Goal: Task Accomplishment & Management: Manage account settings

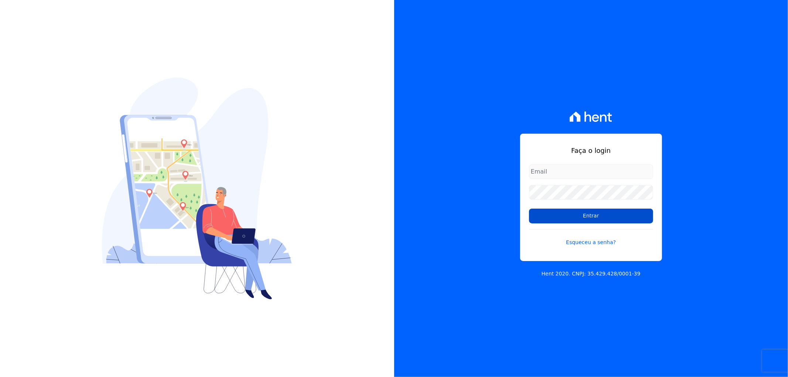
type input "[EMAIL_ADDRESS][DOMAIN_NAME]"
click at [576, 214] on input "Entrar" at bounding box center [591, 216] width 124 height 15
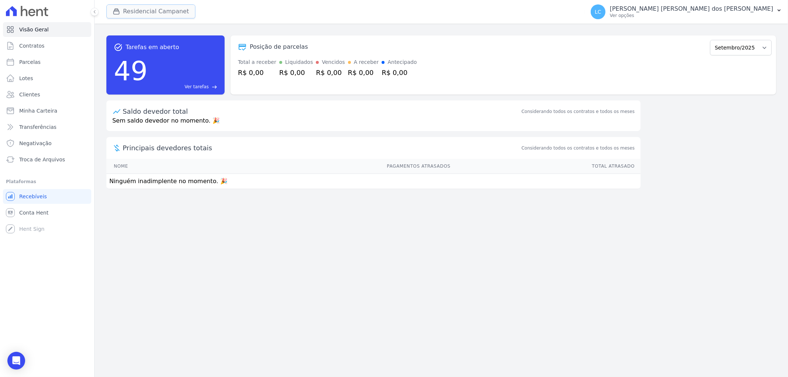
click at [142, 11] on button "Residencial Campanet" at bounding box center [150, 11] width 89 height 14
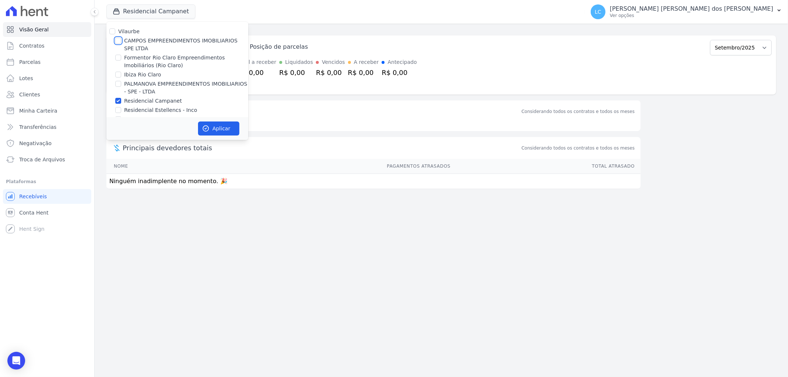
click at [118, 42] on input "CAMPOS EMPREENDIMENTOS IMOBILIARIOS SPE LTDA" at bounding box center [118, 41] width 6 height 6
checkbox input "true"
click at [119, 99] on input "Residencial Campanet" at bounding box center [118, 101] width 6 height 6
checkbox input "false"
click at [219, 126] on button "Aplicar" at bounding box center [218, 129] width 41 height 14
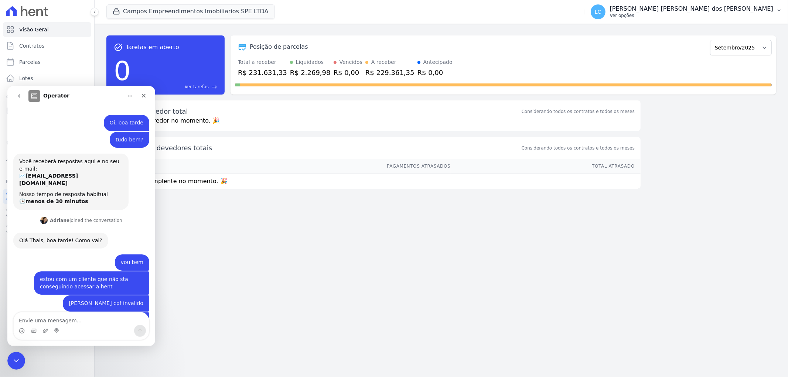
scroll to position [63, 0]
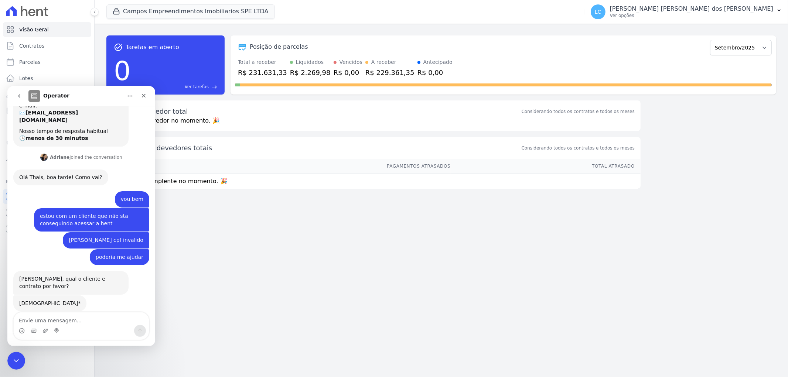
click at [90, 99] on div "Operator" at bounding box center [75, 96] width 94 height 12
click at [207, 265] on div "task_alt Tarefas em aberto 0 Ver tarefas east Posição de parcelas Abril/2025 Ma…" at bounding box center [442, 201] width 694 height 354
click at [141, 95] on icon "Fechar" at bounding box center [144, 95] width 6 height 6
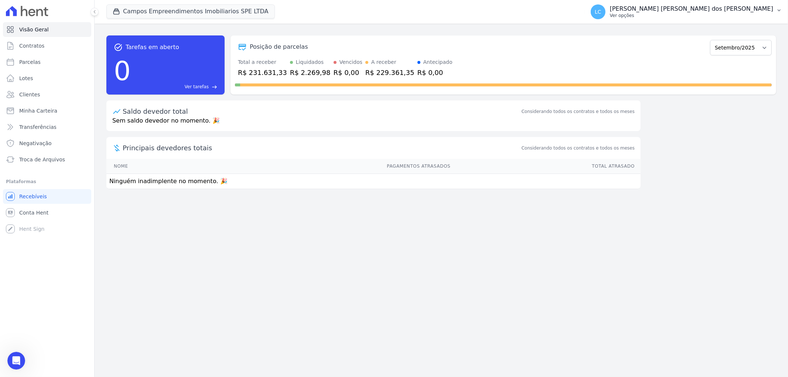
click at [606, 13] on span "LC" at bounding box center [598, 11] width 15 height 15
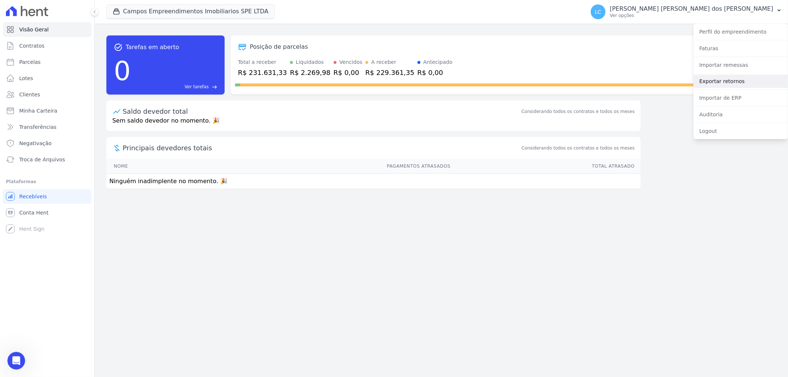
click at [718, 79] on link "Exportar retornos" at bounding box center [741, 81] width 95 height 13
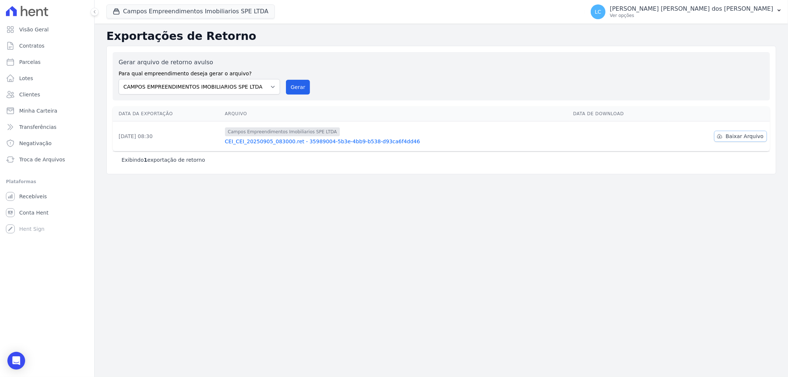
click at [733, 136] on span "Baixar Arquivo" at bounding box center [745, 136] width 38 height 7
click at [171, 8] on button "Campos Empreendimentos Imobiliarios SPE LTDA" at bounding box center [190, 11] width 168 height 14
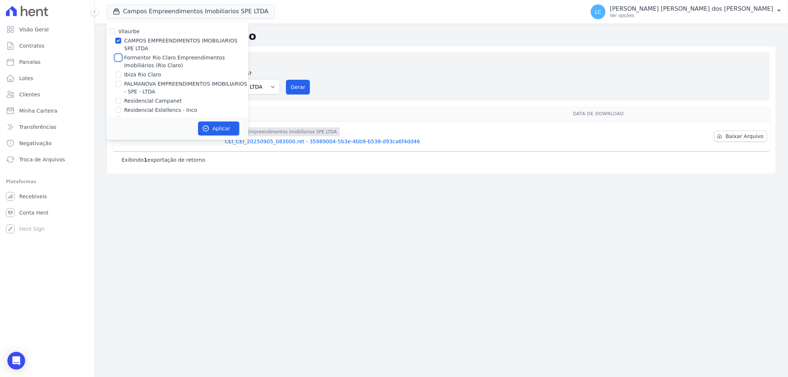
click at [119, 57] on input "Formentor Rio Claro Empreendimentos Imobiliários (Rio Claro)" at bounding box center [118, 58] width 6 height 6
click at [118, 58] on input "Formentor Rio Claro Empreendimentos Imobiliários (Rio Claro)" at bounding box center [118, 58] width 6 height 6
checkbox input "false"
click at [120, 41] on input "CAMPOS EMPREENDIMENTOS IMOBILIARIOS SPE LTDA" at bounding box center [118, 41] width 6 height 6
checkbox input "false"
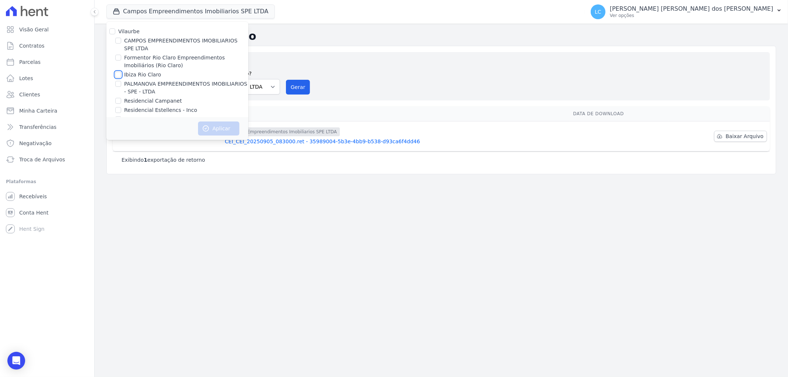
click at [119, 75] on input "Ibiza Rio Claro" at bounding box center [118, 75] width 6 height 6
checkbox input "true"
click at [210, 131] on button "Aplicar" at bounding box center [218, 129] width 41 height 14
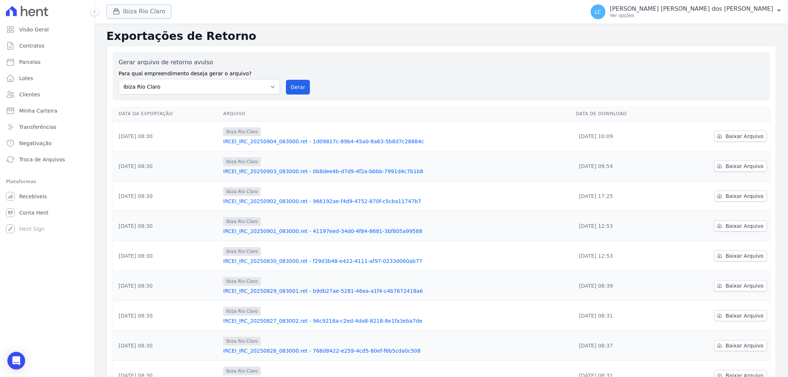
click at [149, 12] on button "Ibiza Rio Claro" at bounding box center [138, 11] width 65 height 14
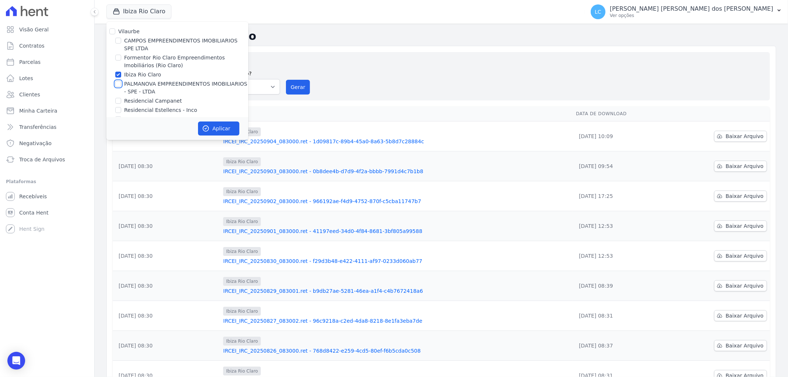
click at [120, 83] on input "PALMANOVA EMPREENDIMENTOS IMOBILIARIOS - SPE - LTDA" at bounding box center [118, 84] width 6 height 6
checkbox input "true"
click at [118, 76] on input "Ibiza Rio Claro" at bounding box center [118, 75] width 6 height 6
checkbox input "false"
click at [224, 125] on button "Aplicar" at bounding box center [218, 129] width 41 height 14
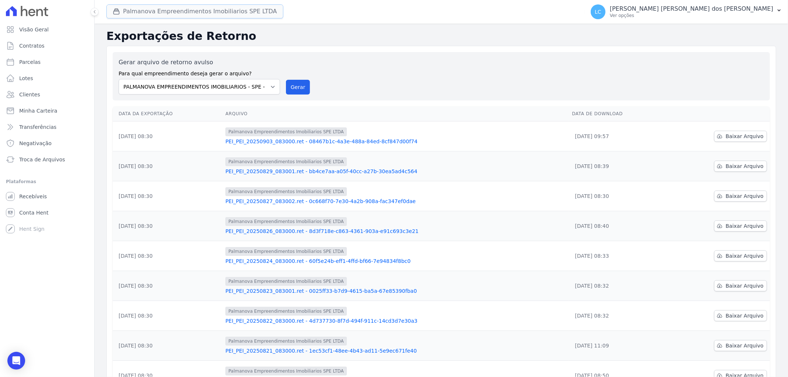
click at [165, 16] on button "Palmanova Empreendimentos Imobiliarios SPE LTDA" at bounding box center [194, 11] width 177 height 14
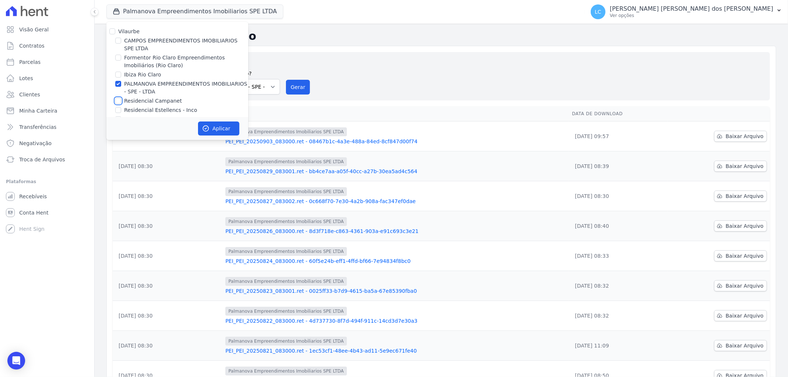
drag, startPoint x: 118, startPoint y: 100, endPoint x: 117, endPoint y: 93, distance: 7.1
click at [118, 100] on input "Residencial Campanet" at bounding box center [118, 101] width 6 height 6
checkbox input "true"
click at [116, 80] on div at bounding box center [118, 83] width 6 height 7
click at [115, 84] on input "PALMANOVA EMPREENDIMENTOS IMOBILIARIOS - SPE - LTDA" at bounding box center [118, 84] width 6 height 6
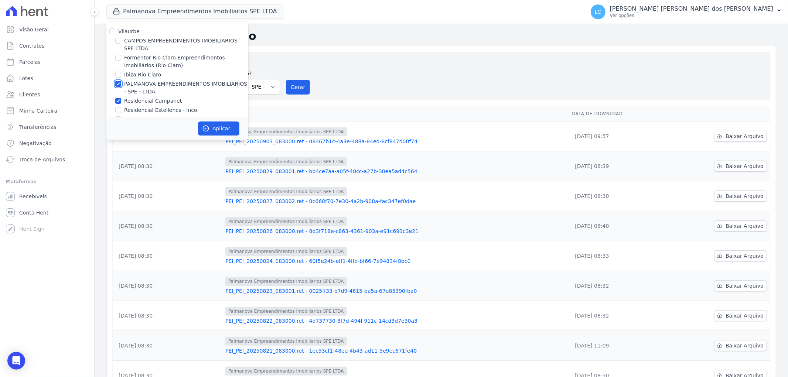
checkbox input "false"
click at [219, 130] on button "Aplicar" at bounding box center [218, 129] width 41 height 14
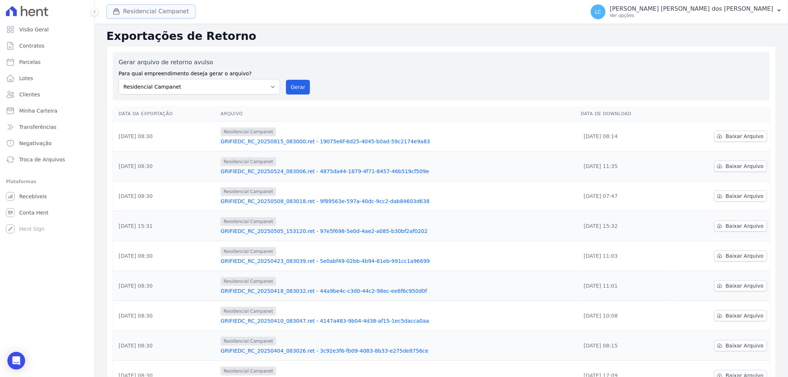
click at [147, 16] on button "Residencial Campanet" at bounding box center [150, 11] width 89 height 14
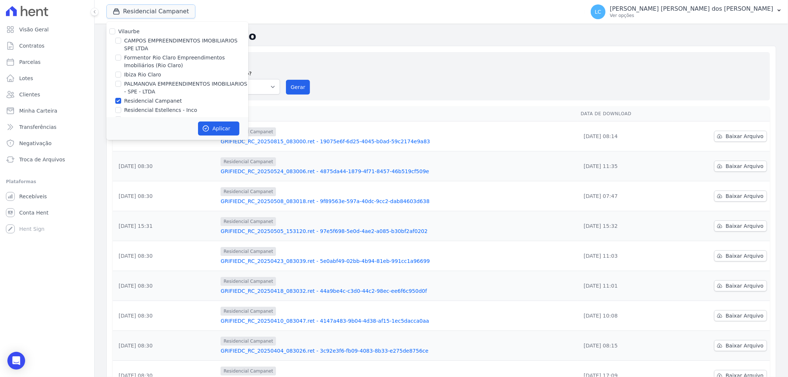
scroll to position [12, 0]
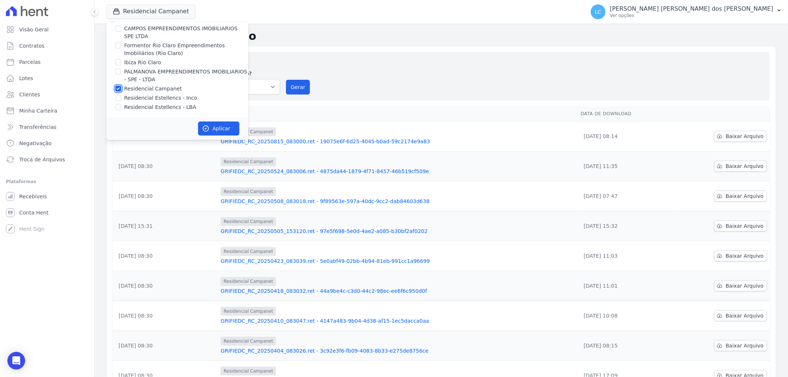
click at [117, 87] on input "Residencial Campanet" at bounding box center [118, 89] width 6 height 6
checkbox input "false"
drag, startPoint x: 118, startPoint y: 105, endPoint x: 154, endPoint y: 115, distance: 37.4
click at [118, 106] on input "Residencial Estellencs - LBA" at bounding box center [118, 107] width 6 height 6
checkbox input "true"
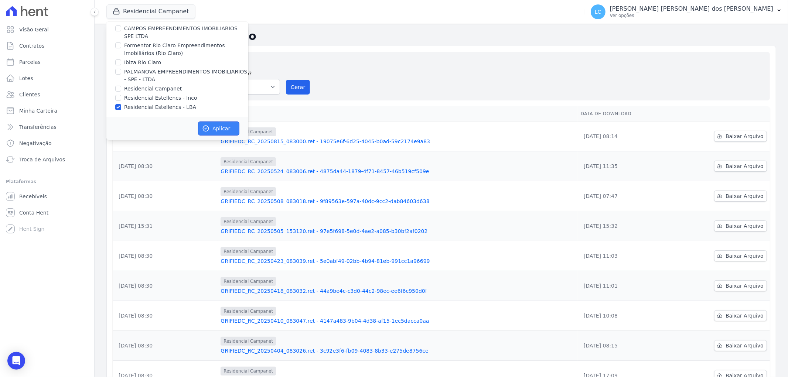
click at [224, 127] on button "Aplicar" at bounding box center [218, 129] width 41 height 14
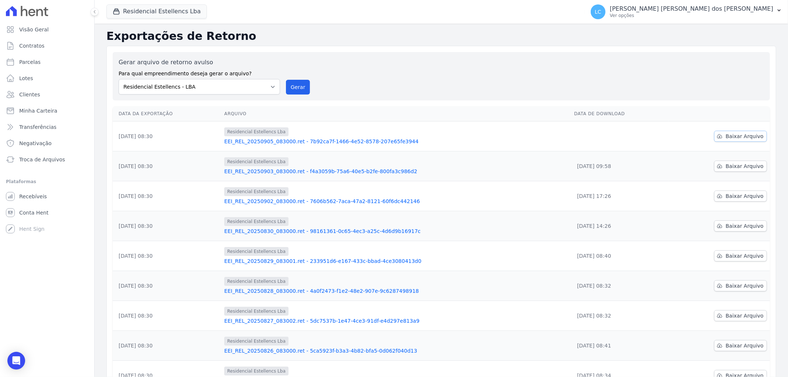
click at [739, 135] on span "Baixar Arquivo" at bounding box center [745, 136] width 38 height 7
click at [166, 12] on button "Residencial Estellencs Lba" at bounding box center [156, 11] width 101 height 14
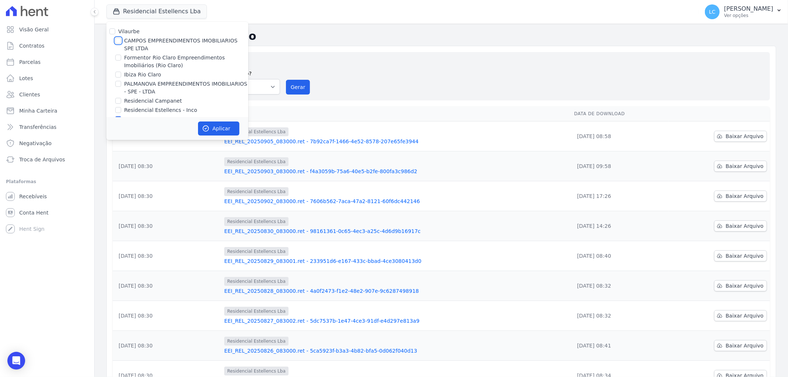
click at [119, 40] on input "CAMPOS EMPREENDIMENTOS IMOBILIARIOS SPE LTDA" at bounding box center [118, 41] width 6 height 6
click at [117, 41] on input "CAMPOS EMPREENDIMENTOS IMOBILIARIOS SPE LTDA" at bounding box center [118, 41] width 6 height 6
checkbox input "false"
click at [118, 57] on input "Formentor Rio Claro Empreendimentos Imobiliários (Rio Claro)" at bounding box center [118, 58] width 6 height 6
checkbox input "true"
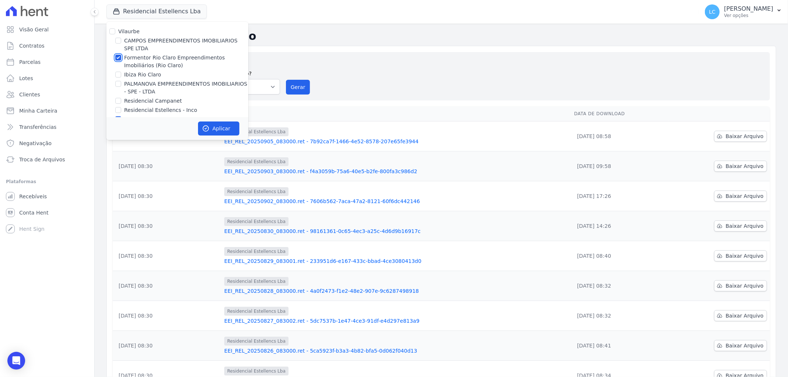
scroll to position [12, 0]
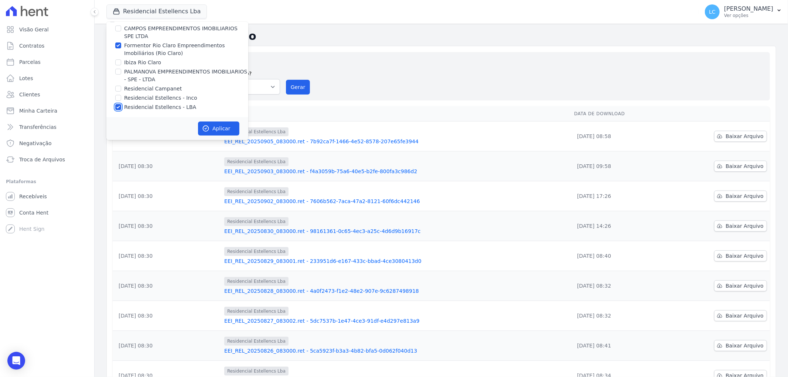
click at [118, 106] on input "Residencial Estellencs - LBA" at bounding box center [118, 107] width 6 height 6
checkbox input "false"
click at [215, 127] on button "Aplicar" at bounding box center [218, 129] width 41 height 14
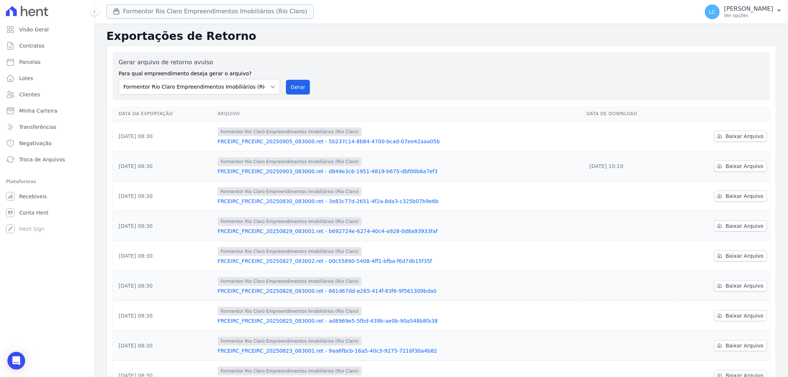
click at [178, 12] on button "Formentor Rio Claro Empreendimentos Imobiliários (Rio Claro)" at bounding box center [209, 11] width 207 height 14
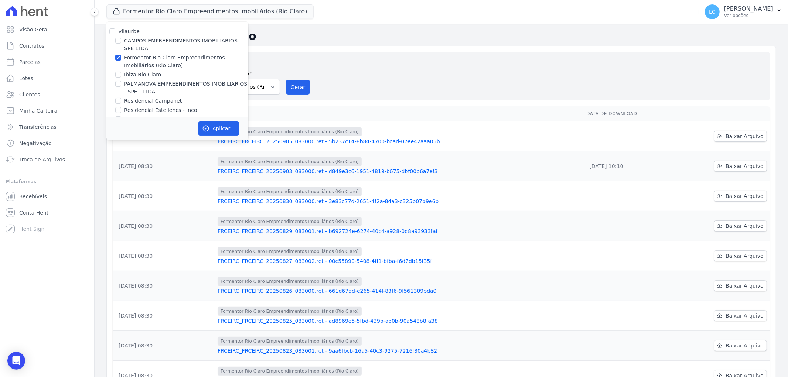
click at [475, 84] on div "Gerar arquivo de retorno avulso Para qual empreendimento deseja gerar o arquivo…" at bounding box center [442, 76] width 646 height 37
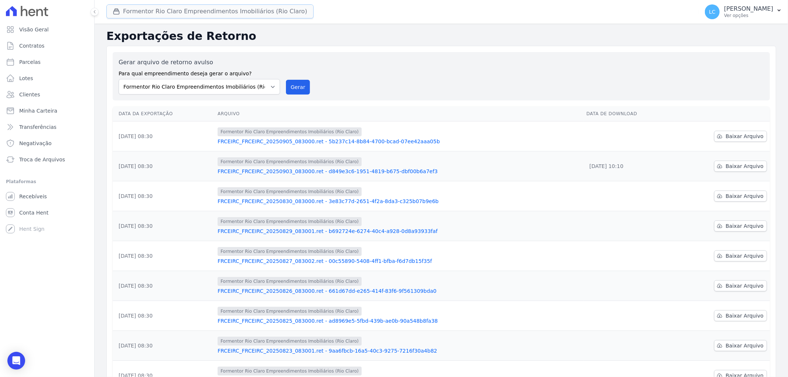
click at [164, 10] on button "Formentor Rio Claro Empreendimentos Imobiliários (Rio Claro)" at bounding box center [209, 11] width 207 height 14
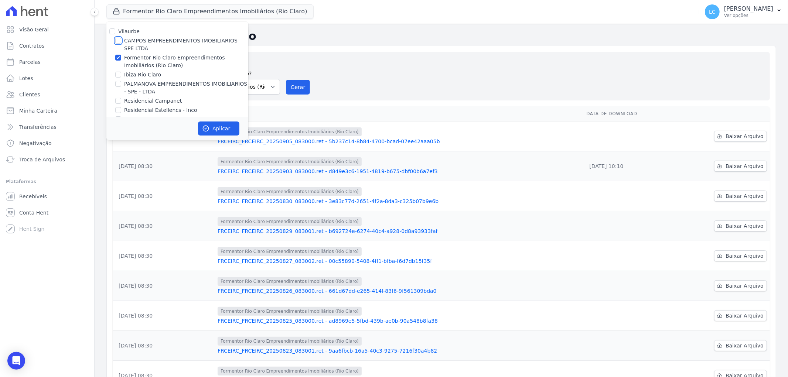
click at [118, 42] on input "CAMPOS EMPREENDIMENTOS IMOBILIARIOS SPE LTDA" at bounding box center [118, 41] width 6 height 6
checkbox input "true"
click at [118, 59] on input "Formentor Rio Claro Empreendimentos Imobiliários (Rio Claro)" at bounding box center [118, 58] width 6 height 6
checkbox input "false"
click at [232, 129] on button "Aplicar" at bounding box center [218, 129] width 41 height 14
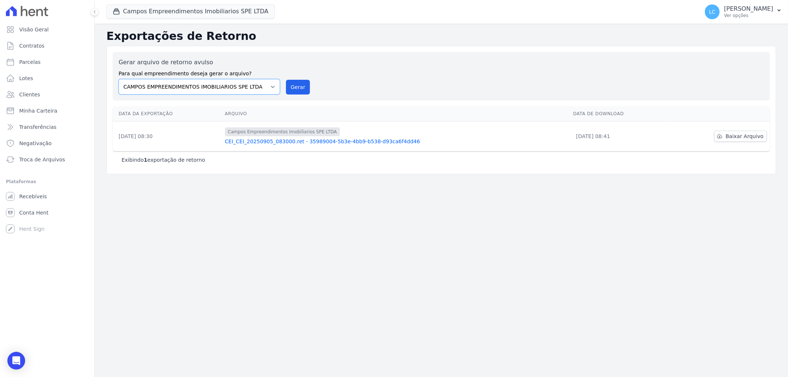
click at [274, 87] on select "CAMPOS EMPREENDIMENTOS IMOBILIARIOS SPE LTDA Formentor Rio Claro Empreendimento…" at bounding box center [199, 87] width 161 height 16
click at [163, 13] on button "Campos Empreendimentos Imobiliarios SPE LTDA" at bounding box center [190, 11] width 168 height 14
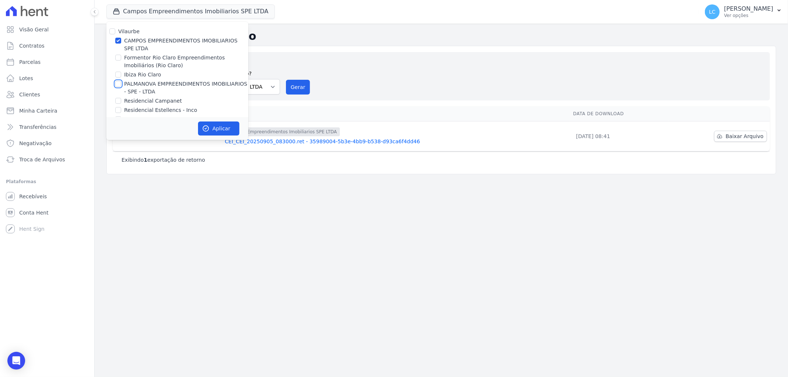
click at [116, 83] on input "PALMANOVA EMPREENDIMENTOS IMOBILIARIOS - SPE - LTDA" at bounding box center [118, 84] width 6 height 6
checkbox input "true"
click at [119, 40] on input "CAMPOS EMPREENDIMENTOS IMOBILIARIOS SPE LTDA" at bounding box center [118, 41] width 6 height 6
checkbox input "false"
click at [205, 126] on icon "button" at bounding box center [206, 129] width 6 height 6
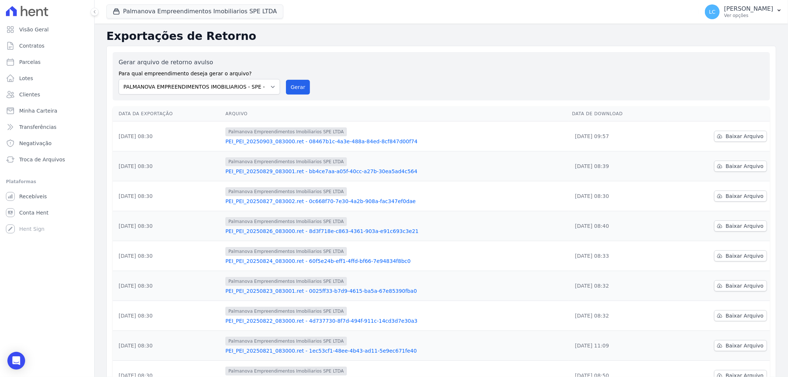
click at [45, 54] on ul "Visão Geral Contratos Parcelas Lotes Clientes Minha Carteira Transferências Neg…" at bounding box center [47, 94] width 88 height 145
click at [41, 65] on link "Parcelas" at bounding box center [47, 62] width 88 height 15
select select
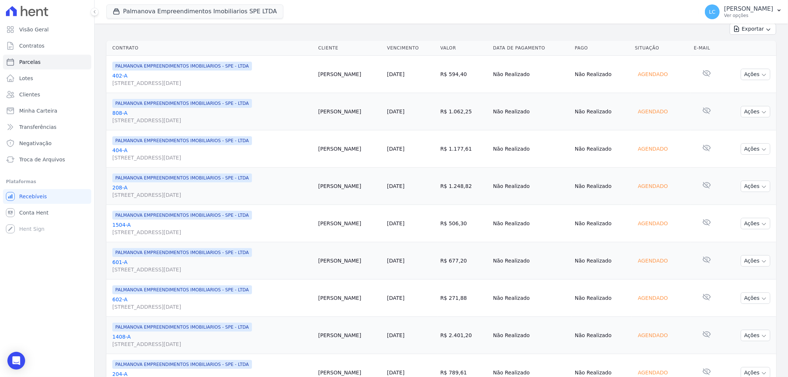
scroll to position [123, 0]
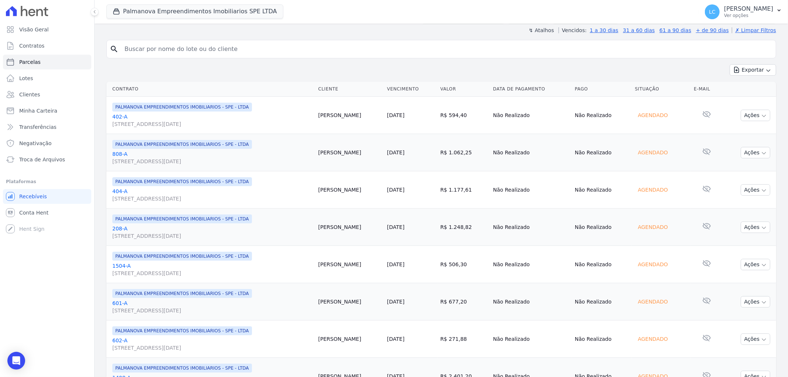
click at [159, 47] on input "search" at bounding box center [446, 49] width 653 height 15
type input "[PERSON_NAME]"
select select
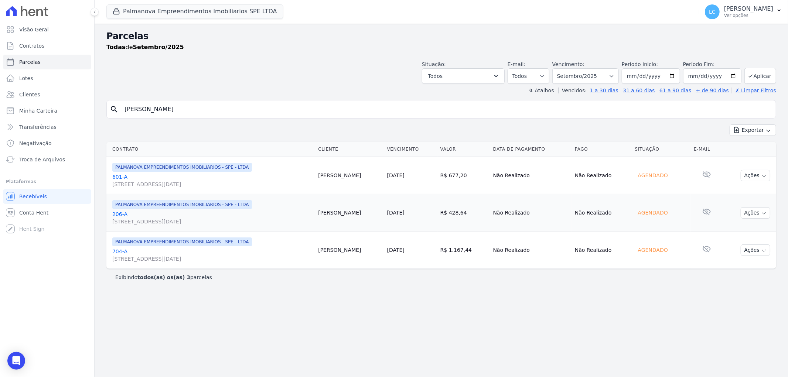
click at [189, 109] on input "[PERSON_NAME]" at bounding box center [446, 109] width 653 height 15
click at [619, 78] on select "Filtrar por período ──────── Todos os meses Abril/2025 Maio/2025 Junho/2025 Jul…" at bounding box center [585, 76] width 67 height 16
select select "all"
click at [563, 68] on select "Filtrar por período ──────── Todos os meses Abril/2025 Maio/2025 Junho/2025 Jul…" at bounding box center [585, 76] width 67 height 16
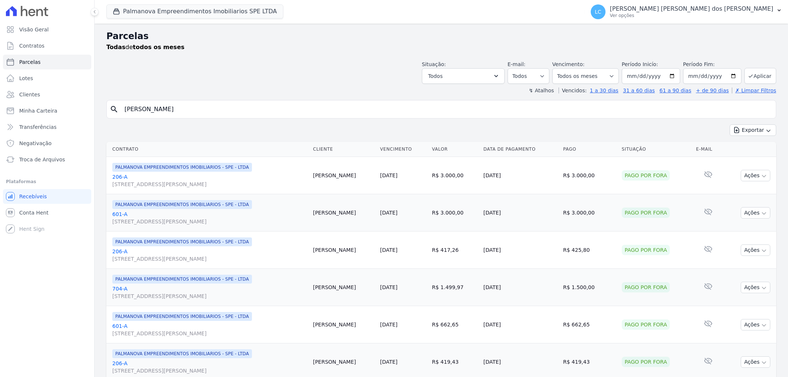
select select
click at [161, 105] on input "[PERSON_NAME]" at bounding box center [446, 109] width 653 height 15
click at [165, 106] on input "[PERSON_NAME]" at bounding box center [446, 109] width 653 height 15
type input "[PERSON_NAME]"
select select
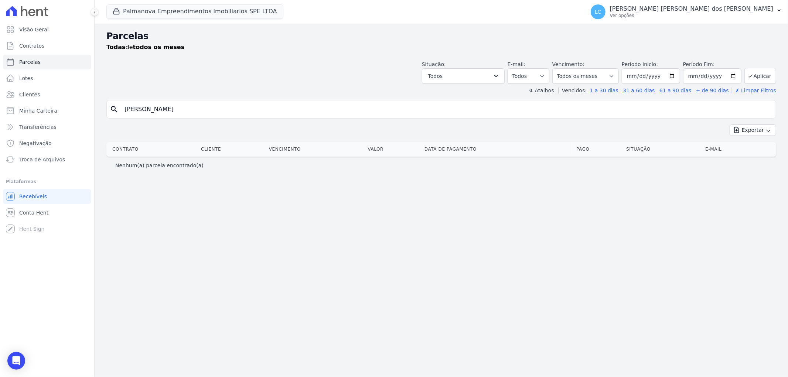
click at [164, 108] on input "[PERSON_NAME]" at bounding box center [446, 109] width 653 height 15
type input "[PERSON_NAME]"
select select
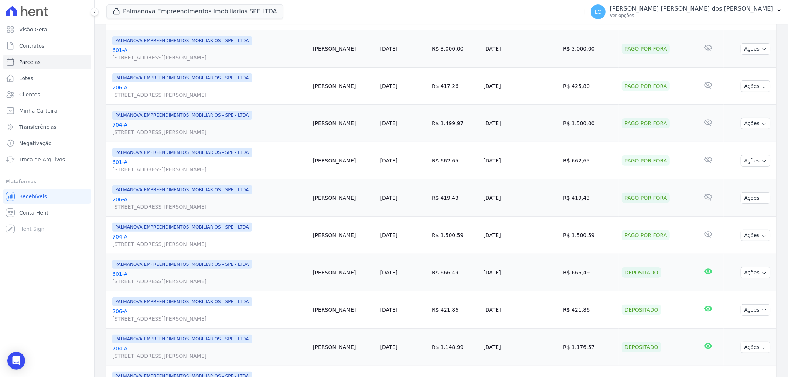
scroll to position [246, 0]
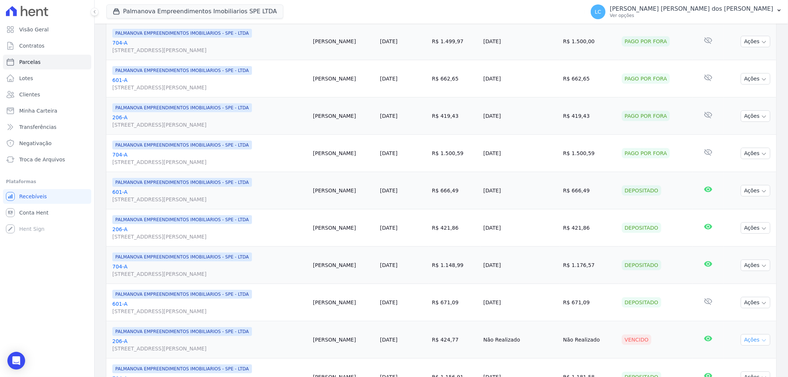
click at [752, 342] on button "Ações" at bounding box center [756, 339] width 30 height 11
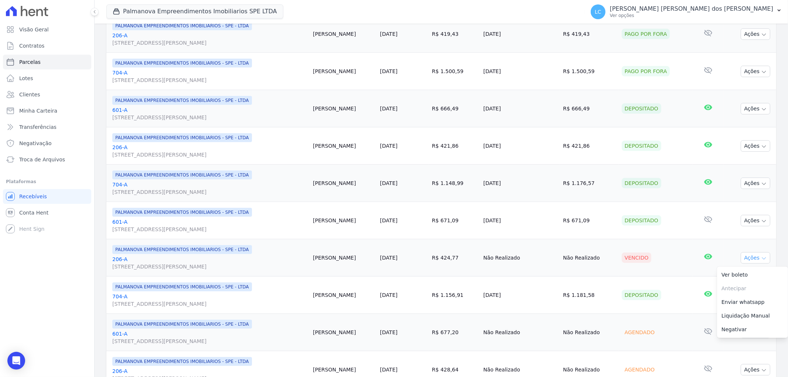
scroll to position [370, 0]
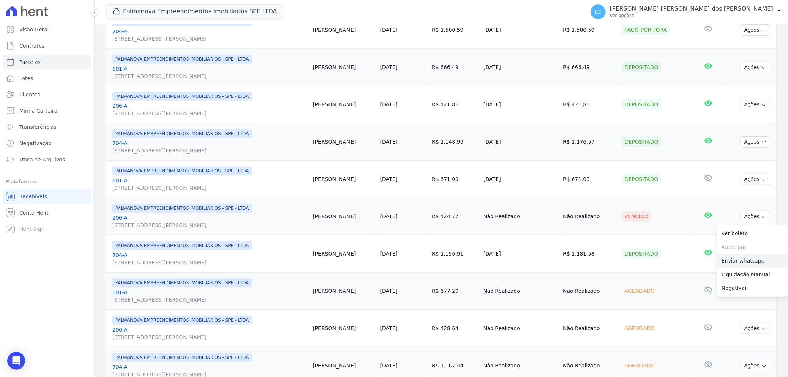
click at [744, 261] on link "Enviar whatsapp" at bounding box center [752, 261] width 71 height 14
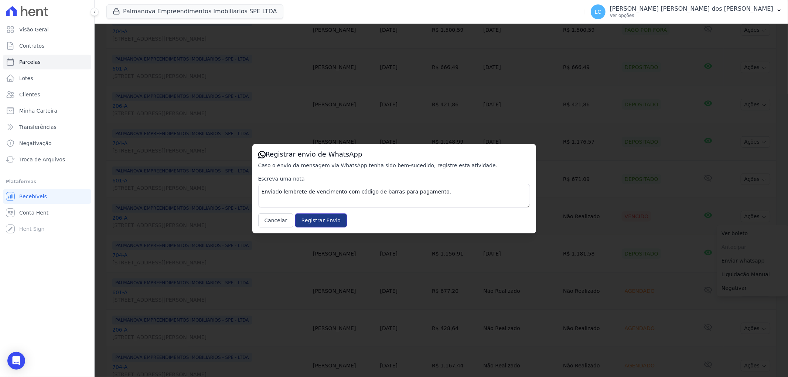
click at [316, 221] on input "Registrar Envio" at bounding box center [321, 221] width 52 height 14
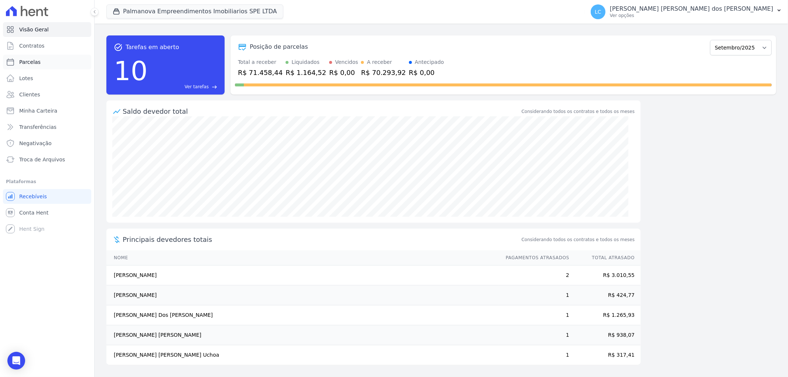
click at [36, 62] on span "Parcelas" at bounding box center [29, 61] width 21 height 7
select select
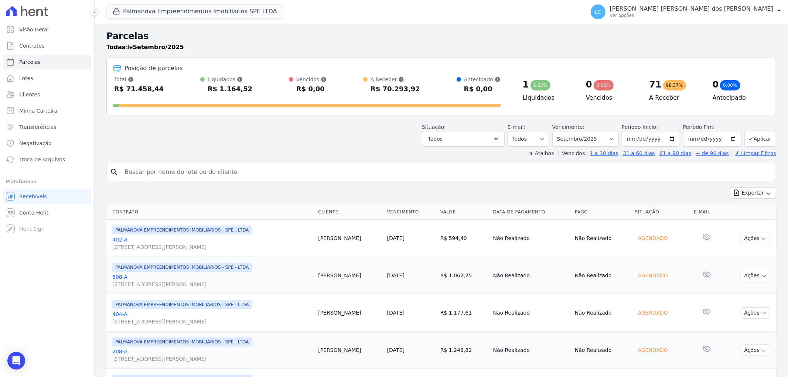
click at [287, 168] on input "search" at bounding box center [446, 172] width 653 height 15
type input "[PERSON_NAME]"
select select
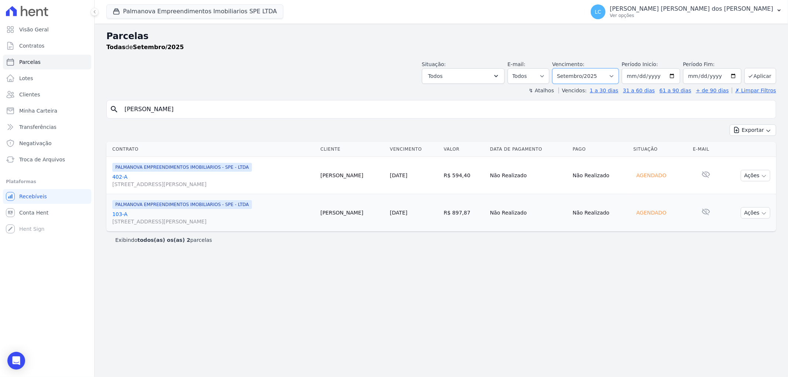
click at [609, 78] on select "Filtrar por período ──────── Todos os meses Abril/2025 Maio/2025 Junho/2025 Jul…" at bounding box center [585, 76] width 67 height 16
select select "all"
click at [563, 68] on select "Filtrar por período ──────── Todos os meses Abril/2025 Maio/2025 Junho/2025 Jul…" at bounding box center [585, 76] width 67 height 16
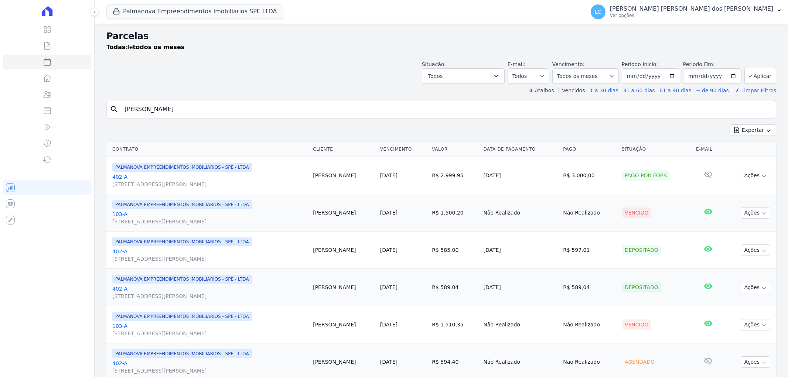
select select
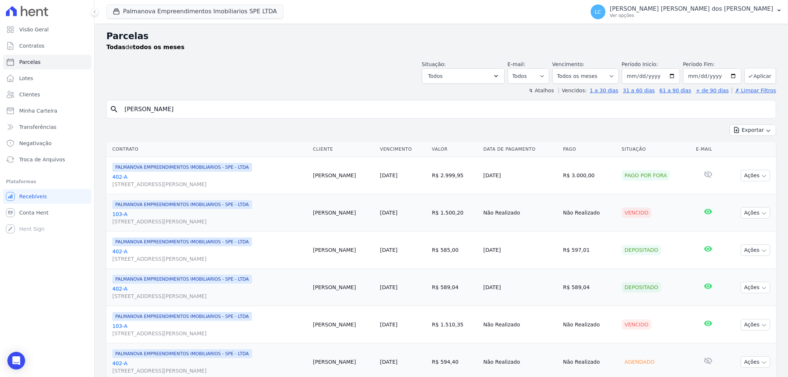
scroll to position [164, 0]
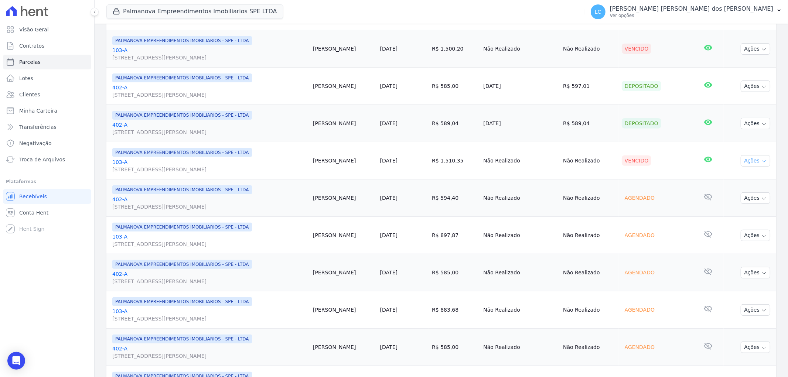
click at [748, 161] on button "Ações" at bounding box center [756, 160] width 30 height 11
click at [740, 205] on link "Enviar whatsapp" at bounding box center [752, 205] width 71 height 14
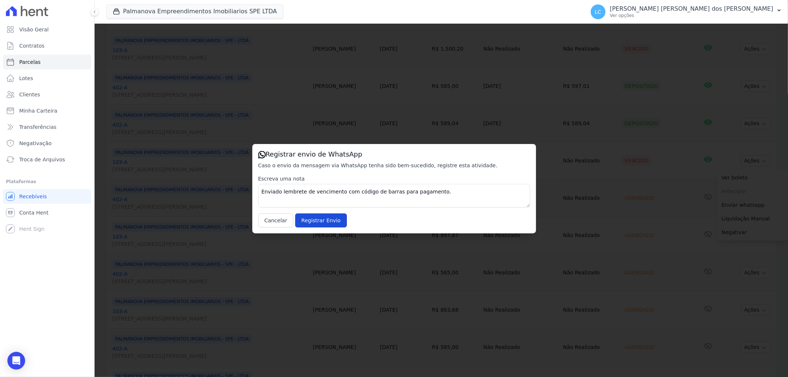
drag, startPoint x: 312, startPoint y: 221, endPoint x: 321, endPoint y: 263, distance: 43.6
click at [313, 221] on input "Registrar Envio" at bounding box center [321, 221] width 52 height 14
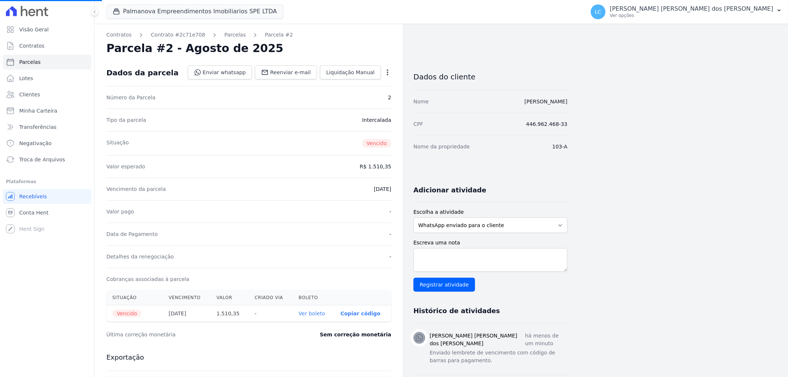
select select
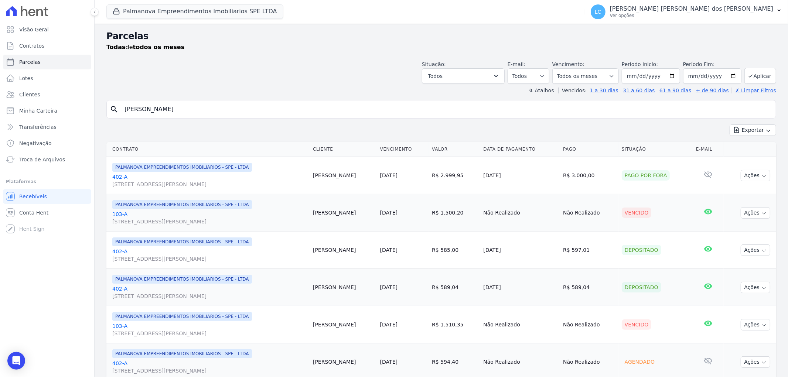
drag, startPoint x: 167, startPoint y: 113, endPoint x: -31, endPoint y: 105, distance: 197.5
click at [0, 105] on html "Visão Geral Contratos [GEOGRAPHIC_DATA] Lotes Clientes Minha Carteira Transferê…" at bounding box center [394, 188] width 788 height 377
type input "juliana"
select select
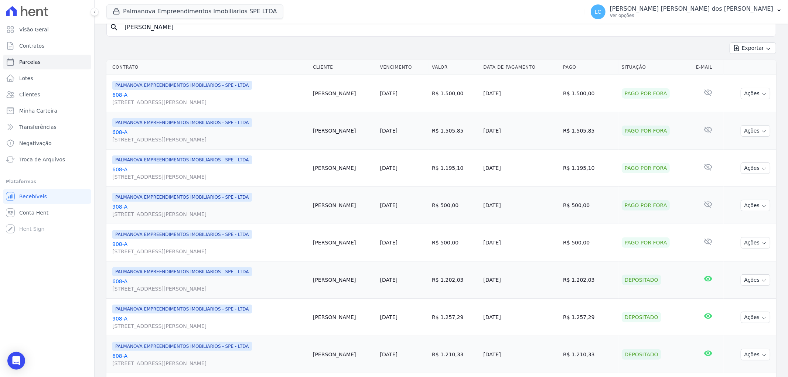
scroll to position [123, 0]
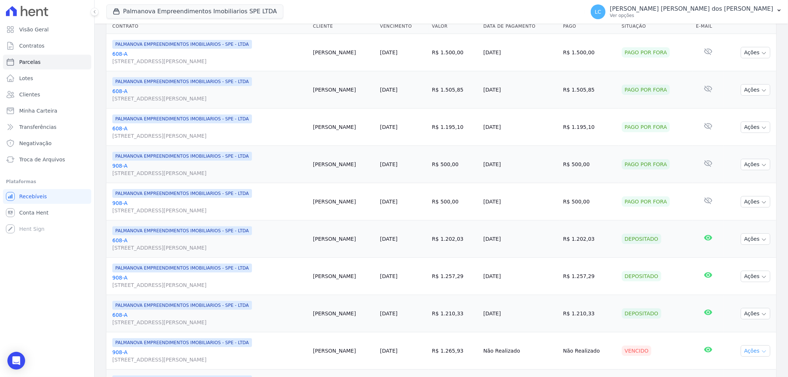
click at [748, 350] on button "Ações" at bounding box center [756, 350] width 30 height 11
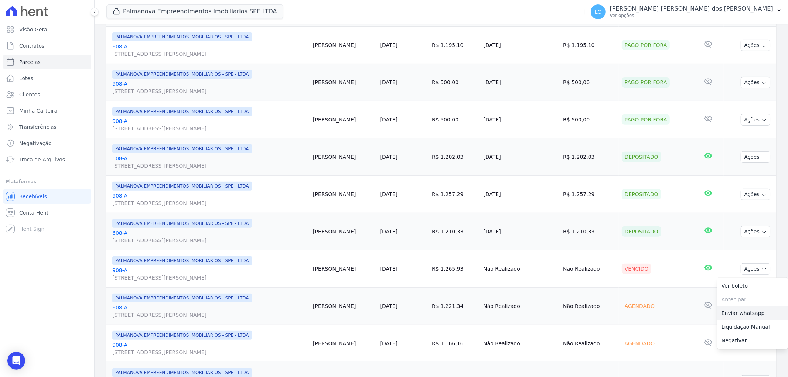
click at [742, 312] on link "Enviar whatsapp" at bounding box center [752, 314] width 71 height 14
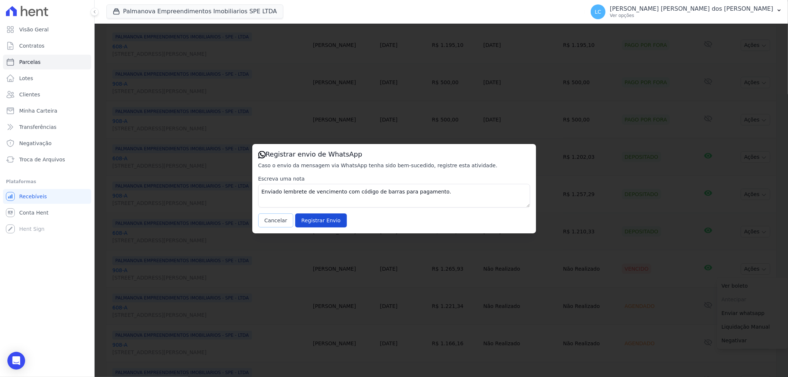
click at [276, 218] on button "Cancelar" at bounding box center [275, 221] width 35 height 14
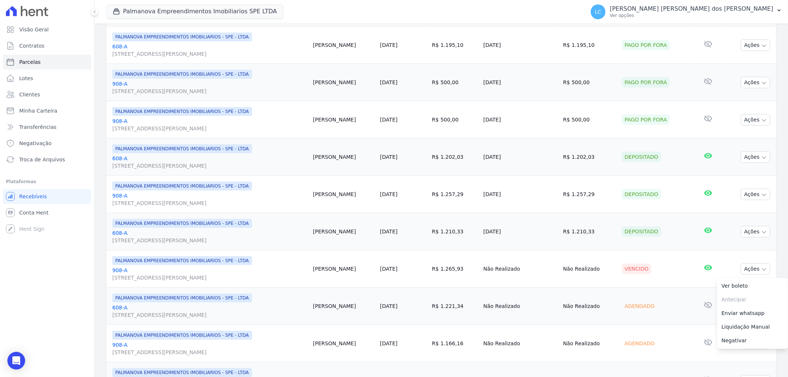
scroll to position [0, 0]
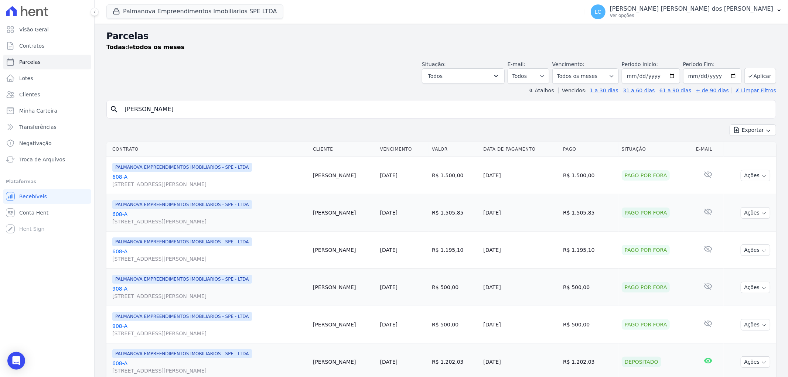
drag, startPoint x: 163, startPoint y: 111, endPoint x: -8, endPoint y: 104, distance: 170.9
click at [0, 104] on html "Visão Geral Contratos [GEOGRAPHIC_DATA] Lotes Clientes Minha Carteira Transferê…" at bounding box center [394, 188] width 788 height 377
click at [46, 62] on link "Parcelas" at bounding box center [47, 62] width 88 height 15
select select
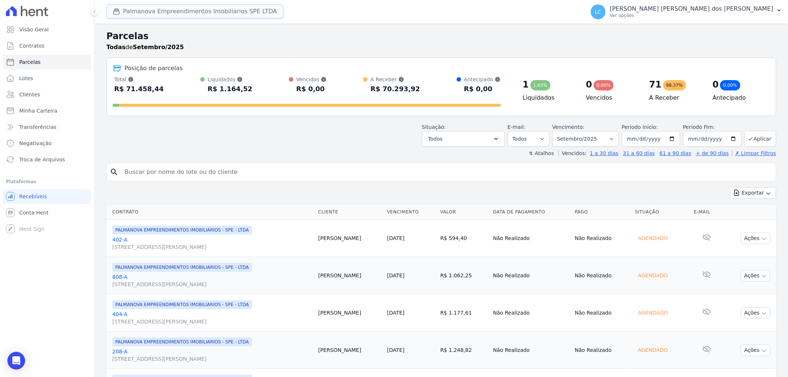
click at [221, 15] on button "Palmanova Empreendimentos Imobiliarios SPE LTDA" at bounding box center [194, 11] width 177 height 14
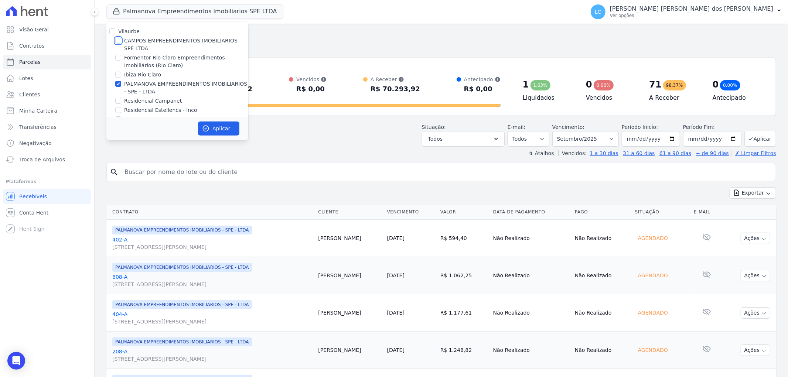
click at [119, 41] on input "CAMPOS EMPREENDIMENTOS IMOBILIARIOS SPE LTDA" at bounding box center [118, 41] width 6 height 6
checkbox input "true"
click at [115, 84] on div "PALMANOVA EMPREENDIMENTOS IMOBILIARIOS - SPE - LTDA" at bounding box center [177, 88] width 142 height 16
drag, startPoint x: 119, startPoint y: 82, endPoint x: 155, endPoint y: 104, distance: 42.8
click at [118, 82] on input "PALMANOVA EMPREENDIMENTOS IMOBILIARIOS - SPE - LTDA" at bounding box center [118, 84] width 6 height 6
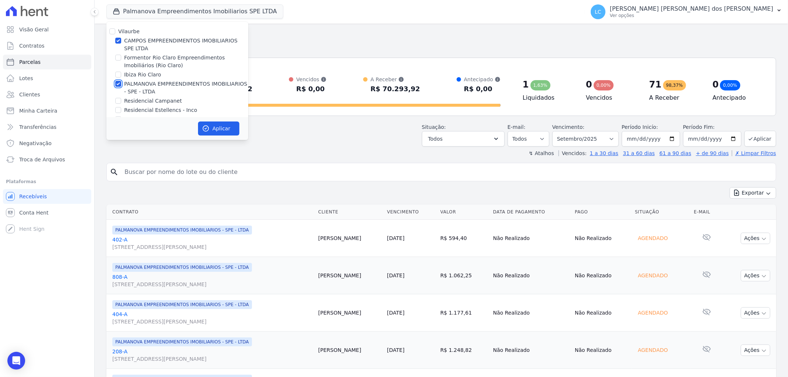
checkbox input "false"
click at [218, 126] on button "Aplicar" at bounding box center [218, 129] width 41 height 14
select select
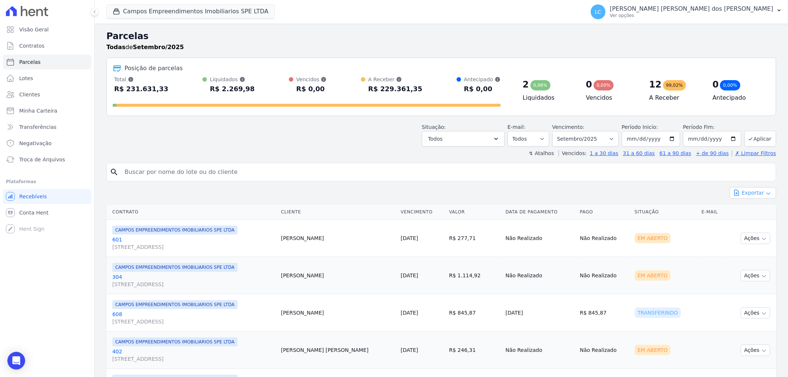
click at [757, 193] on button "Exportar" at bounding box center [753, 192] width 47 height 11
click at [752, 224] on span "Exportar CSV" at bounding box center [752, 222] width 39 height 7
click at [770, 35] on h2 "Parcelas" at bounding box center [441, 36] width 670 height 13
click at [744, 197] on button "Exportar" at bounding box center [753, 192] width 47 height 11
click at [740, 212] on span "Exportar PDF" at bounding box center [752, 210] width 39 height 7
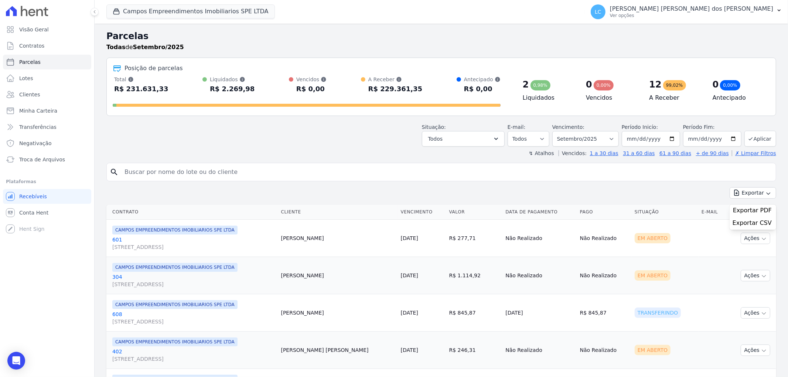
click at [197, 178] on input "search" at bounding box center [446, 172] width 653 height 15
paste input "Pamela Cristiina Da Silva Catuzzo"
type input "Pamela Cristiina Da Silva Catuzzo"
select select
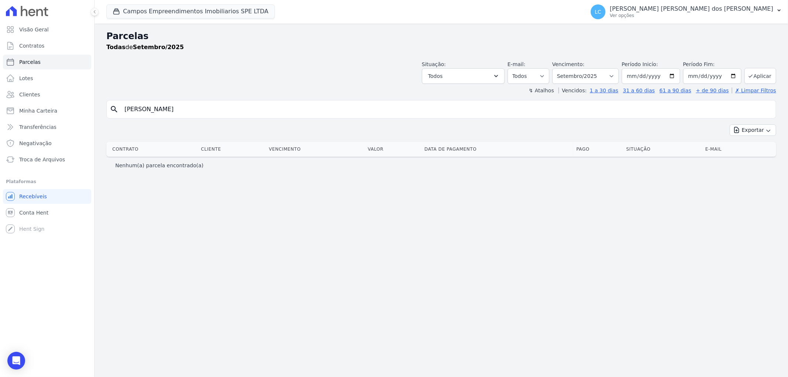
drag, startPoint x: 222, startPoint y: 108, endPoint x: 170, endPoint y: 110, distance: 52.5
click at [170, 110] on input "Pamela Cristiina Da Silva Catuzzo" at bounding box center [446, 109] width 653 height 15
type input "Pamela Cristiina"
select select
drag, startPoint x: 159, startPoint y: 110, endPoint x: 142, endPoint y: 112, distance: 17.5
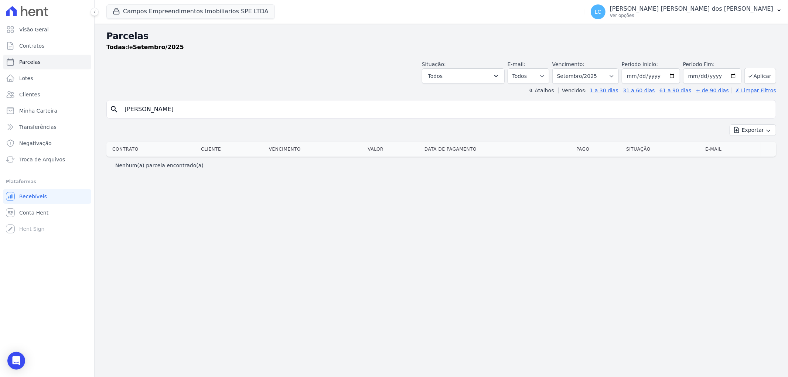
click at [142, 112] on input "Pamela Cristiina" at bounding box center [446, 109] width 653 height 15
type input "Pamela"
select select
click at [615, 75] on select "Filtrar por período ──────── Todos os meses Abril/2025 Maio/2025 Junho/2025 Jul…" at bounding box center [585, 76] width 67 height 16
select select "all"
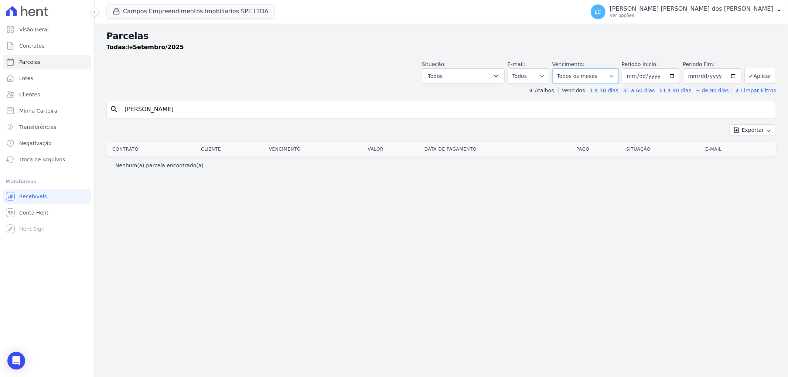
click at [563, 68] on select "Filtrar por período ──────── Todos os meses Abril/2025 Maio/2025 Junho/2025 Jul…" at bounding box center [585, 76] width 67 height 16
select select
click at [137, 15] on button "Campos Empreendimentos Imobiliarios SPE LTDA" at bounding box center [190, 11] width 168 height 14
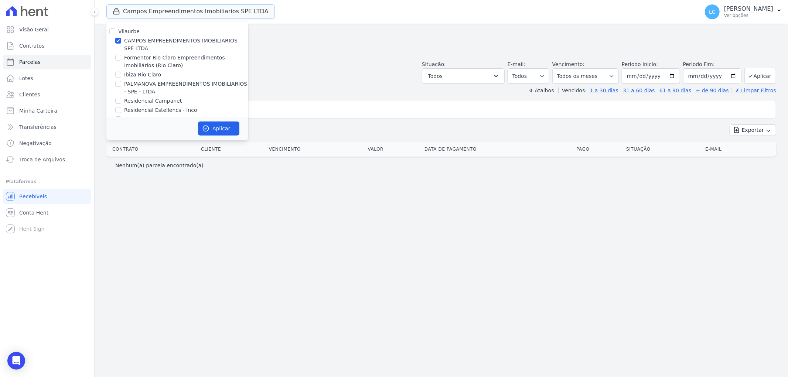
scroll to position [12, 0]
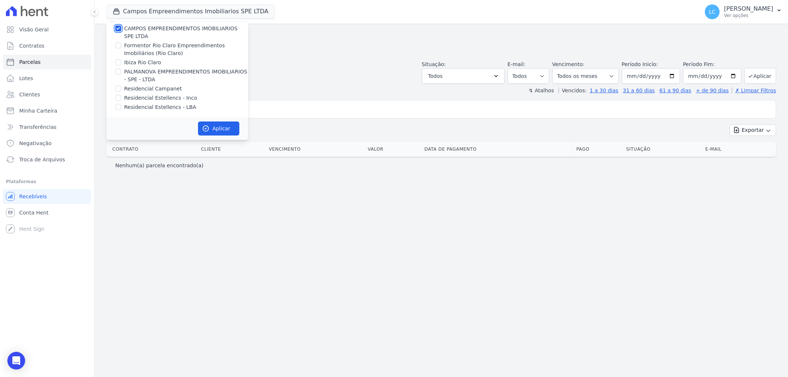
click at [117, 28] on input "CAMPOS EMPREENDIMENTOS IMOBILIARIOS SPE LTDA" at bounding box center [118, 28] width 6 height 6
checkbox input "false"
click at [120, 104] on input "Residencial Estellencs - LBA" at bounding box center [118, 107] width 6 height 6
checkbox input "true"
click at [226, 122] on button "Aplicar" at bounding box center [218, 129] width 41 height 14
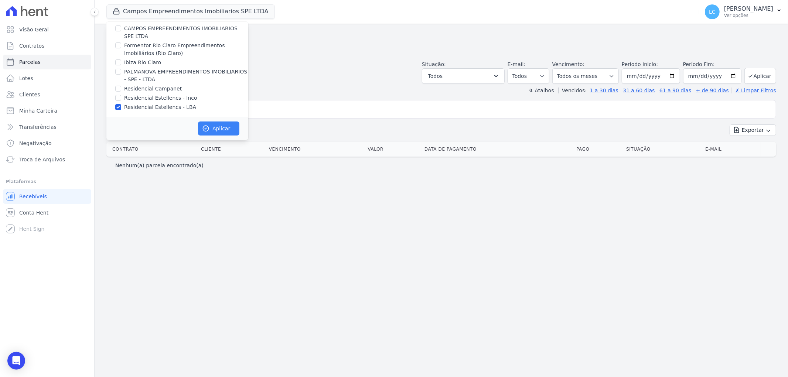
scroll to position [10, 0]
select select
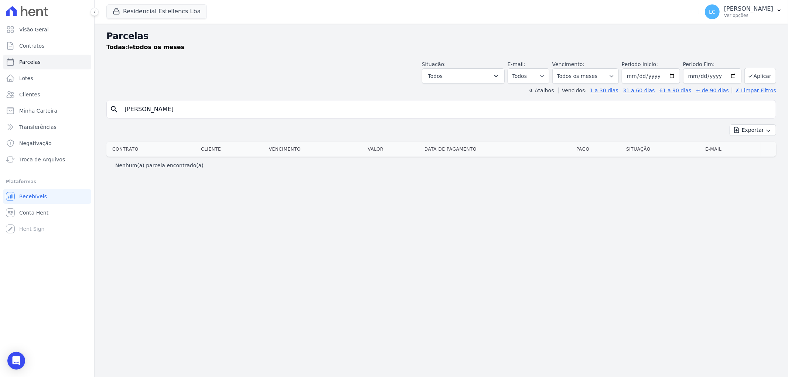
click at [189, 113] on input "Pamela" at bounding box center [446, 109] width 653 height 15
type input "P"
paste input "[PERSON_NAME]"
type input "[PERSON_NAME]"
select select
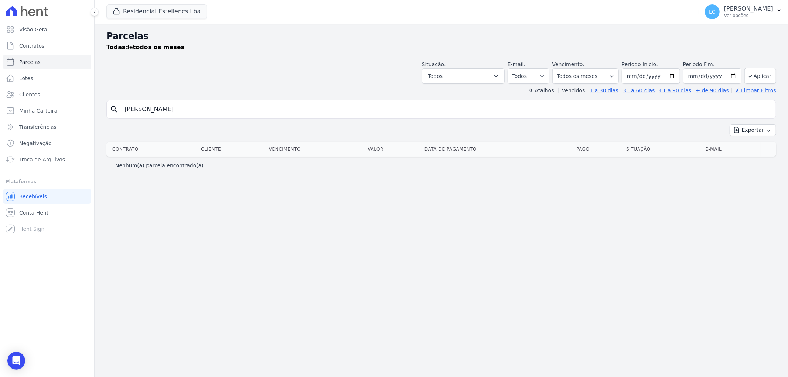
drag, startPoint x: 222, startPoint y: 118, endPoint x: 220, endPoint y: 115, distance: 4.3
click at [220, 115] on div "search Pamela Cristiina Da Silva Catuzzo" at bounding box center [441, 109] width 670 height 18
drag, startPoint x: 216, startPoint y: 113, endPoint x: 146, endPoint y: 112, distance: 69.9
click at [146, 112] on input "[PERSON_NAME]" at bounding box center [446, 109] width 653 height 15
type input "Pamela"
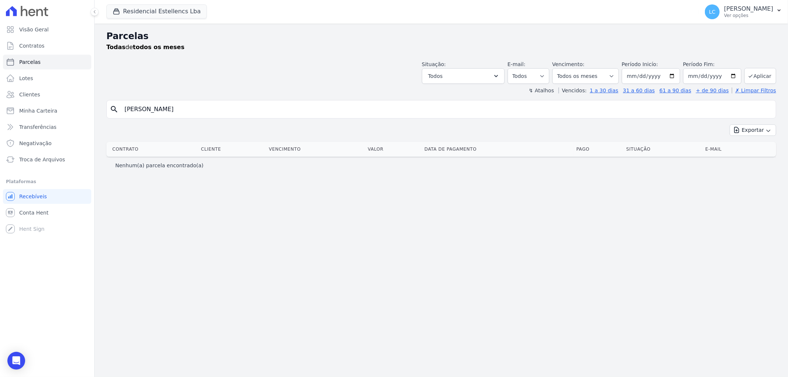
select select
click at [42, 61] on link "Parcelas" at bounding box center [47, 62] width 88 height 15
select select
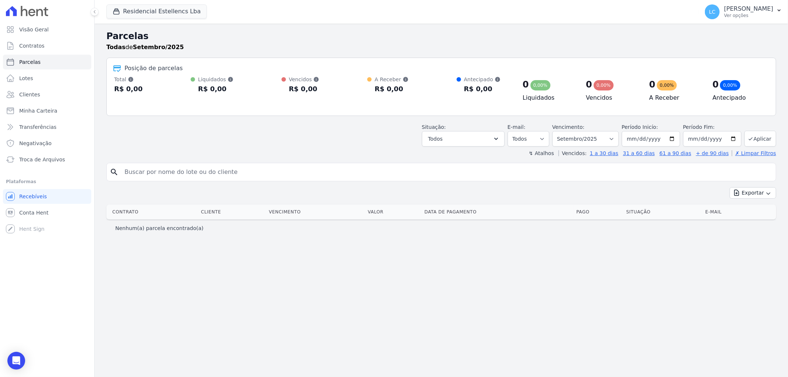
click at [200, 176] on input "search" at bounding box center [446, 172] width 653 height 15
click at [16, 210] on link "Conta Hent" at bounding box center [47, 212] width 88 height 15
click at [51, 211] on link "Conta Hent" at bounding box center [47, 212] width 88 height 15
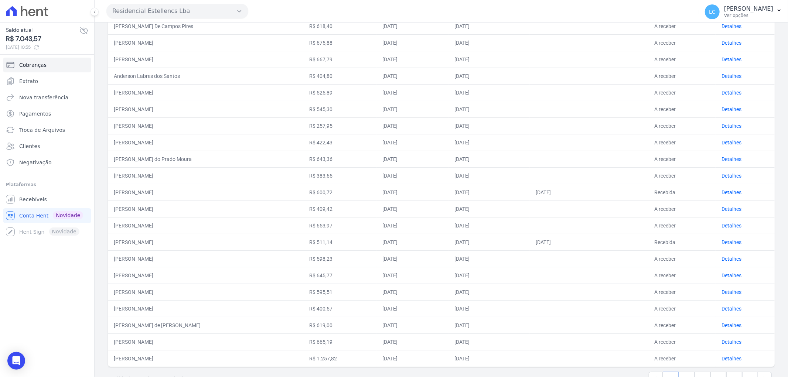
scroll to position [188, 0]
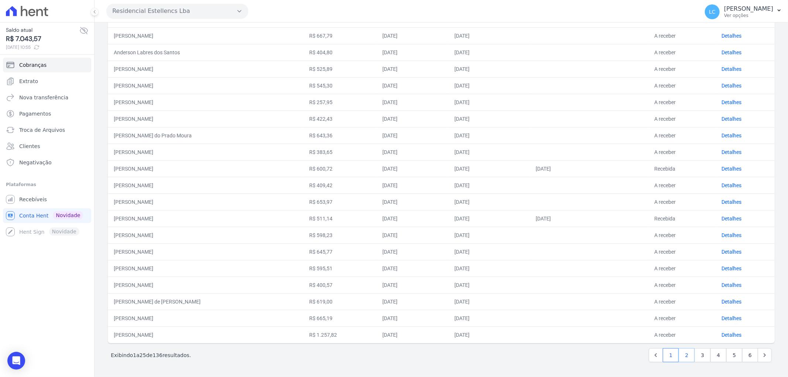
click at [682, 353] on link "2" at bounding box center [687, 355] width 16 height 14
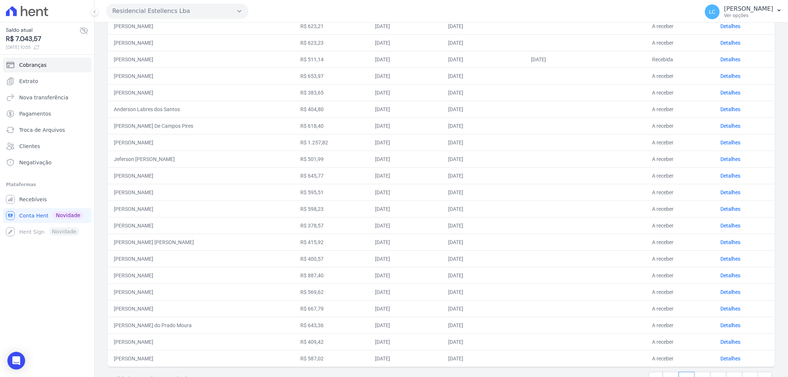
scroll to position [188, 0]
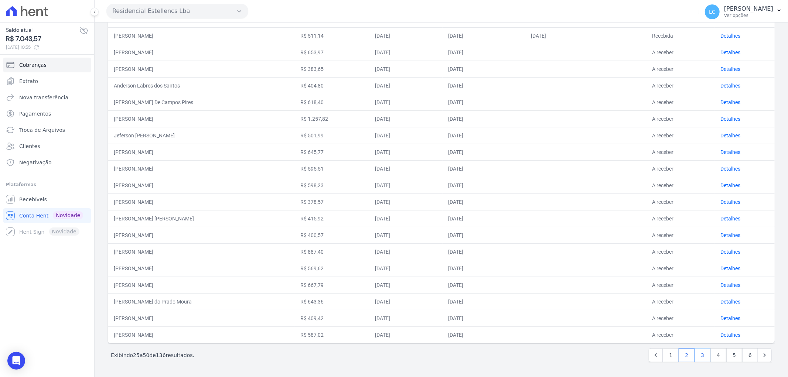
click at [695, 352] on link "3" at bounding box center [703, 355] width 16 height 14
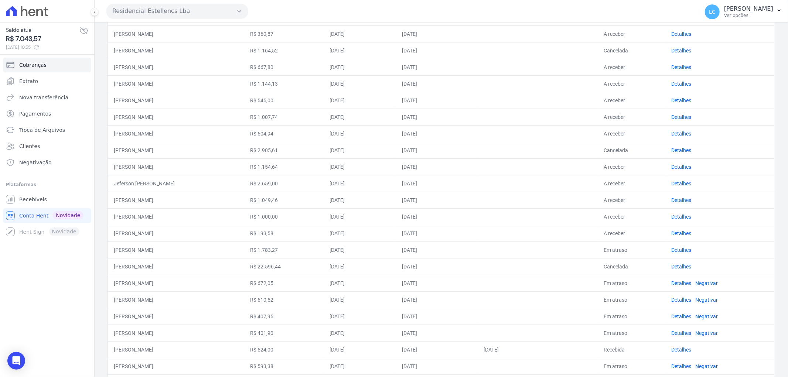
scroll to position [188, 0]
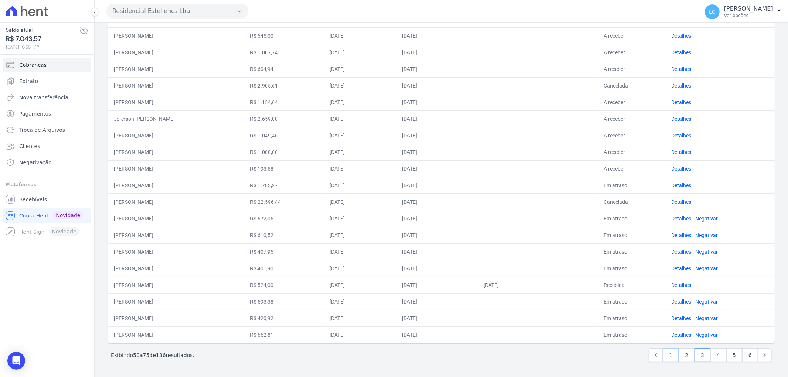
click at [671, 355] on link "1" at bounding box center [671, 355] width 16 height 14
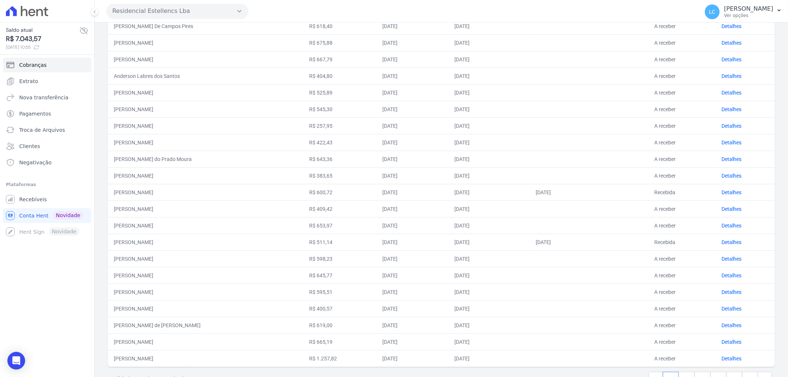
scroll to position [188, 0]
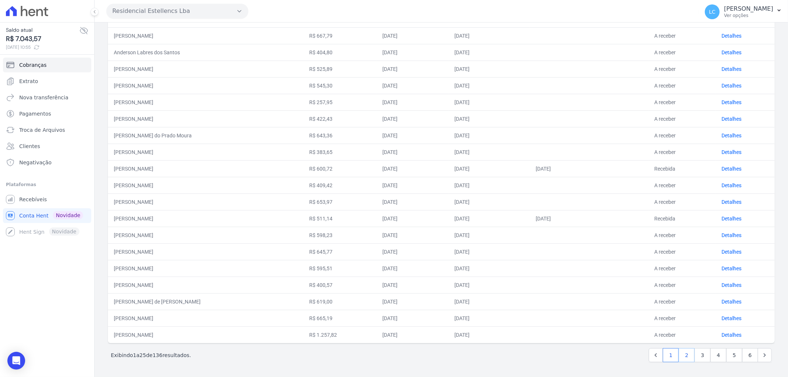
click at [682, 351] on link "2" at bounding box center [687, 355] width 16 height 14
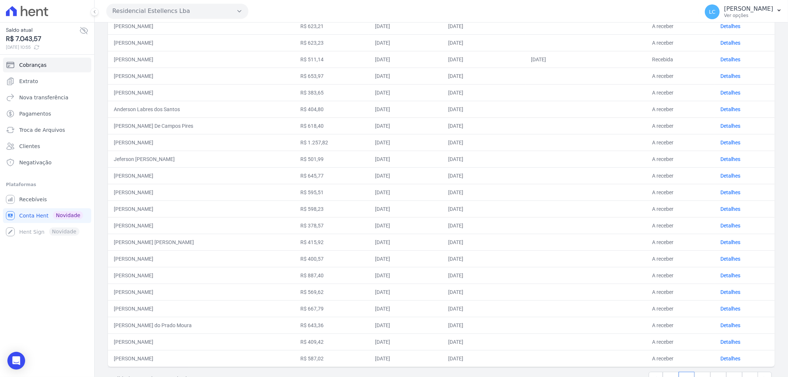
scroll to position [188, 0]
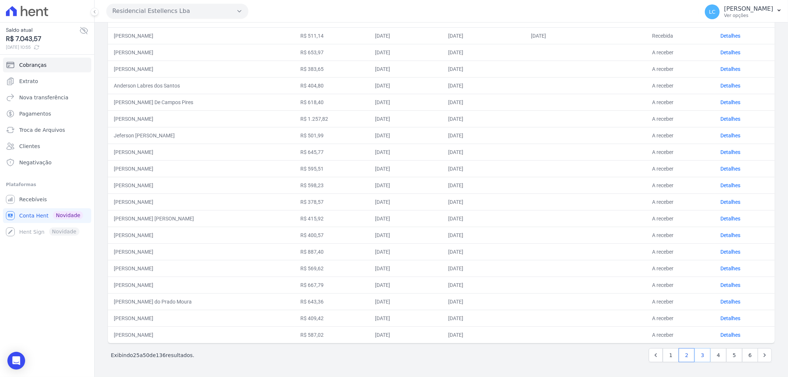
click at [702, 354] on link "3" at bounding box center [703, 355] width 16 height 14
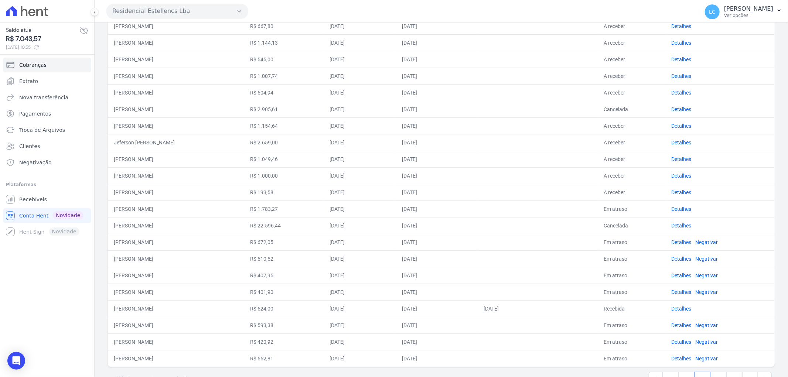
scroll to position [188, 0]
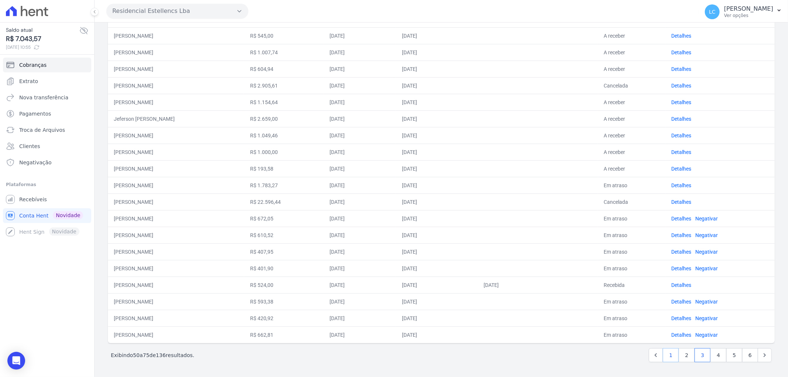
click at [666, 357] on link "1" at bounding box center [671, 355] width 16 height 14
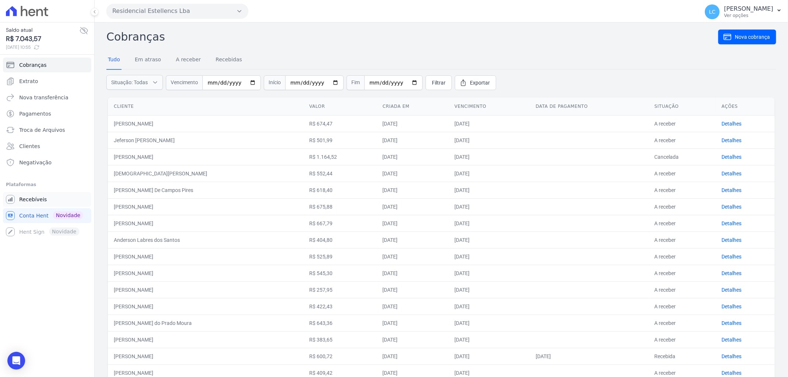
click at [42, 196] on span "Recebíveis" at bounding box center [33, 199] width 28 height 7
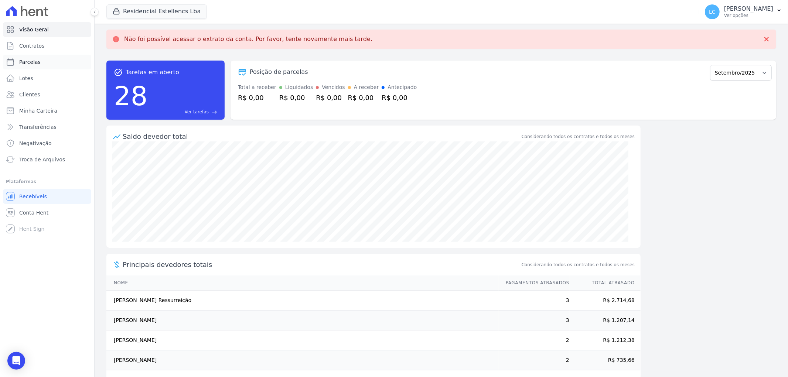
click at [12, 59] on icon at bounding box center [10, 62] width 9 height 9
select select
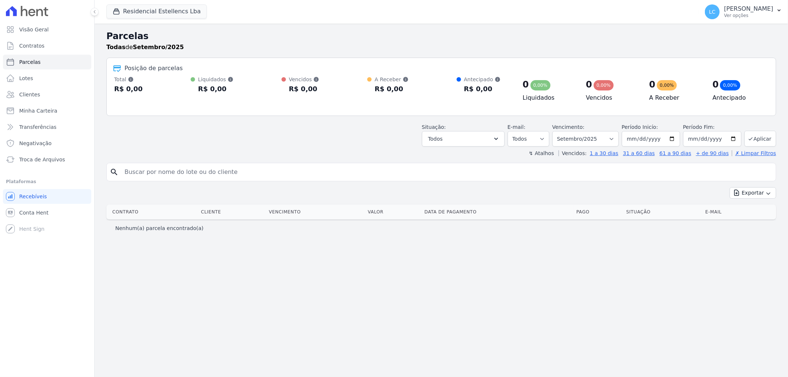
select select
click at [198, 171] on input "search" at bounding box center [446, 172] width 653 height 15
type input "pamela"
select select
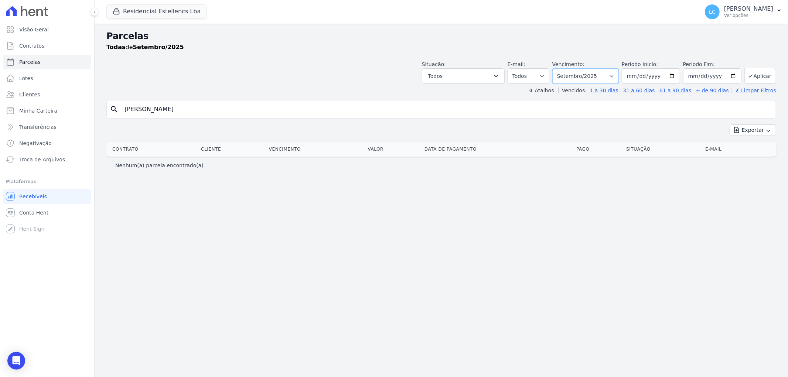
click at [591, 79] on select "Filtrar por período ──────── Todos os meses Março/2018 Abril/2018 Maio/2018 Jun…" at bounding box center [585, 76] width 67 height 16
select select "all"
click at [563, 68] on select "Filtrar por período ──────── Todos os meses Março/2018 Abril/2018 Maio/2018 Jun…" at bounding box center [585, 76] width 67 height 16
select select
click at [47, 214] on link "Conta Hent" at bounding box center [47, 212] width 88 height 15
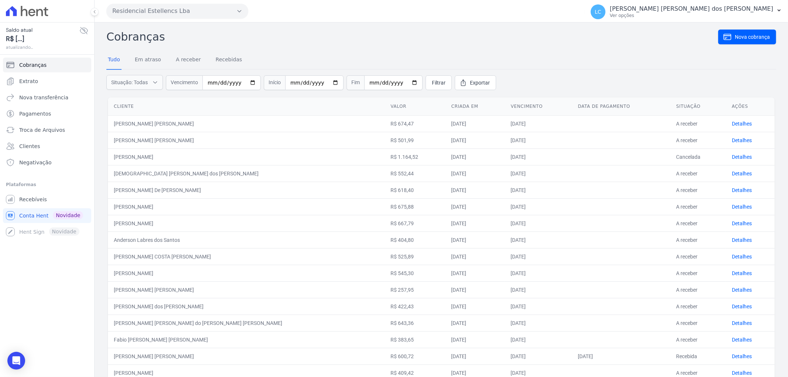
click at [125, 127] on td "[PERSON_NAME] [PERSON_NAME]" at bounding box center [246, 123] width 277 height 17
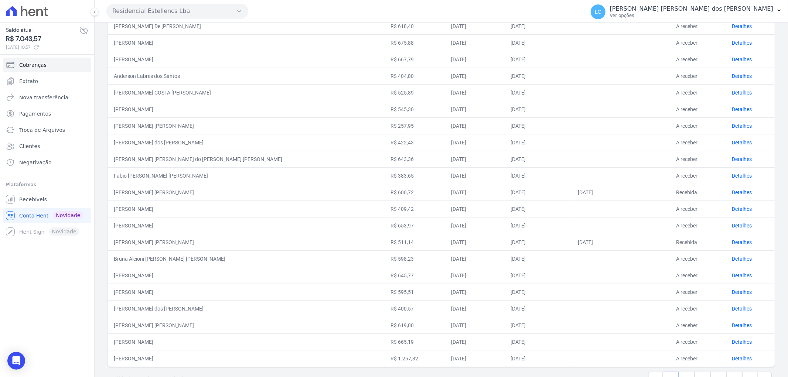
scroll to position [188, 0]
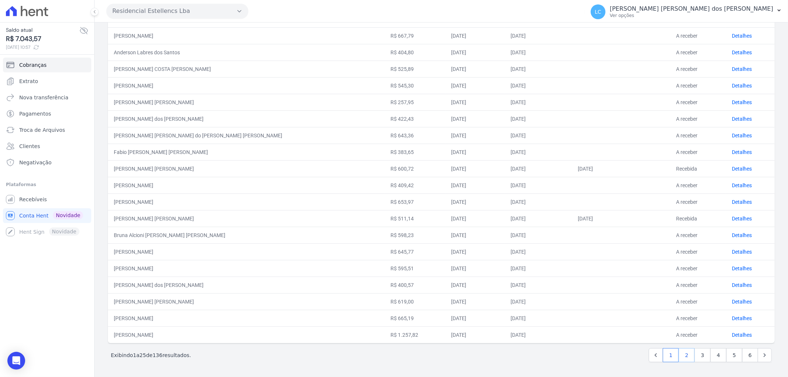
click at [684, 355] on link "2" at bounding box center [687, 355] width 16 height 14
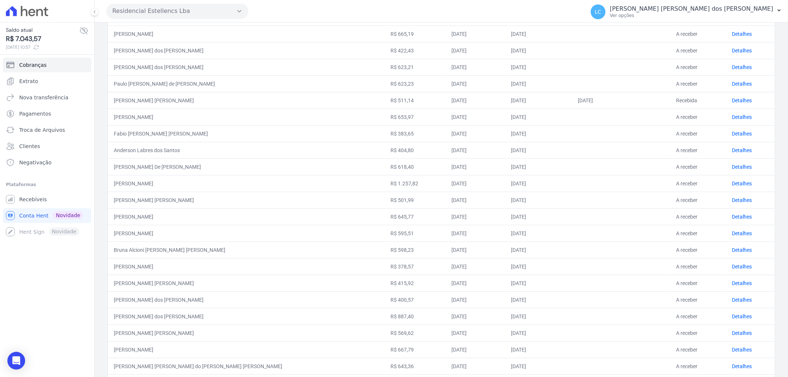
scroll to position [188, 0]
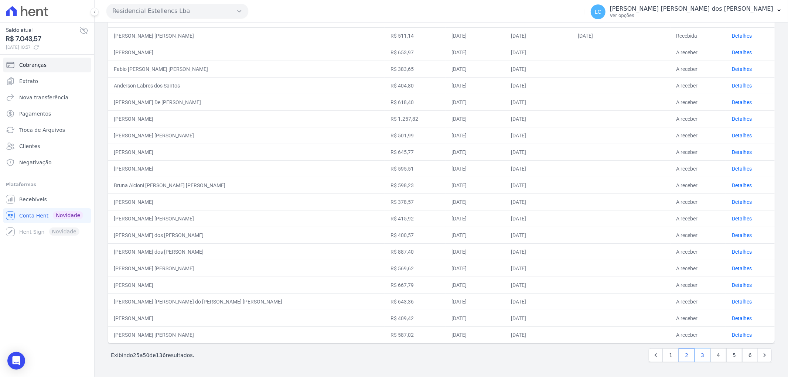
click at [696, 355] on link "3" at bounding box center [703, 355] width 16 height 14
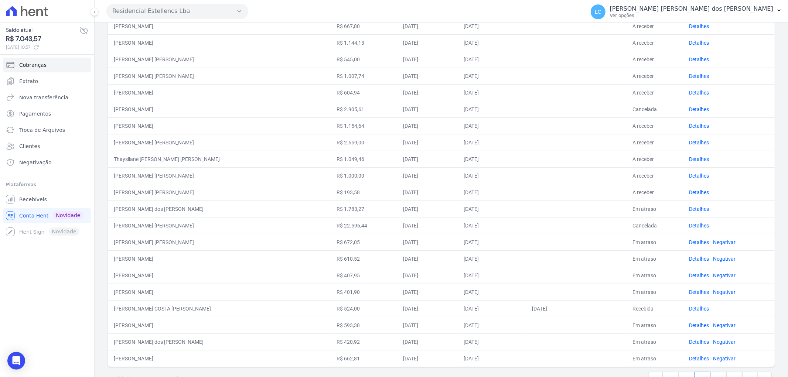
scroll to position [188, 0]
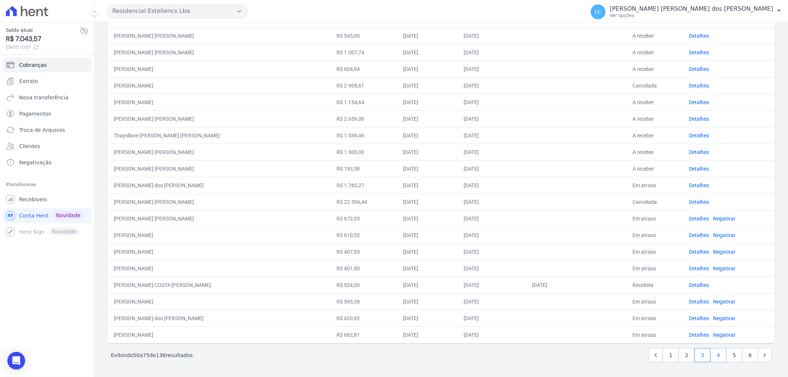
click at [714, 358] on link "4" at bounding box center [719, 355] width 16 height 14
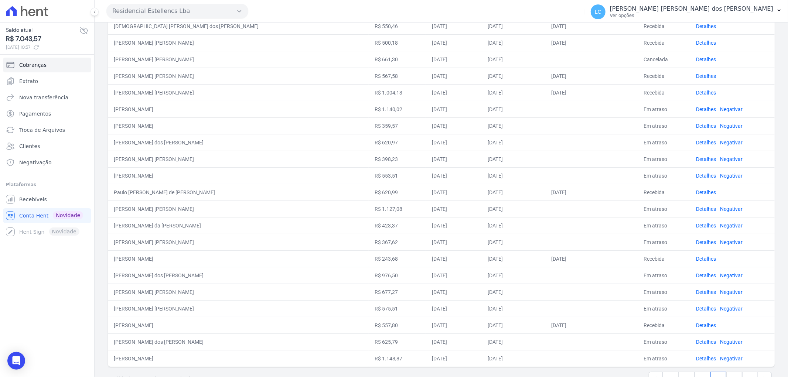
scroll to position [188, 0]
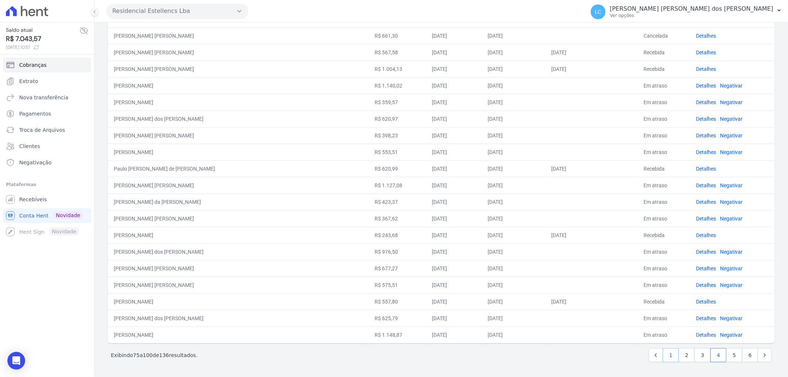
click at [669, 353] on link "1" at bounding box center [671, 355] width 16 height 14
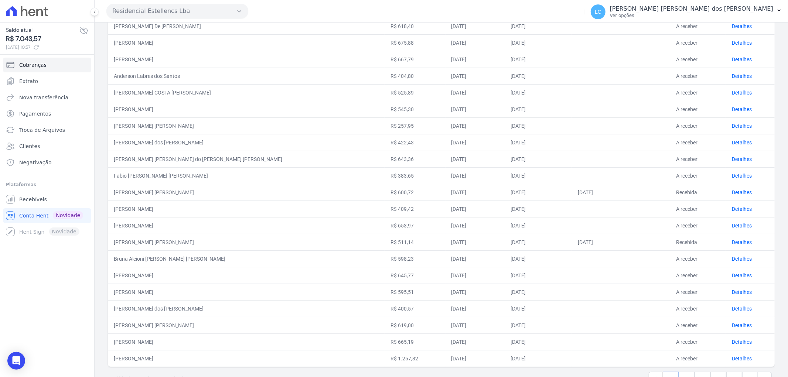
scroll to position [188, 0]
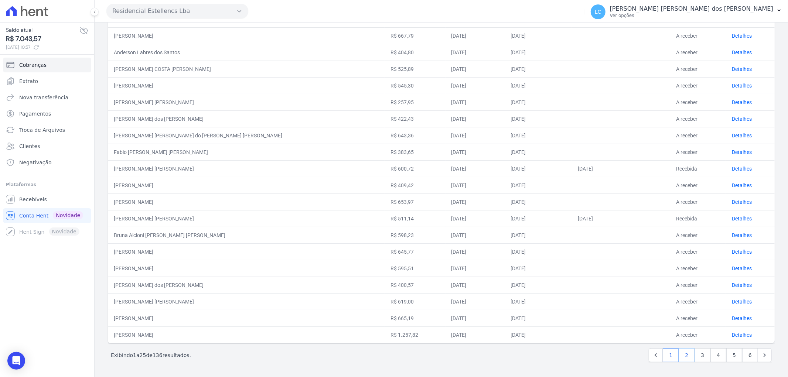
click at [685, 355] on link "2" at bounding box center [687, 355] width 16 height 14
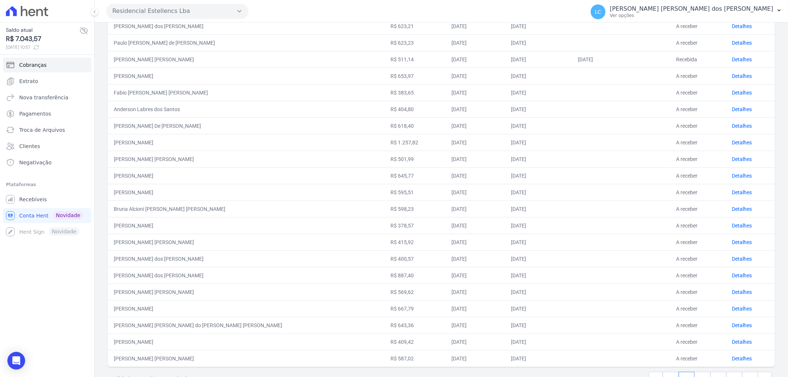
scroll to position [188, 0]
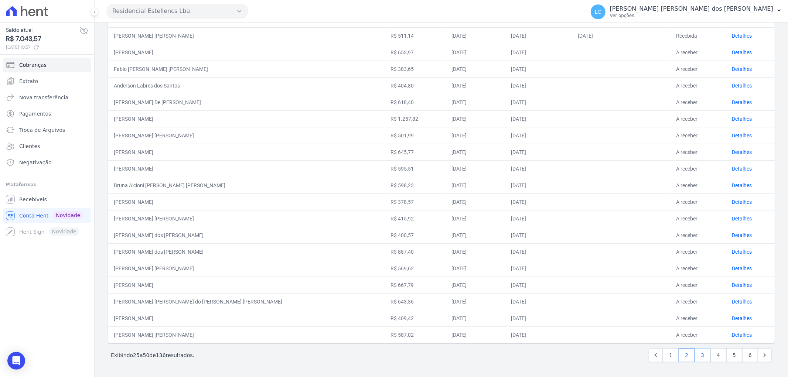
click at [699, 353] on link "3" at bounding box center [703, 355] width 16 height 14
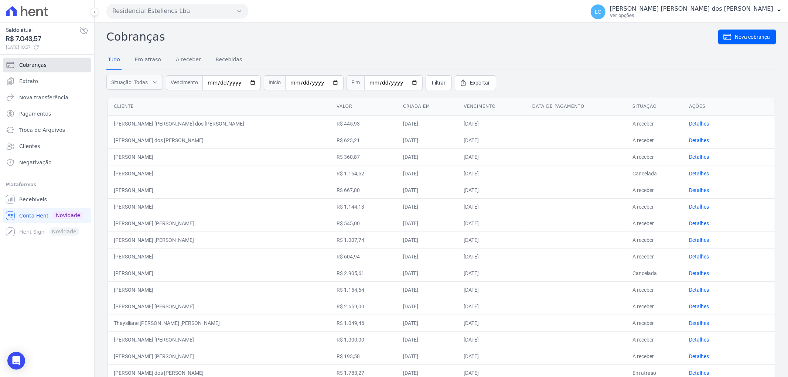
click at [59, 67] on link "Cobranças" at bounding box center [47, 65] width 88 height 15
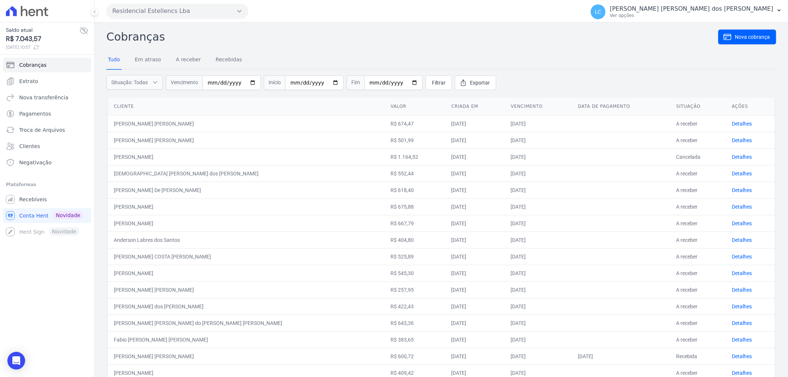
click at [142, 120] on td "[PERSON_NAME] [PERSON_NAME]" at bounding box center [246, 123] width 277 height 17
click at [136, 142] on td "[PERSON_NAME] [PERSON_NAME]" at bounding box center [246, 140] width 277 height 17
drag, startPoint x: 132, startPoint y: 156, endPoint x: 132, endPoint y: 165, distance: 9.2
click at [132, 158] on td "[PERSON_NAME]" at bounding box center [246, 157] width 277 height 17
drag, startPoint x: 131, startPoint y: 171, endPoint x: 132, endPoint y: 183, distance: 11.8
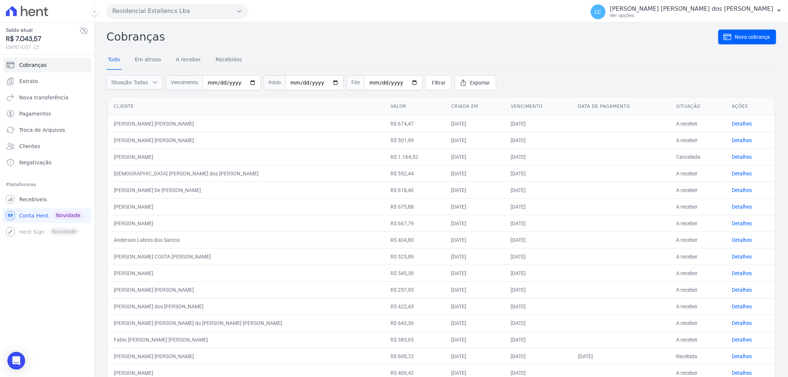
click at [131, 172] on td "[DEMOGRAPHIC_DATA] [PERSON_NAME] dos [PERSON_NAME]" at bounding box center [246, 173] width 277 height 17
drag, startPoint x: 131, startPoint y: 193, endPoint x: 130, endPoint y: 204, distance: 11.8
click at [131, 197] on td "[PERSON_NAME] De [PERSON_NAME]" at bounding box center [246, 190] width 277 height 17
click at [129, 212] on td "[PERSON_NAME]" at bounding box center [246, 206] width 277 height 17
drag, startPoint x: 129, startPoint y: 224, endPoint x: 130, endPoint y: 235, distance: 10.7
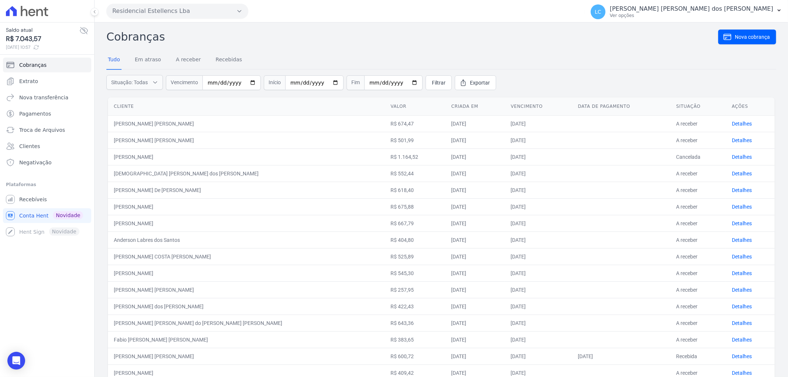
click at [129, 230] on td "[PERSON_NAME]" at bounding box center [246, 223] width 277 height 17
click at [129, 260] on td "[PERSON_NAME] COSTA [PERSON_NAME]" at bounding box center [246, 256] width 277 height 17
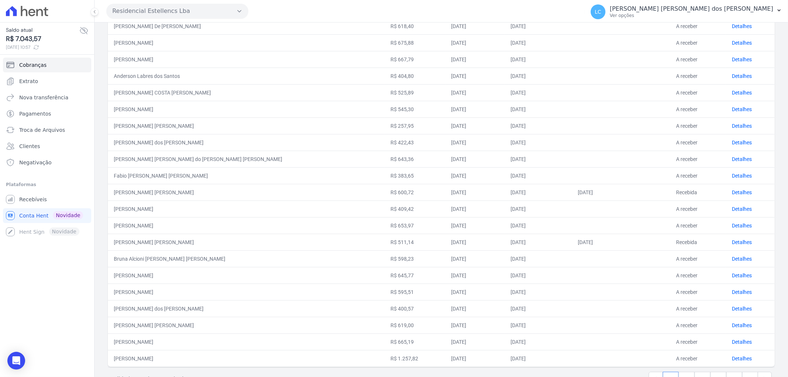
scroll to position [188, 0]
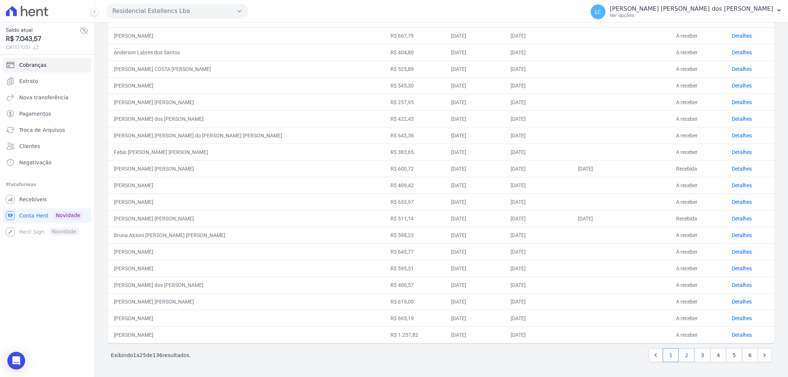
click at [681, 357] on link "2" at bounding box center [687, 355] width 16 height 14
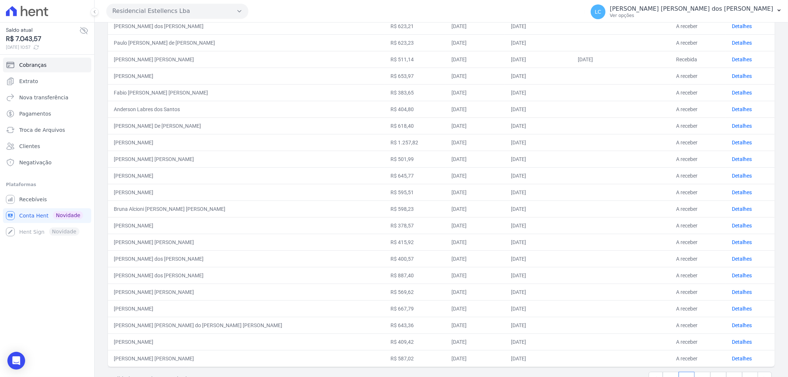
scroll to position [188, 0]
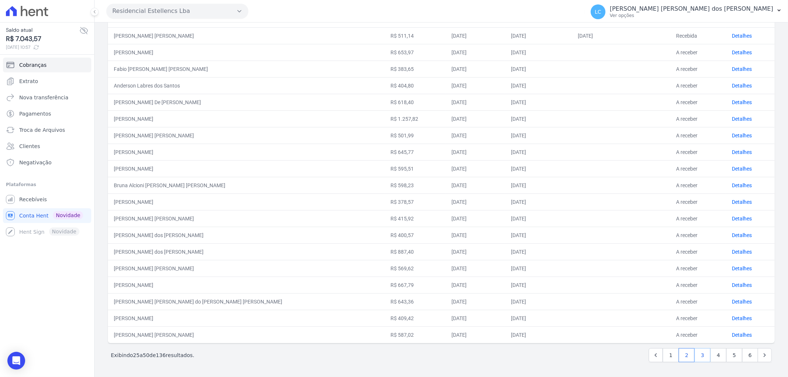
click at [696, 354] on link "3" at bounding box center [703, 355] width 16 height 14
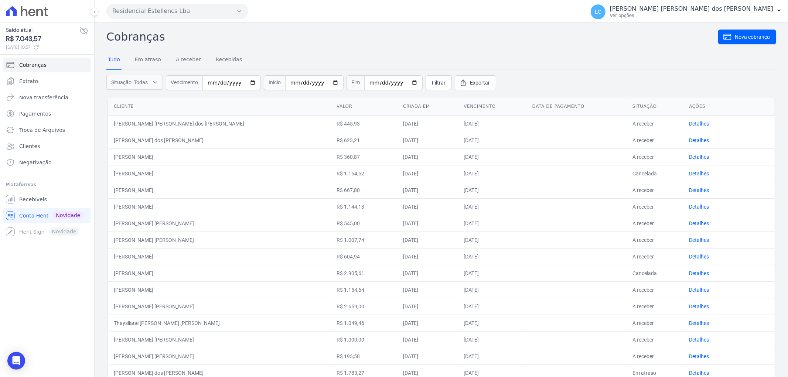
click at [141, 9] on button "Residencial Estellencs Lba" at bounding box center [177, 11] width 142 height 15
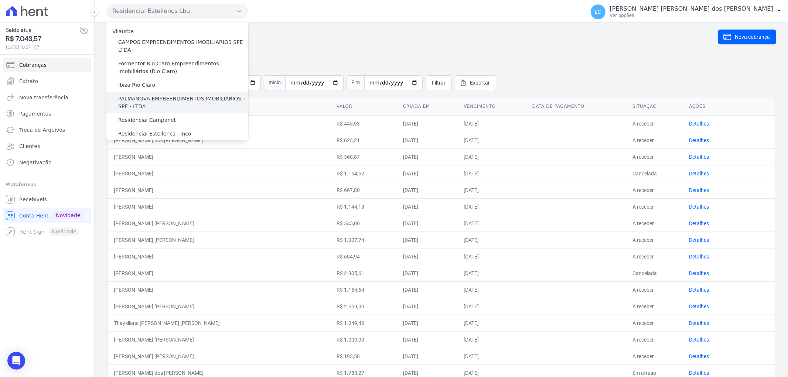
scroll to position [20, 0]
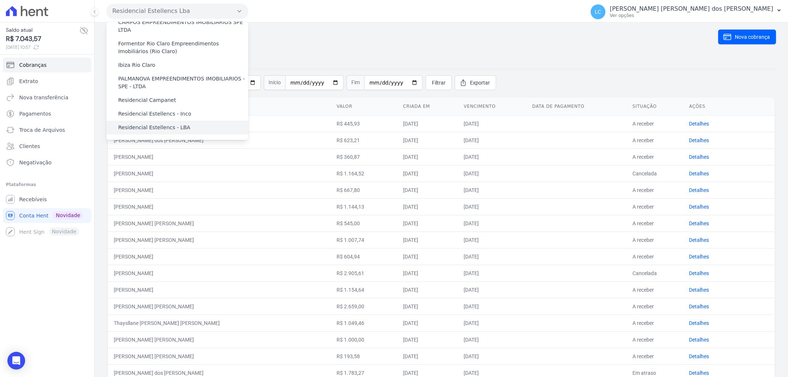
click at [142, 132] on div "Residencial Estellencs - LBA" at bounding box center [177, 128] width 142 height 14
click at [33, 204] on link "Recebíveis" at bounding box center [47, 199] width 88 height 15
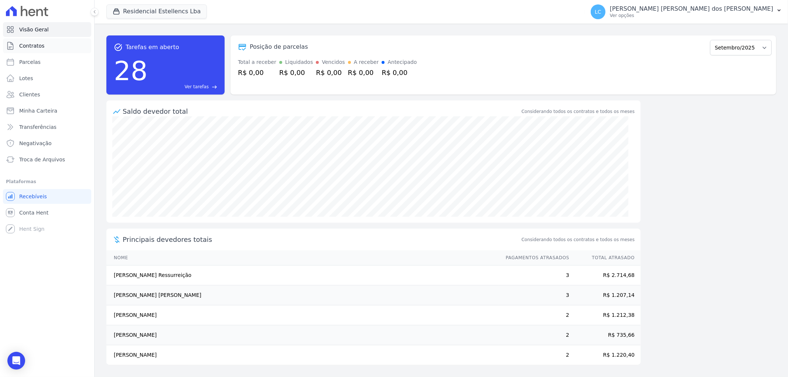
click at [45, 48] on link "Contratos" at bounding box center [47, 45] width 88 height 15
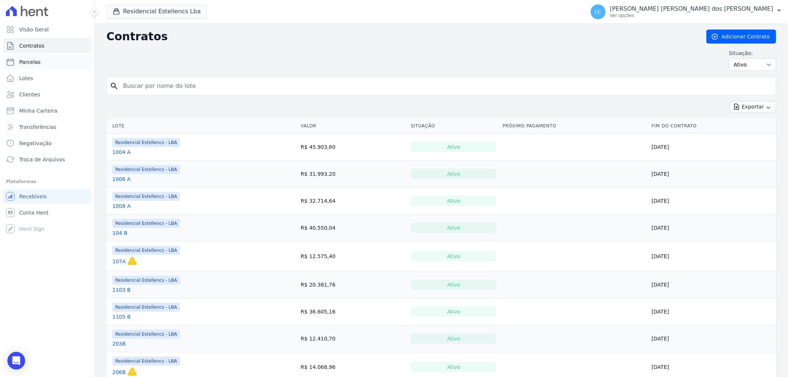
click at [47, 64] on link "Parcelas" at bounding box center [47, 62] width 88 height 15
select select
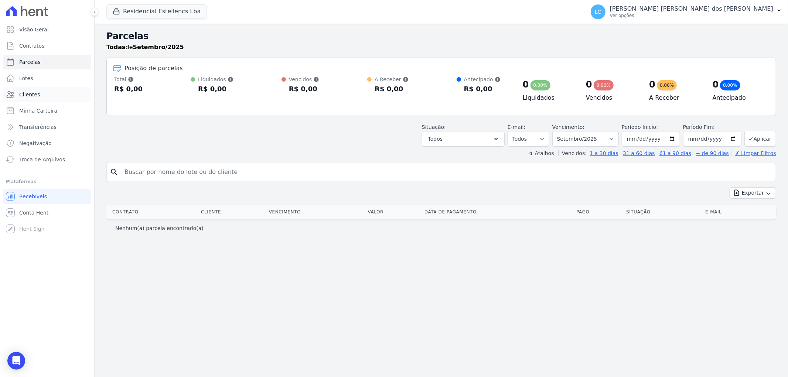
click at [44, 96] on link "Clientes" at bounding box center [47, 94] width 88 height 15
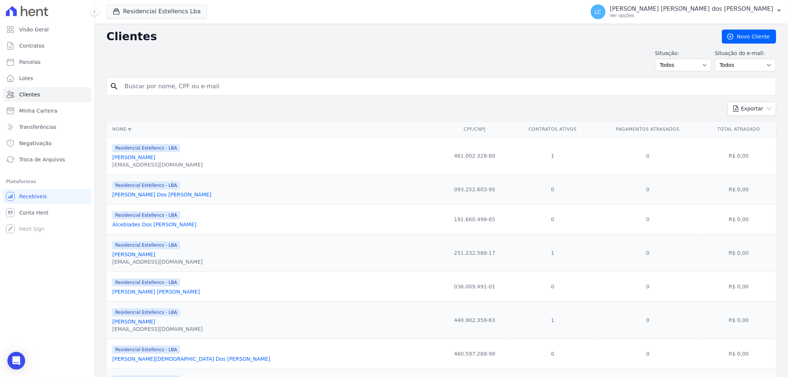
click at [189, 84] on input "search" at bounding box center [446, 86] width 653 height 15
click at [52, 110] on span "Minha Carteira" at bounding box center [38, 110] width 38 height 7
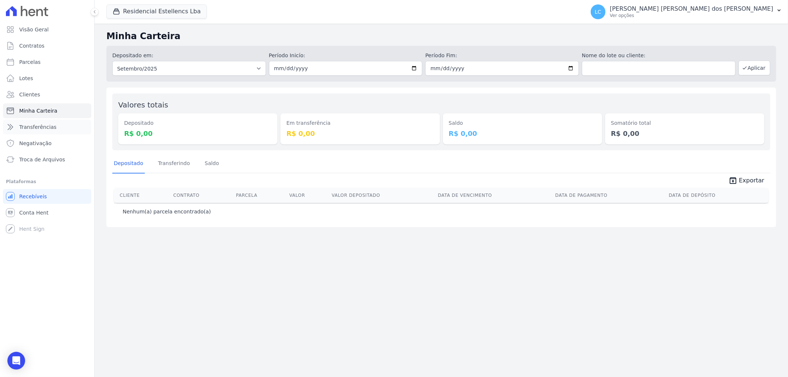
click at [49, 127] on span "Transferências" at bounding box center [37, 126] width 37 height 7
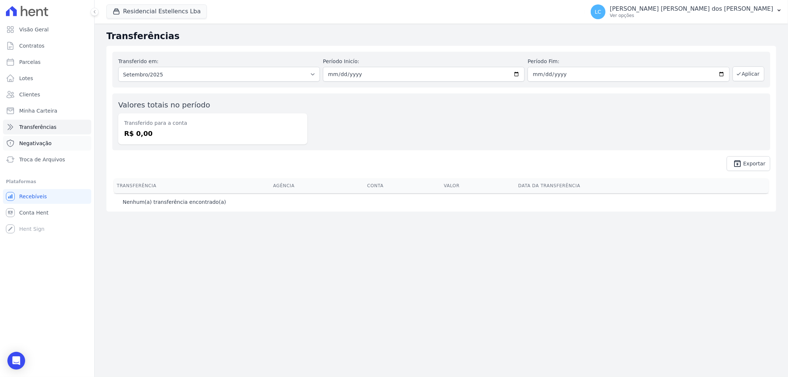
click at [50, 142] on link "Negativação" at bounding box center [47, 143] width 88 height 15
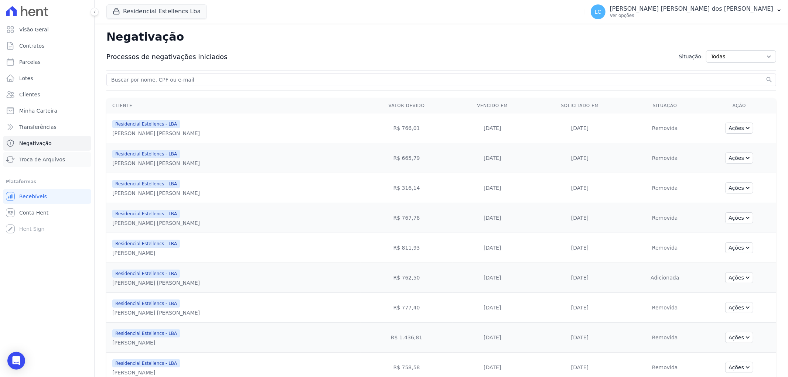
click at [58, 160] on span "Troca de Arquivos" at bounding box center [42, 159] width 46 height 7
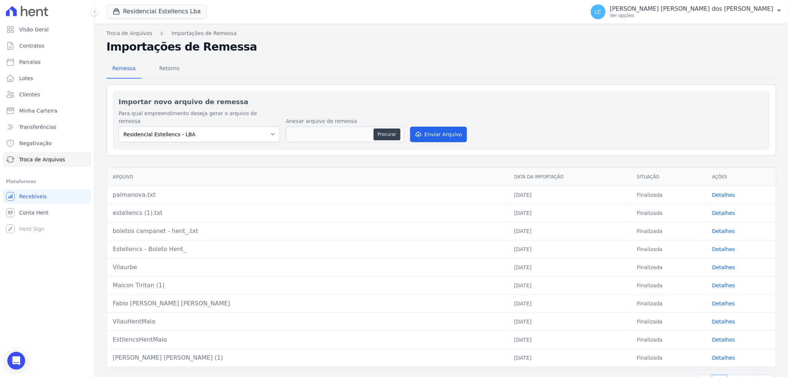
click at [716, 210] on link "Detalhes" at bounding box center [723, 213] width 23 height 6
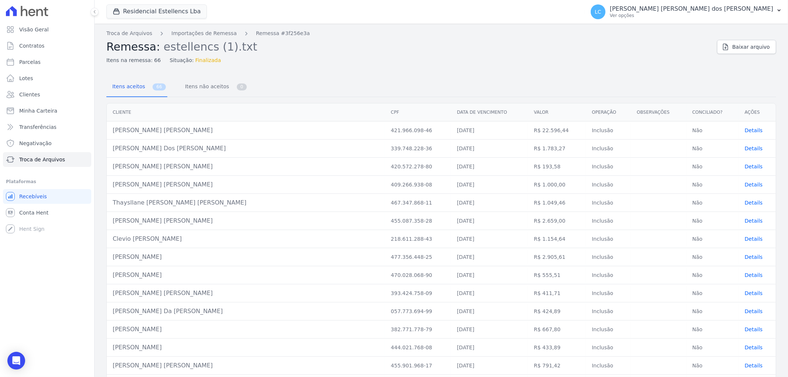
click at [745, 274] on span "Details" at bounding box center [754, 275] width 18 height 6
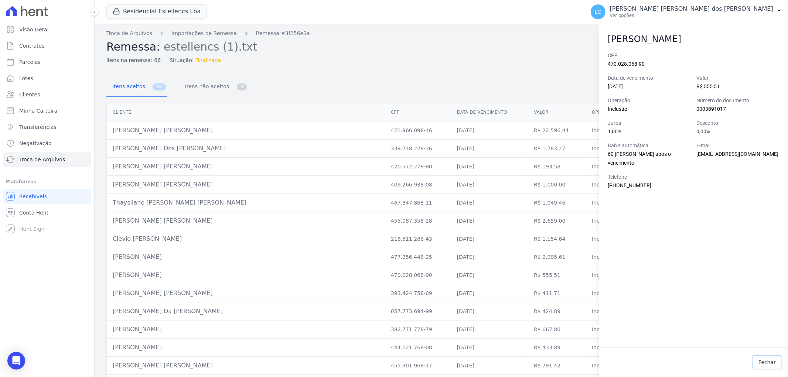
click at [771, 360] on span "Fechar" at bounding box center [767, 362] width 17 height 7
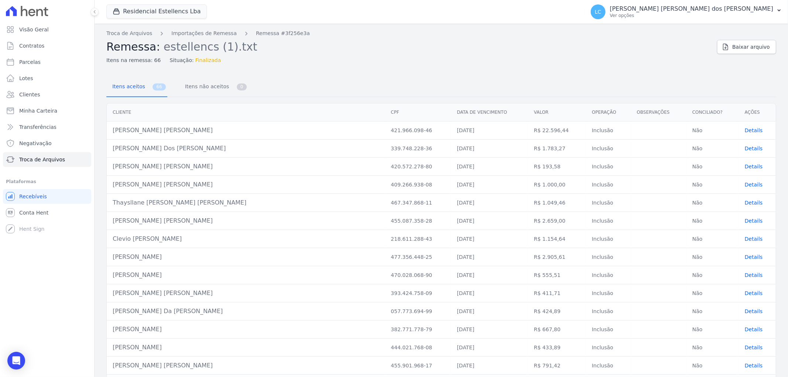
click at [211, 275] on td "Pamela Cristiina Da Silva Catuzzo" at bounding box center [246, 275] width 278 height 18
click at [116, 272] on td "Pamela Cristiina Da Silva Catuzzo" at bounding box center [246, 275] width 278 height 18
drag, startPoint x: 198, startPoint y: 276, endPoint x: 88, endPoint y: 279, distance: 110.5
click at [88, 279] on div "Visão Geral Contratos Parcelas Lotes Clientes Minha Carteira Transferências Neg…" at bounding box center [394, 188] width 788 height 377
click at [215, 316] on td "Romeu Da Silva Anastacio" at bounding box center [246, 312] width 278 height 18
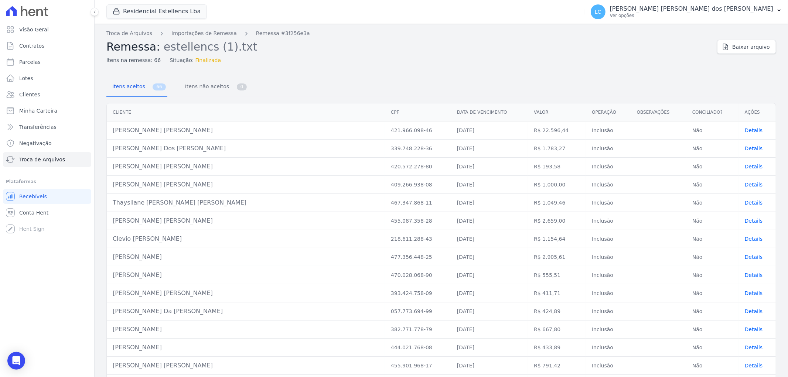
drag, startPoint x: 200, startPoint y: 275, endPoint x: 110, endPoint y: 276, distance: 89.8
click at [110, 276] on td "Pamela Cristiina Da Silva Catuzzo" at bounding box center [246, 275] width 278 height 18
copy td "Pamela Cristiina Da Silva Catuzzo"
click at [134, 61] on span "Itens na remessa: 66" at bounding box center [133, 61] width 54 height 8
click at [36, 54] on ul "Visão Geral Contratos Parcelas Lotes Clientes Minha Carteira Transferências Neg…" at bounding box center [47, 94] width 88 height 145
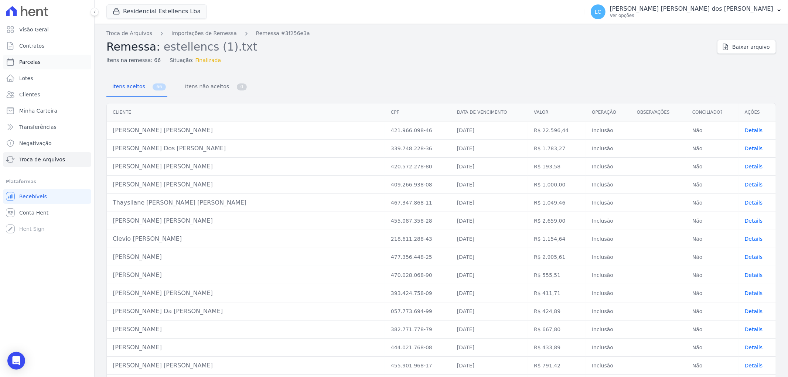
click at [34, 64] on span "Parcelas" at bounding box center [29, 61] width 21 height 7
select select
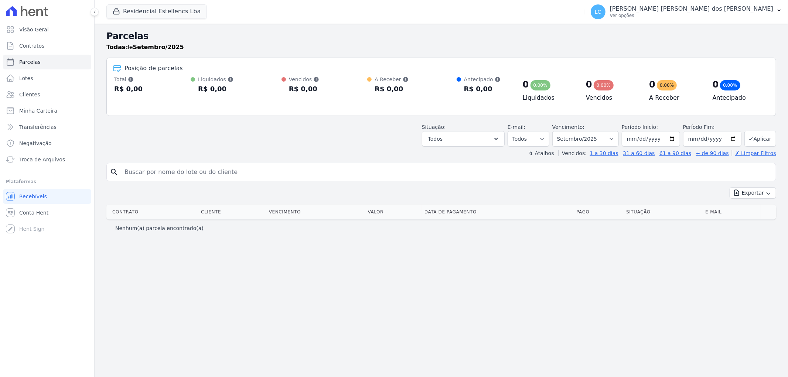
select select
click at [175, 171] on input "search" at bounding box center [446, 172] width 653 height 15
paste input "Pamela Cristiina Da Silva Catuzzo"
type input "Pamela Cristiina Da Silva Catuzzo"
select select
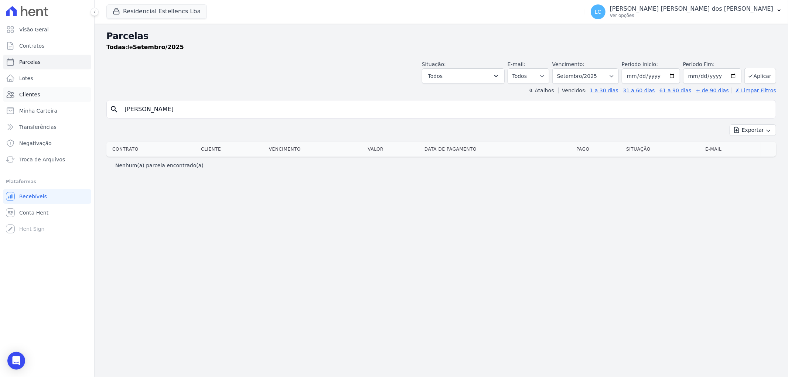
click at [55, 98] on link "Clientes" at bounding box center [47, 94] width 88 height 15
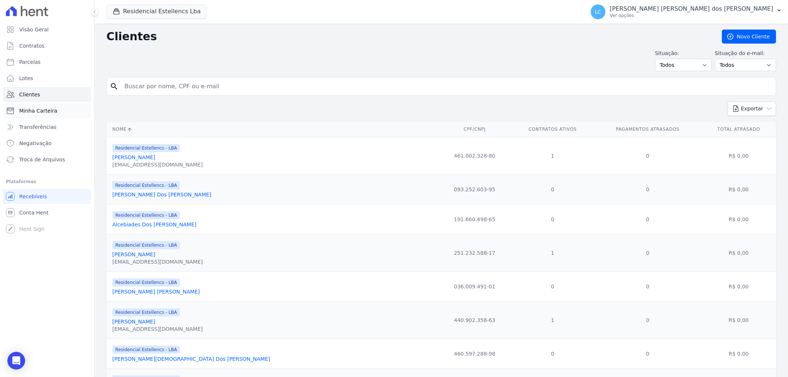
click at [51, 109] on span "Minha Carteira" at bounding box center [38, 110] width 38 height 7
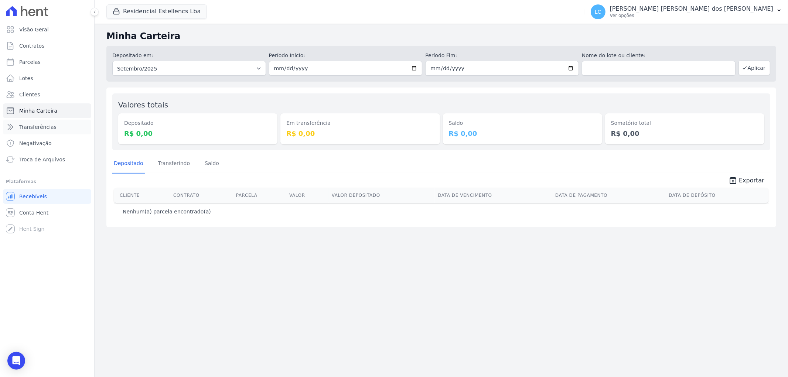
click at [44, 127] on span "Transferências" at bounding box center [37, 126] width 37 height 7
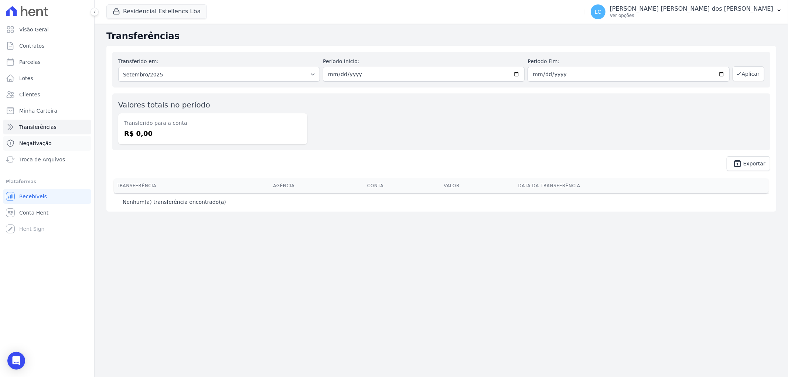
click at [38, 145] on span "Negativação" at bounding box center [35, 143] width 33 height 7
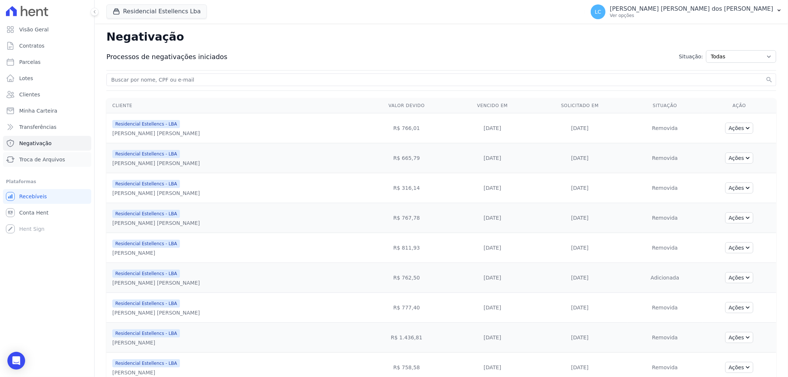
click at [37, 159] on span "Troca de Arquivos" at bounding box center [42, 159] width 46 height 7
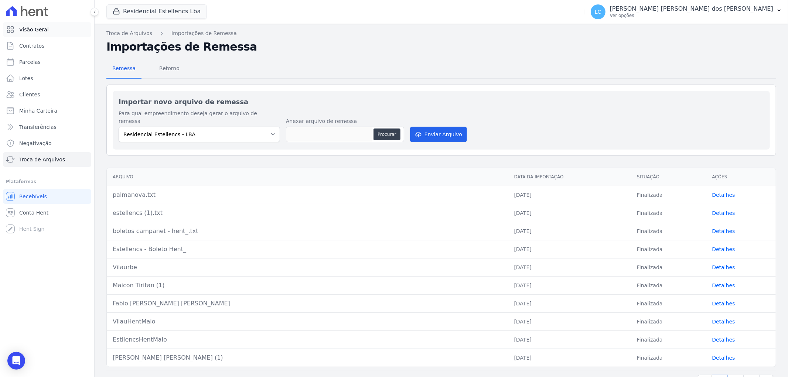
click at [42, 33] on span "Visão Geral" at bounding box center [34, 29] width 30 height 7
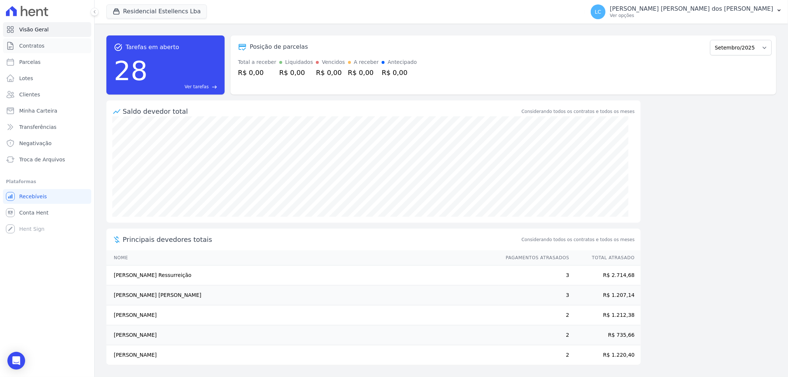
click at [36, 47] on span "Contratos" at bounding box center [31, 45] width 25 height 7
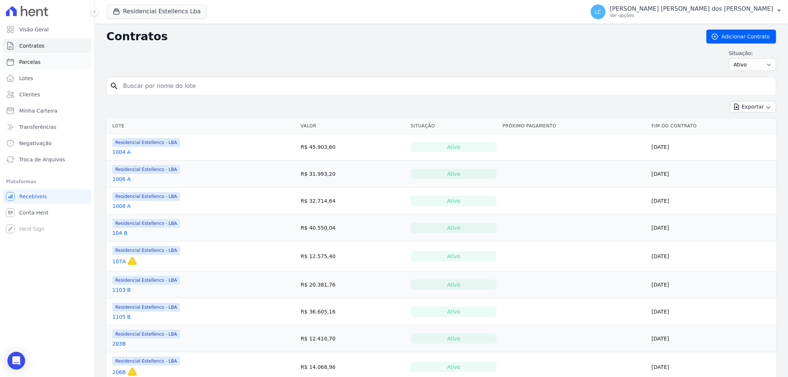
click at [58, 64] on link "Parcelas" at bounding box center [47, 62] width 88 height 15
select select
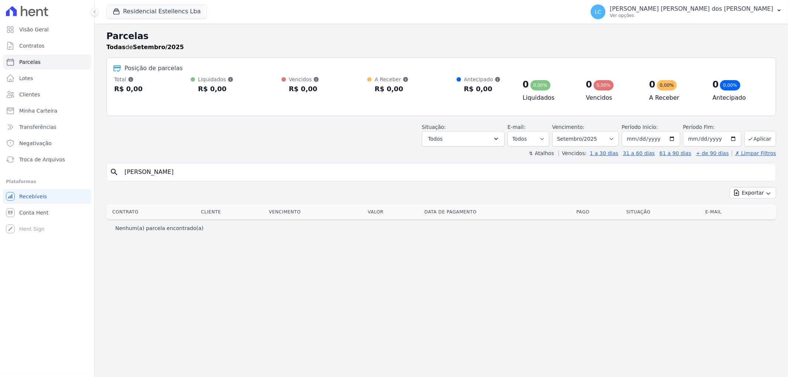
select select
click at [21, 211] on span "Conta Hent" at bounding box center [33, 212] width 29 height 7
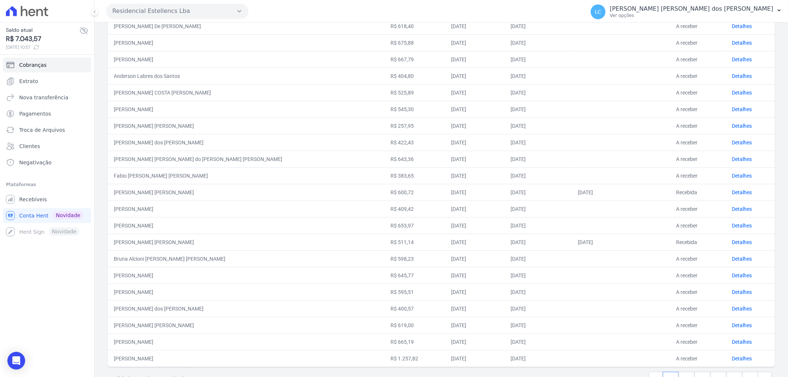
scroll to position [188, 0]
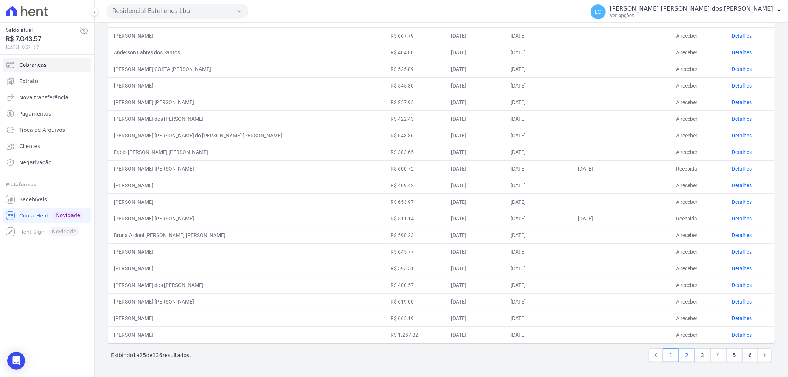
click at [679, 356] on link "2" at bounding box center [687, 355] width 16 height 14
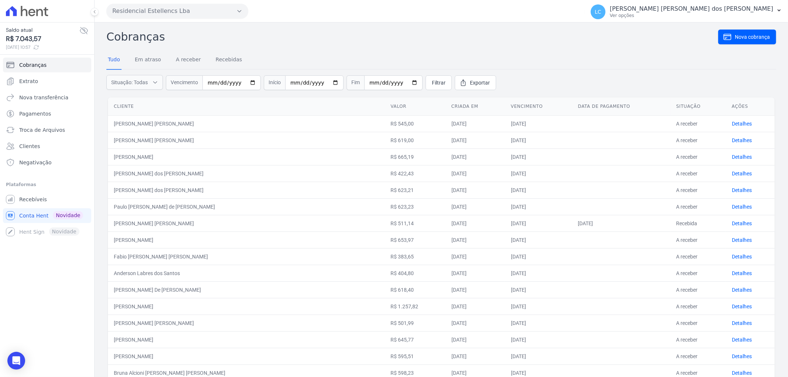
scroll to position [188, 0]
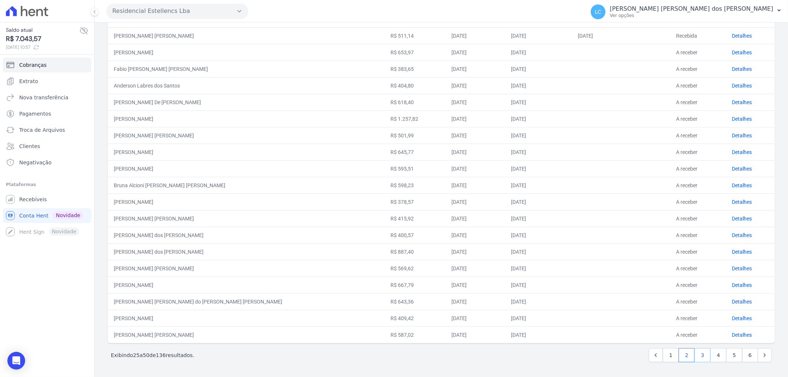
click at [698, 352] on link "3" at bounding box center [703, 355] width 16 height 14
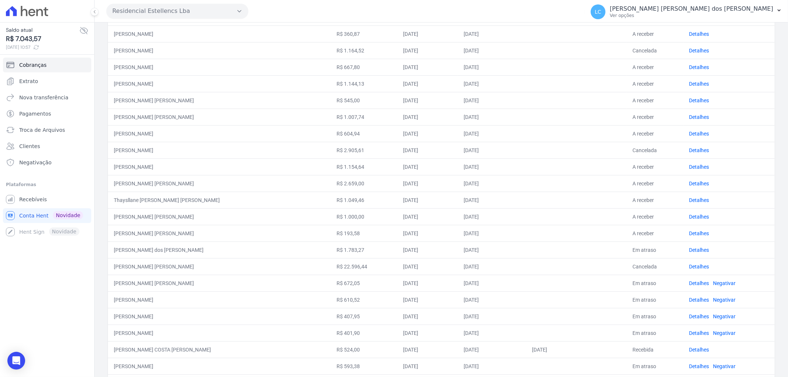
scroll to position [188, 0]
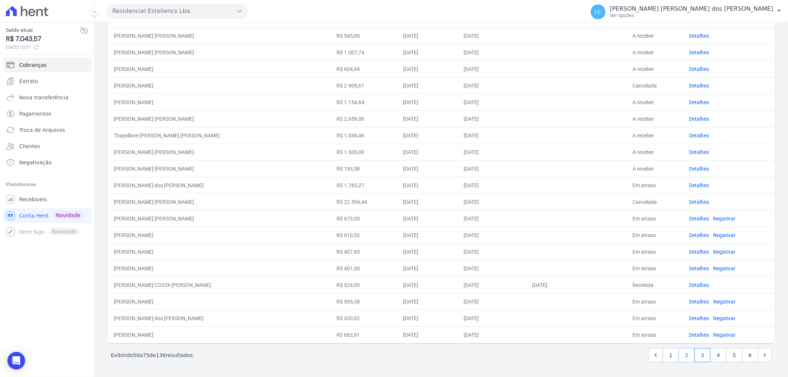
click at [685, 353] on link "2" at bounding box center [687, 355] width 16 height 14
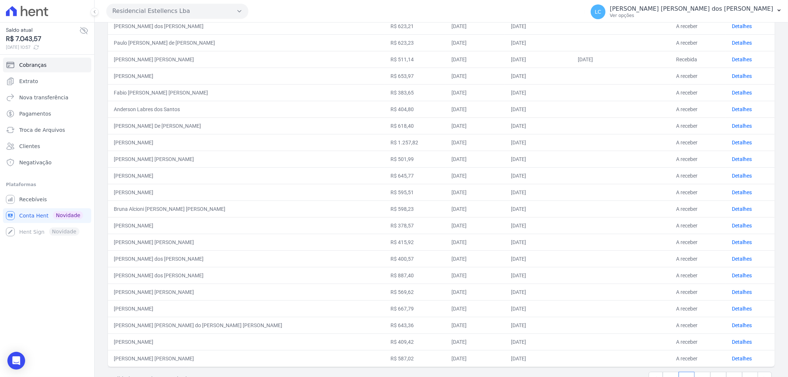
scroll to position [188, 0]
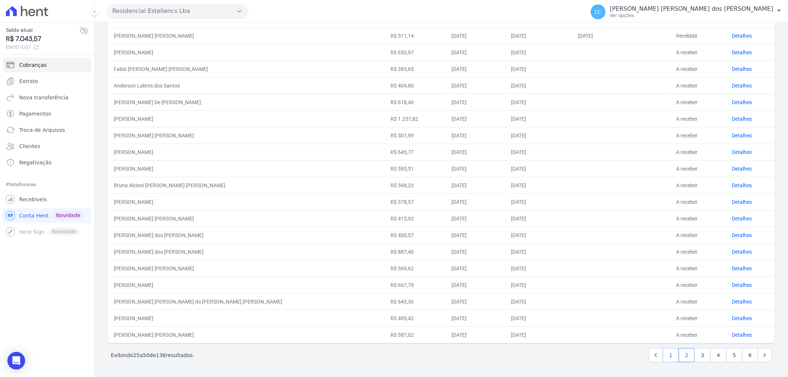
click at [668, 352] on link "1" at bounding box center [671, 355] width 16 height 14
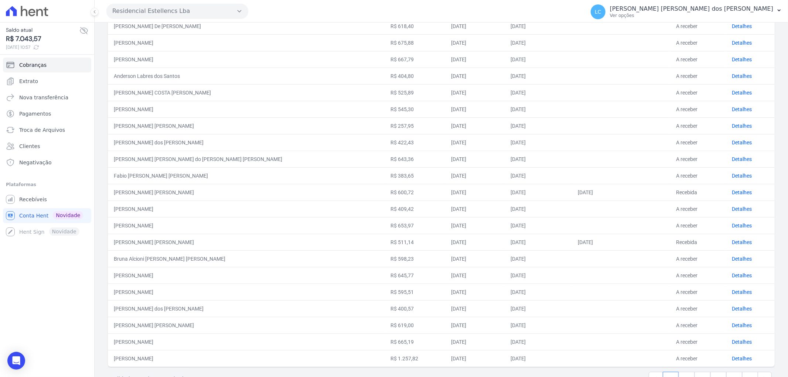
scroll to position [188, 0]
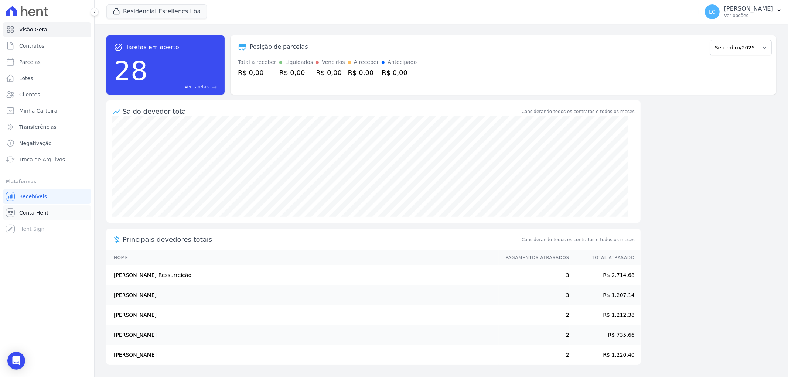
click at [28, 213] on span "Conta Hent" at bounding box center [33, 212] width 29 height 7
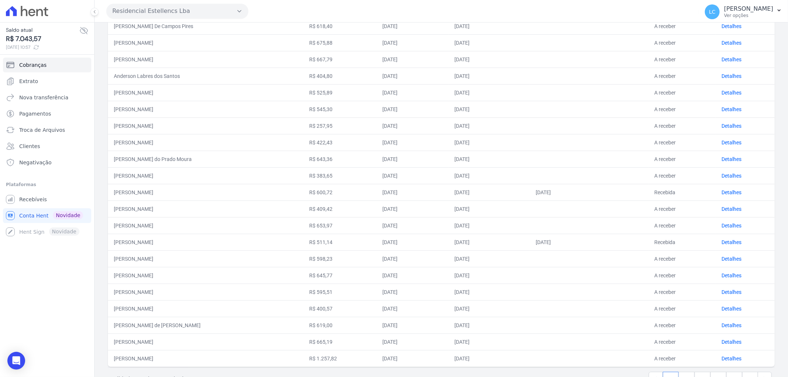
scroll to position [188, 0]
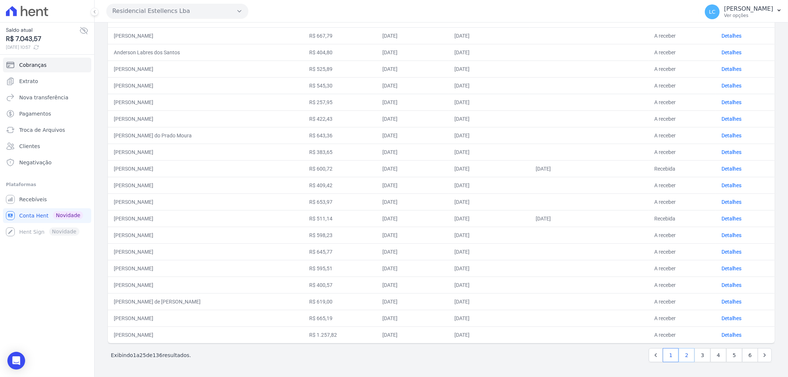
click at [682, 339] on link "2" at bounding box center [687, 355] width 16 height 14
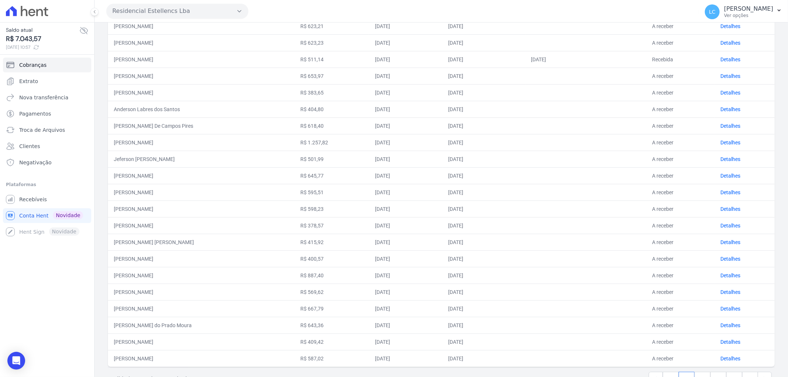
scroll to position [188, 0]
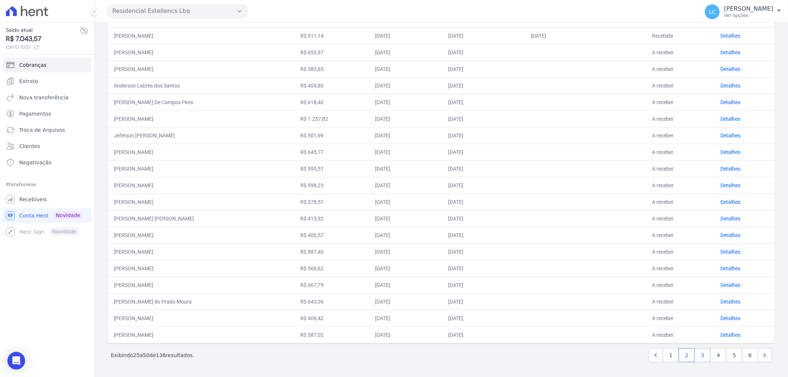
click at [701, 339] on link "3" at bounding box center [703, 355] width 16 height 14
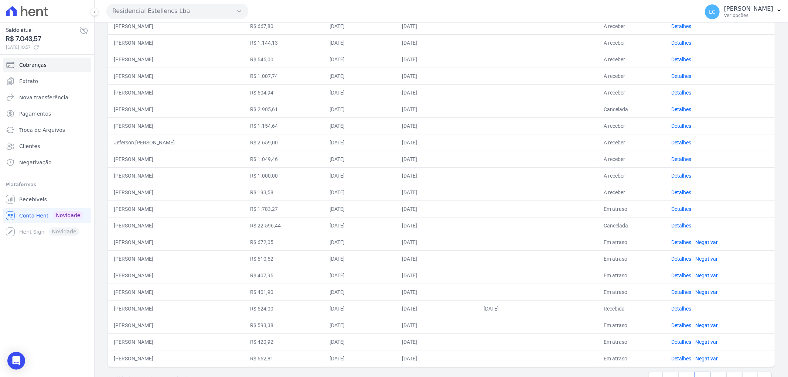
scroll to position [188, 0]
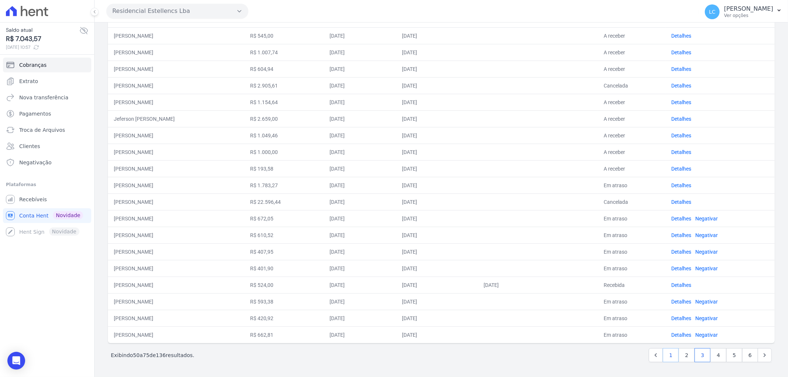
click at [667, 339] on link "1" at bounding box center [671, 355] width 16 height 14
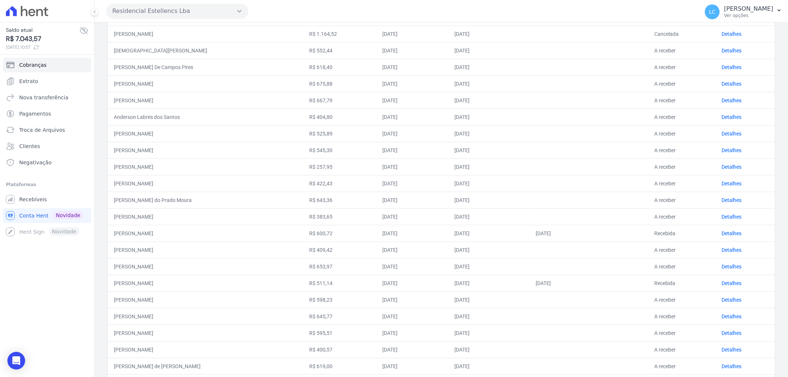
scroll to position [164, 0]
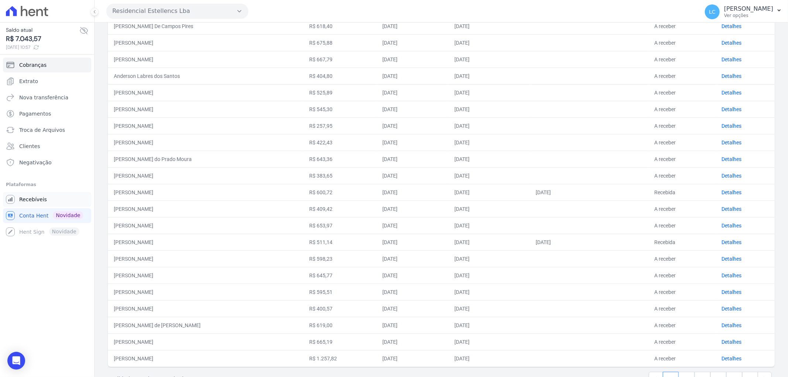
click at [37, 201] on span "Recebíveis" at bounding box center [33, 199] width 28 height 7
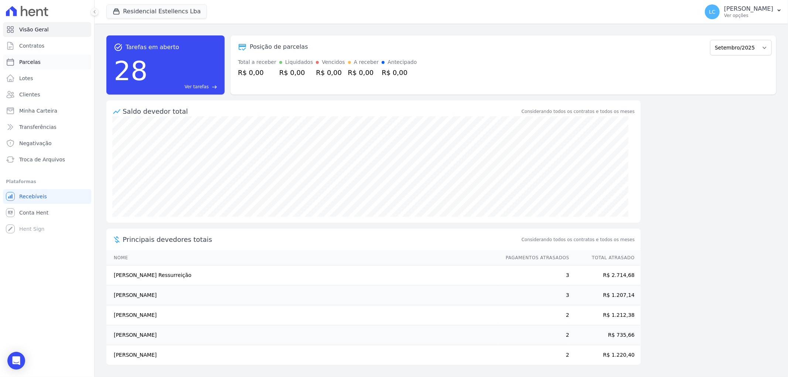
click at [30, 63] on span "Parcelas" at bounding box center [29, 61] width 21 height 7
select select
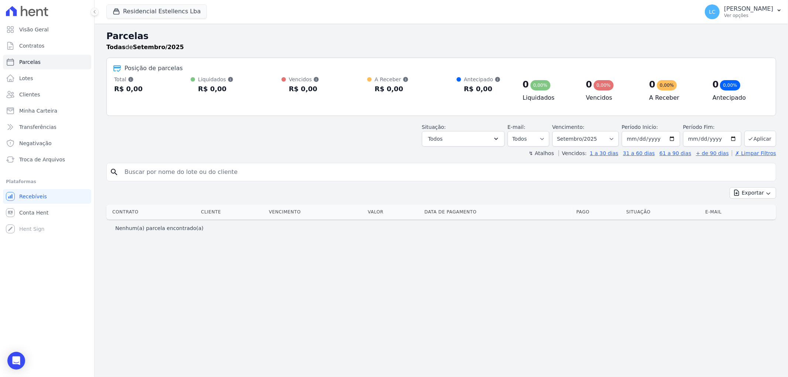
click at [253, 171] on input "search" at bounding box center [446, 172] width 653 height 15
click at [245, 178] on input "search" at bounding box center [446, 172] width 653 height 15
click at [619, 139] on select "Filtrar por período ──────── Todos os meses Março/2018 Abril/2018 Maio/2018 Jun…" at bounding box center [585, 139] width 67 height 16
select select "all"
click at [563, 131] on select "Filtrar por período ──────── Todos os meses Março/2018 Abril/2018 Maio/2018 Jun…" at bounding box center [585, 139] width 67 height 16
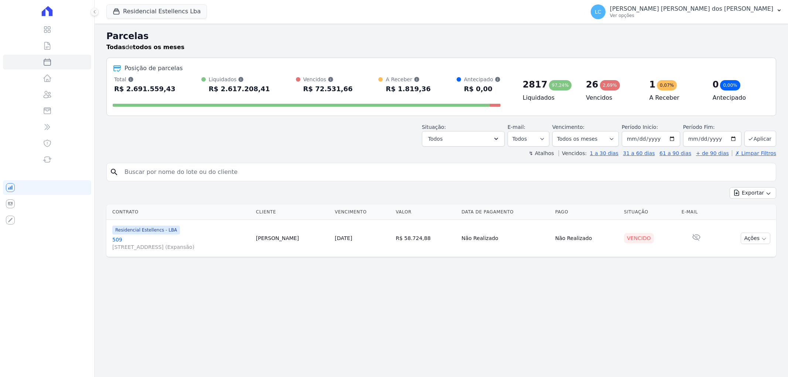
select select
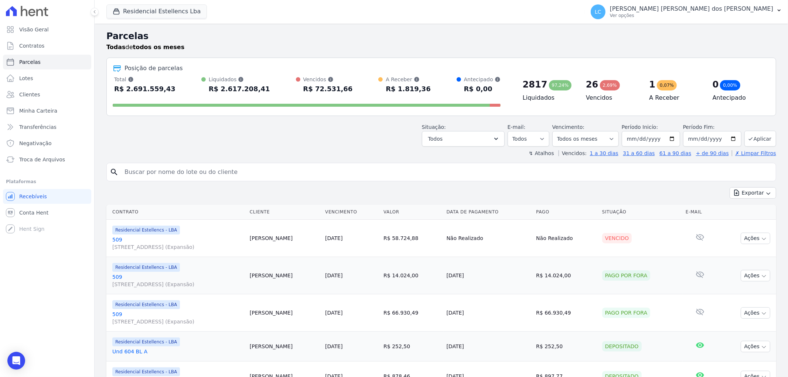
click at [176, 171] on input "search" at bounding box center [446, 172] width 653 height 15
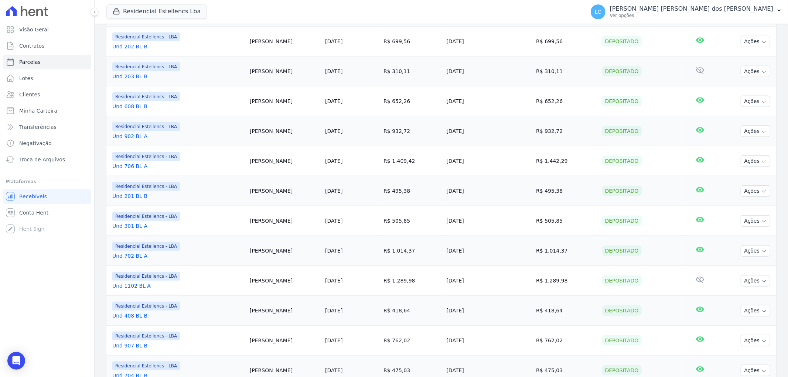
scroll to position [646, 0]
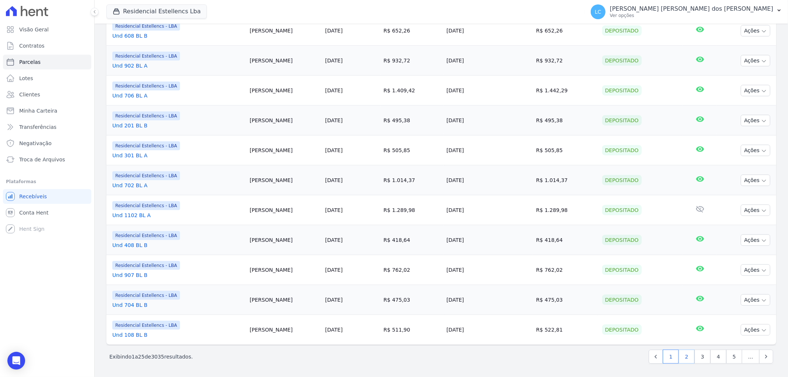
click at [682, 357] on link "2" at bounding box center [687, 357] width 16 height 14
select select
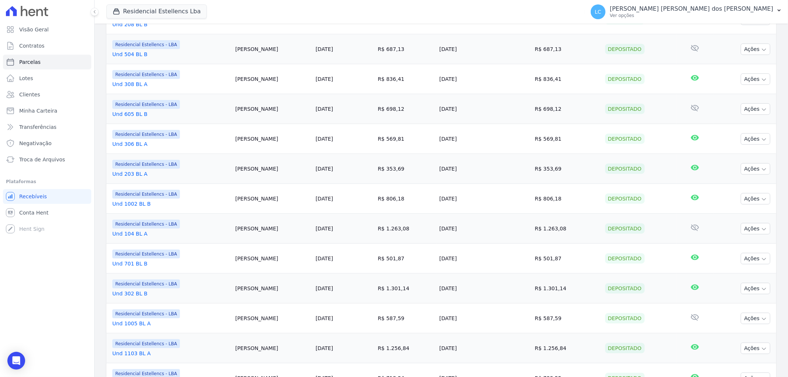
scroll to position [624, 0]
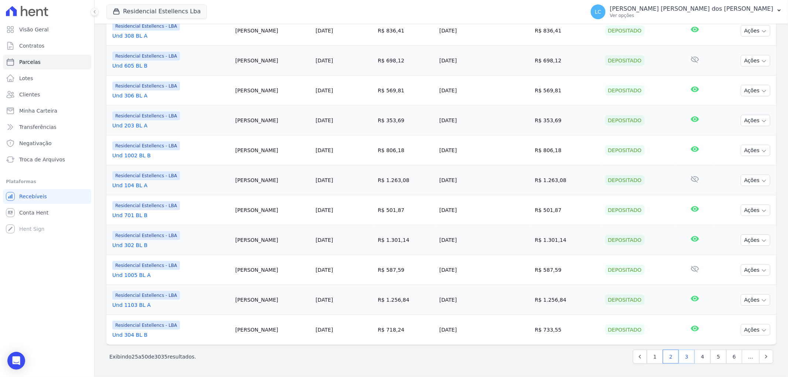
click at [682, 357] on link "3" at bounding box center [687, 357] width 16 height 14
select select
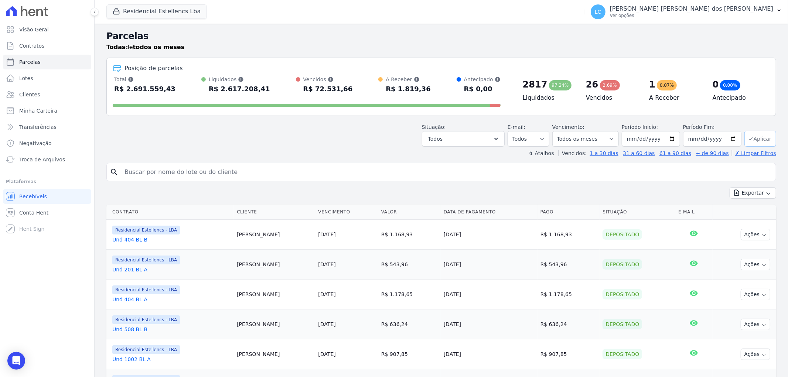
click at [752, 136] on button "Aplicar" at bounding box center [761, 139] width 32 height 16
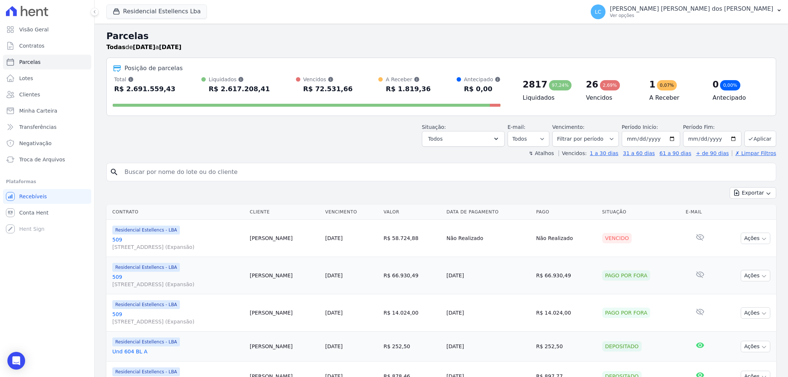
select select
click at [239, 171] on input "search" at bounding box center [446, 172] width 653 height 15
type input "[PERSON_NAME]"
select select
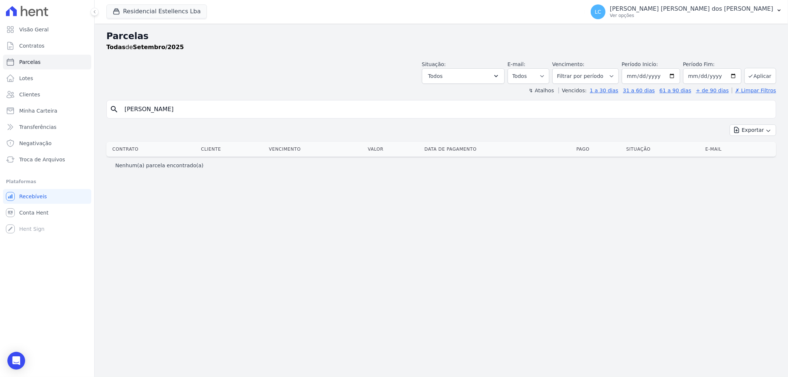
click at [150, 111] on input "pamela" at bounding box center [446, 109] width 653 height 15
type input "p"
type input "PAMELA"
select select
click at [150, 111] on input "PAMELA" at bounding box center [446, 109] width 653 height 15
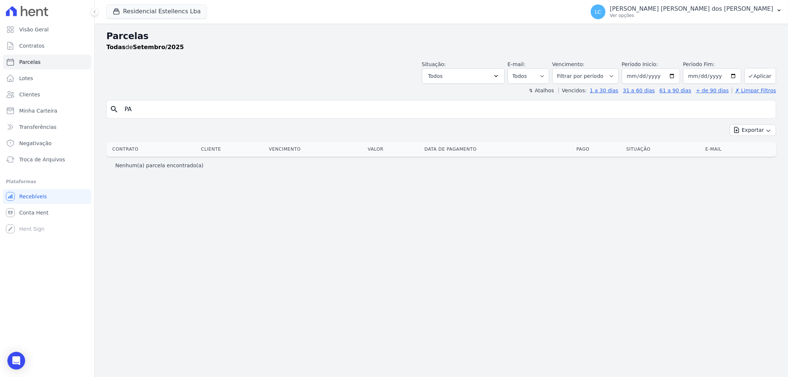
type input "P"
click at [61, 62] on link "Parcelas" at bounding box center [47, 62] width 88 height 15
select select
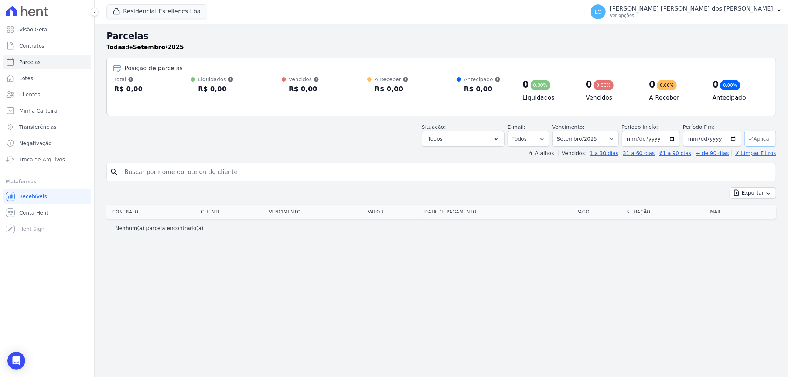
click at [759, 139] on button "Aplicar" at bounding box center [761, 139] width 32 height 16
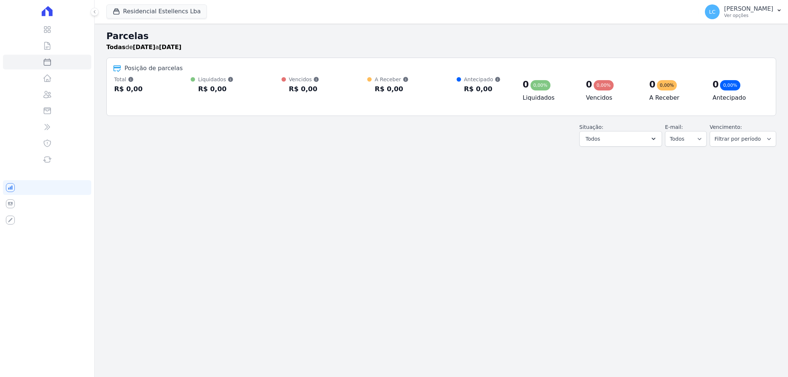
select select
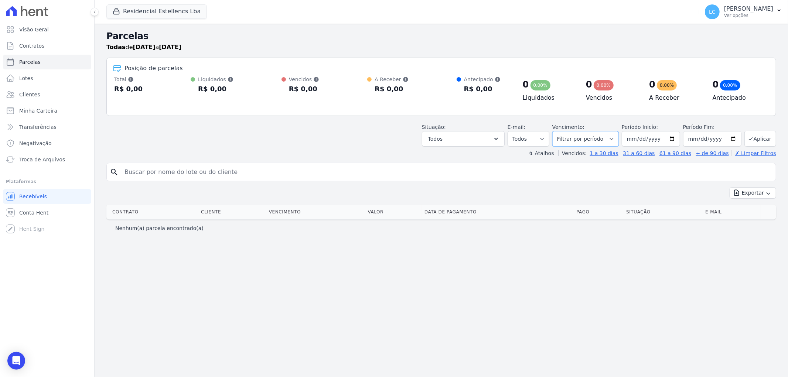
click at [613, 141] on select "Filtrar por período ──────── Todos os meses Março/2018 Abril/2018 Maio/2018 Jun…" at bounding box center [585, 139] width 67 height 16
select select "all"
click at [563, 131] on select "Filtrar por período ──────── Todos os meses Março/2018 Abril/2018 Maio/2018 Jun…" at bounding box center [585, 139] width 67 height 16
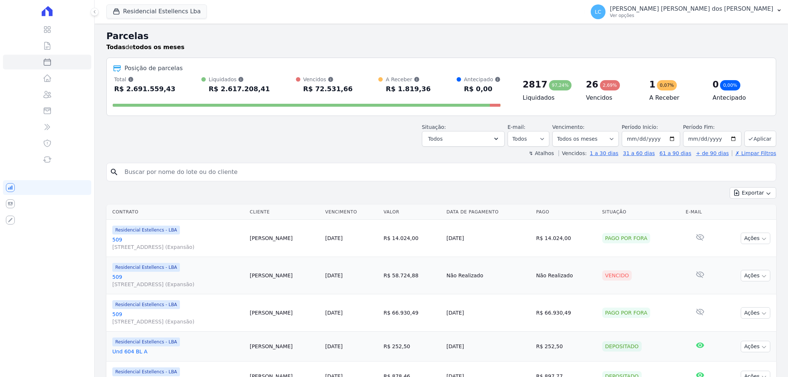
select select
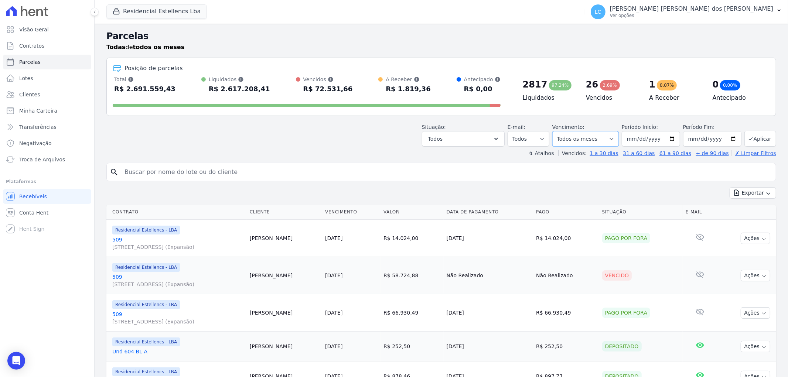
click at [614, 139] on select "Filtrar por período ──────── Todos os meses Março/2018 Abril/2018 Maio/2018 Jun…" at bounding box center [585, 139] width 67 height 16
select select "09/2025"
click at [557, 131] on select "Filtrar por período ──────── Todos os meses Março/2018 Abril/2018 Maio/2018 Jun…" at bounding box center [585, 139] width 67 height 16
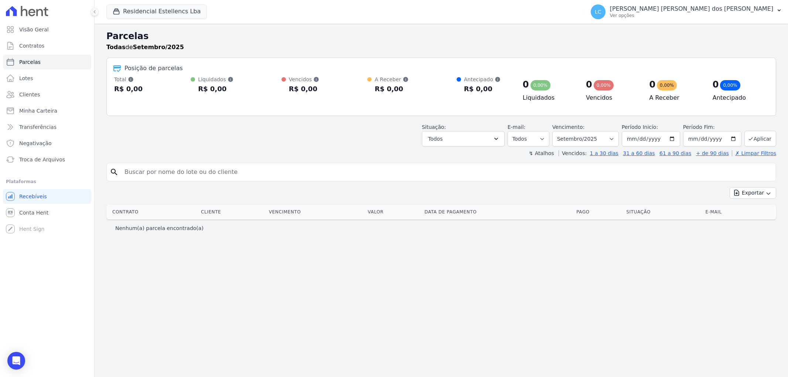
select select
click at [762, 135] on button "Aplicar" at bounding box center [761, 139] width 32 height 16
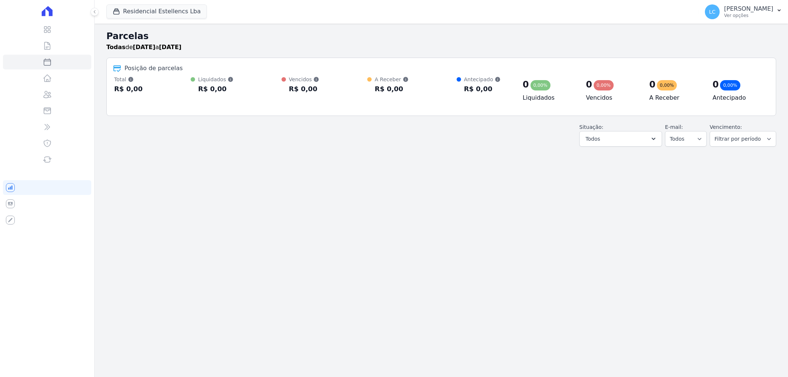
select select
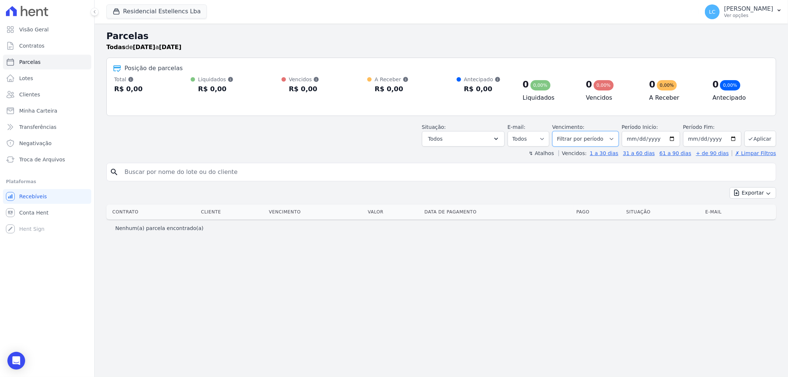
click at [617, 138] on select "Filtrar por período ──────── Todos os meses Março/2018 Abril/2018 Maio/2018 Jun…" at bounding box center [585, 139] width 67 height 16
select select "08/2025"
click at [563, 131] on select "Filtrar por período ──────── Todos os meses Março/2018 Abril/2018 Maio/2018 Jun…" at bounding box center [585, 139] width 67 height 16
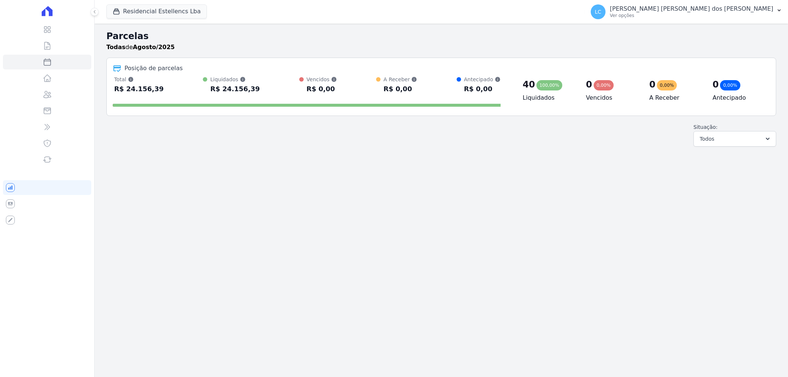
select select
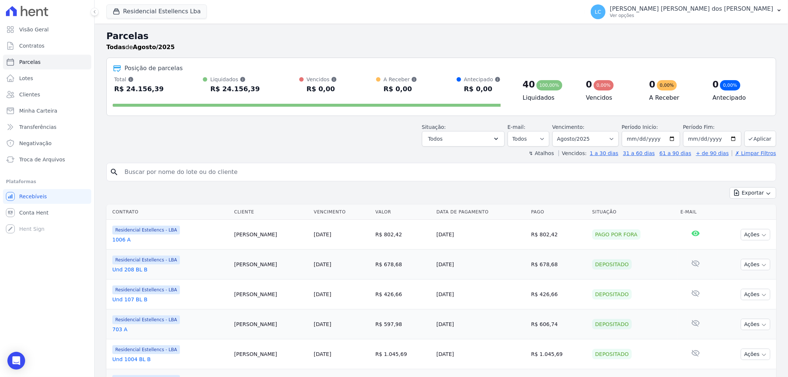
click at [249, 174] on input "search" at bounding box center [446, 172] width 653 height 15
type input "PAMELA"
select select
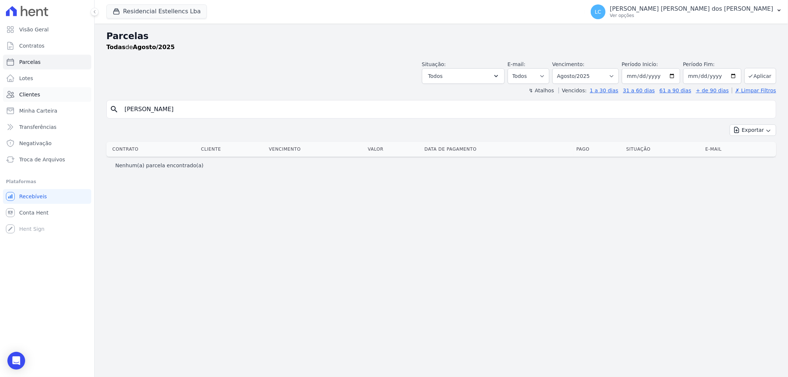
drag, startPoint x: 174, startPoint y: 112, endPoint x: 62, endPoint y: 101, distance: 112.5
click at [63, 101] on div "Visão Geral Contratos Parcelas Lotes Clientes Minha Carteira Transferências Neg…" at bounding box center [394, 188] width 788 height 377
drag, startPoint x: 157, startPoint y: 106, endPoint x: 153, endPoint y: 114, distance: 8.1
click at [153, 114] on input "search" at bounding box center [446, 109] width 653 height 15
type input "CATOZZO"
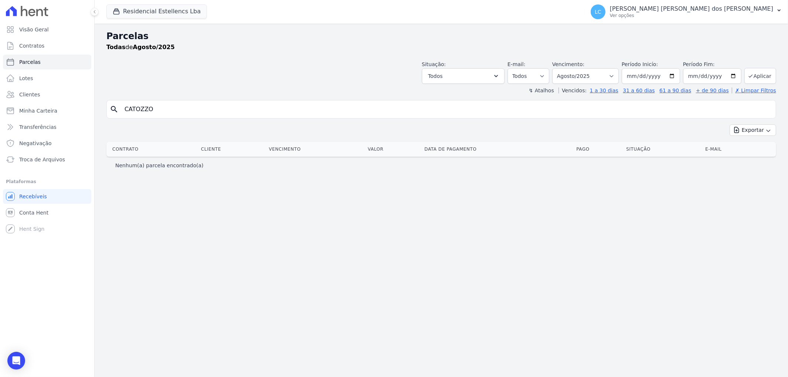
select select
drag, startPoint x: 163, startPoint y: 110, endPoint x: 18, endPoint y: 84, distance: 147.2
click at [18, 84] on div "Visão Geral Contratos Parcelas Lotes Clientes Minha Carteira Transferências Neg…" at bounding box center [394, 188] width 788 height 377
click at [755, 75] on button "Aplicar" at bounding box center [761, 76] width 32 height 16
select select
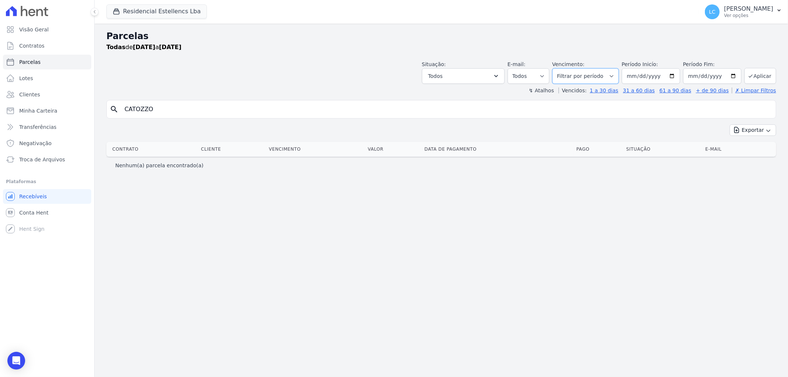
click at [618, 69] on select "Filtrar por período ──────── Todos os meses Março/2018 Abril/2018 Maio/2018 Jun…" at bounding box center [585, 76] width 67 height 16
select select "08/2025"
click at [563, 68] on select "Filtrar por período ──────── Todos os meses Março/2018 Abril/2018 Maio/2018 Jun…" at bounding box center [585, 76] width 67 height 16
select select
click at [52, 63] on link "Parcelas" at bounding box center [47, 62] width 88 height 15
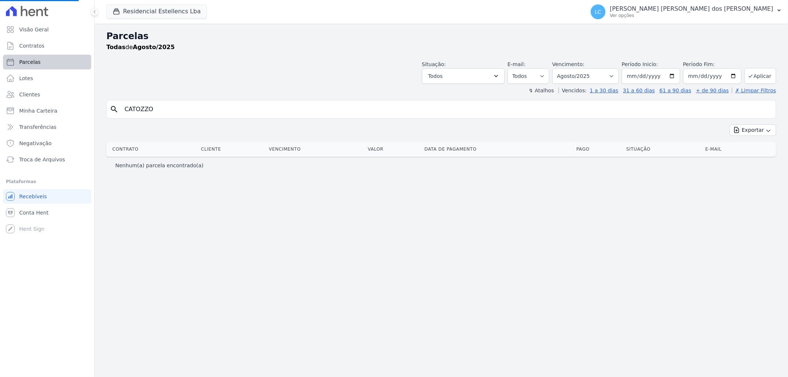
select select
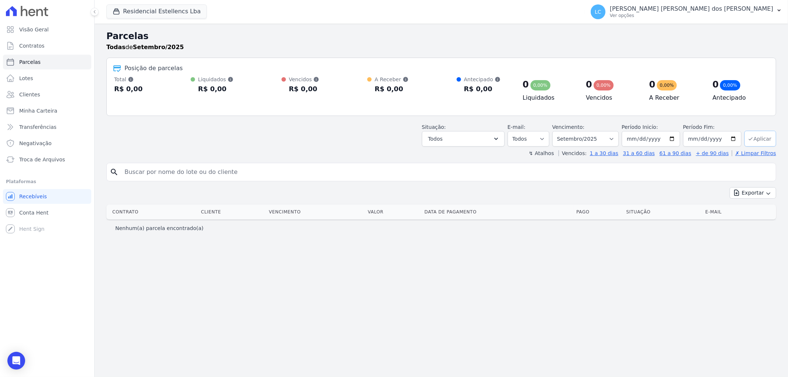
click at [759, 135] on button "Aplicar" at bounding box center [761, 139] width 32 height 16
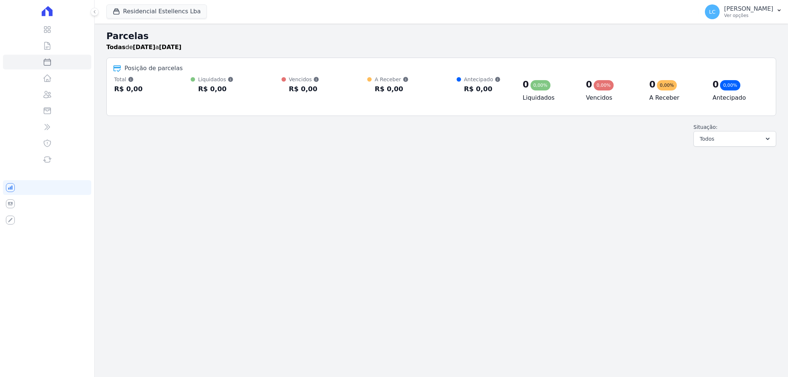
select select
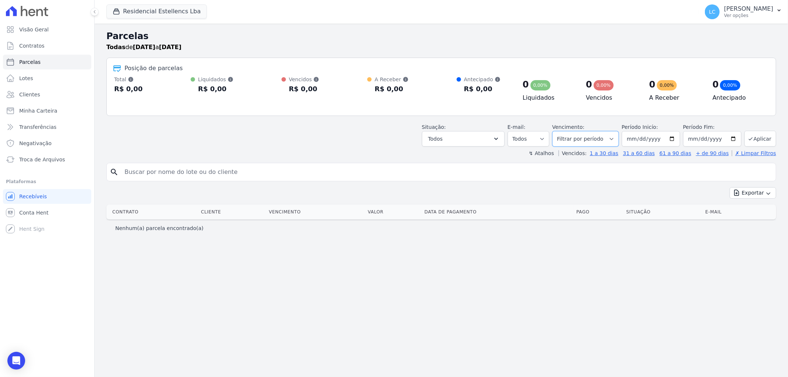
click at [602, 139] on select "Filtrar por período ──────── Todos os meses Março/2018 Abril/2018 Maio/2018 Jun…" at bounding box center [585, 139] width 67 height 16
select select "all"
click at [563, 131] on select "Filtrar por período ──────── Todos os meses Março/2018 Abril/2018 Maio/2018 Jun…" at bounding box center [585, 139] width 67 height 16
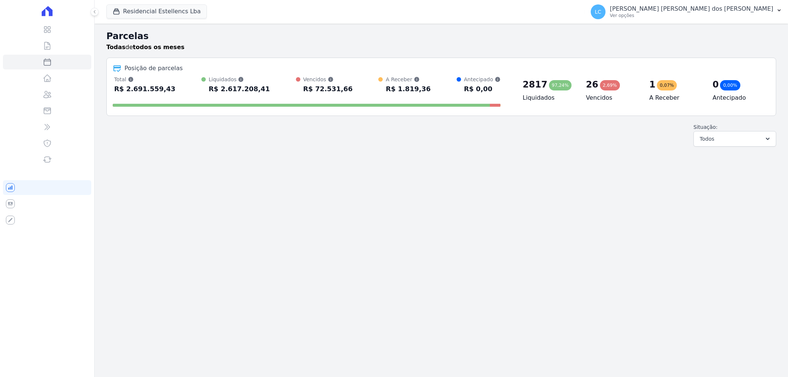
select select
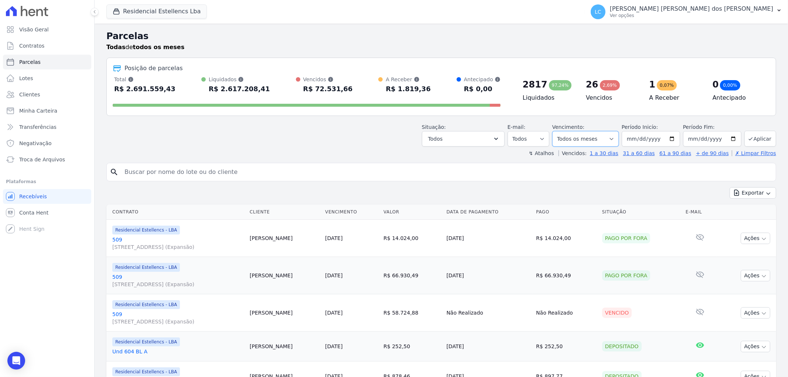
click at [608, 139] on select "Filtrar por período ──────── Todos os meses Março/2018 Abril/2018 Maio/2018 Jun…" at bounding box center [585, 139] width 67 height 16
select select "08/2025"
click at [557, 131] on select "Filtrar por período ──────── Todos os meses Março/2018 Abril/2018 Maio/2018 Jun…" at bounding box center [585, 139] width 67 height 16
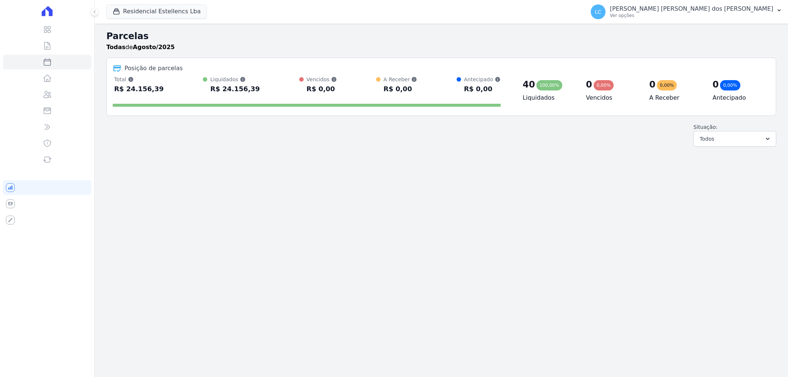
select select
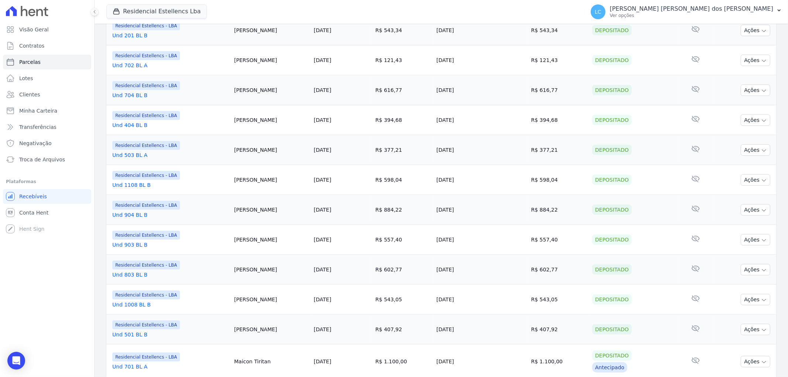
scroll to position [629, 0]
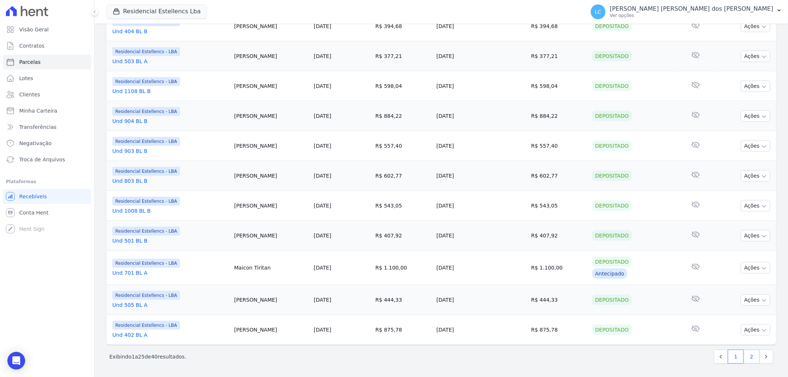
click at [744, 355] on link "2" at bounding box center [752, 357] width 16 height 14
select select
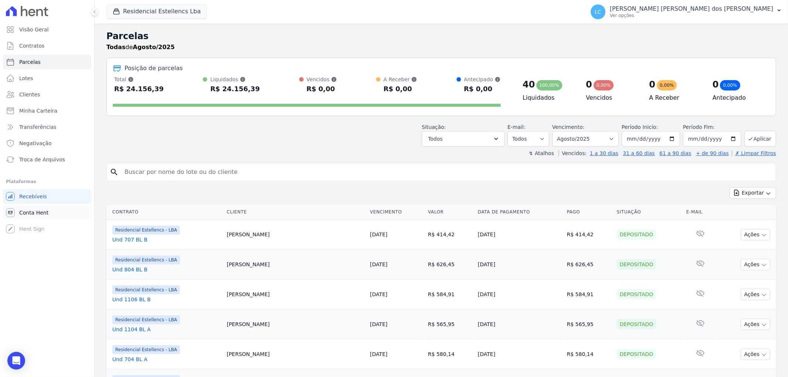
click at [58, 212] on link "Conta Hent" at bounding box center [47, 212] width 88 height 15
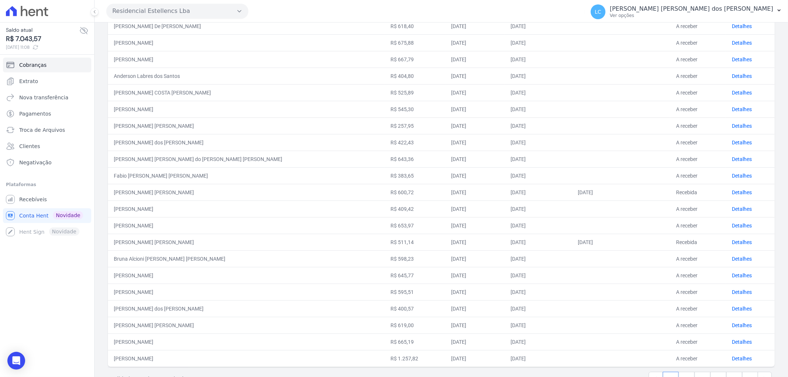
scroll to position [188, 0]
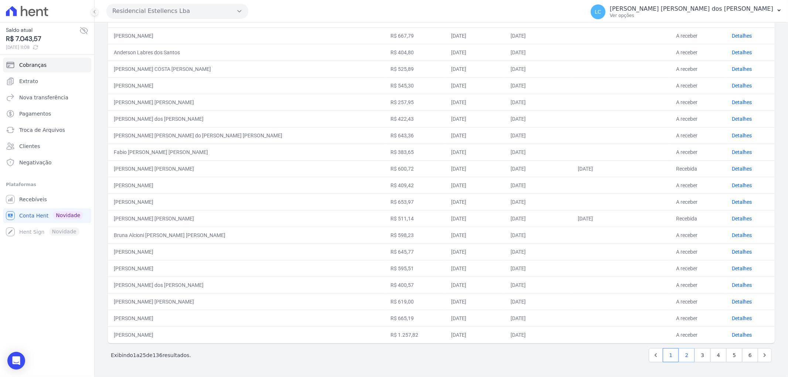
click at [684, 356] on link "2" at bounding box center [687, 355] width 16 height 14
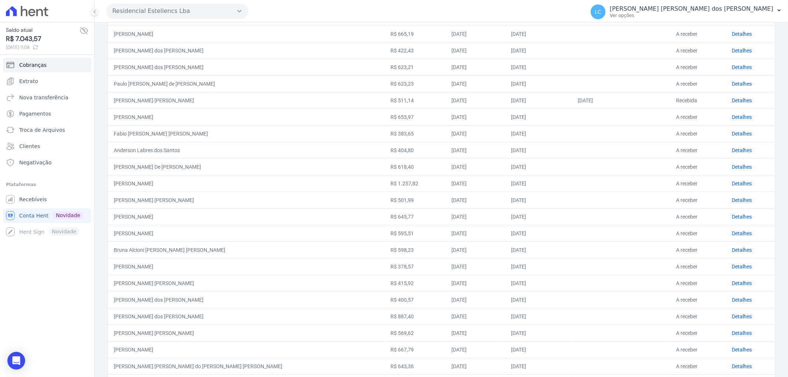
scroll to position [188, 0]
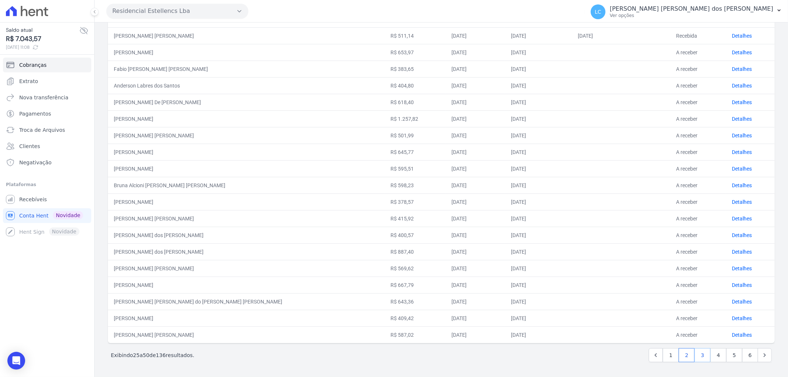
click at [701, 356] on link "3" at bounding box center [703, 355] width 16 height 14
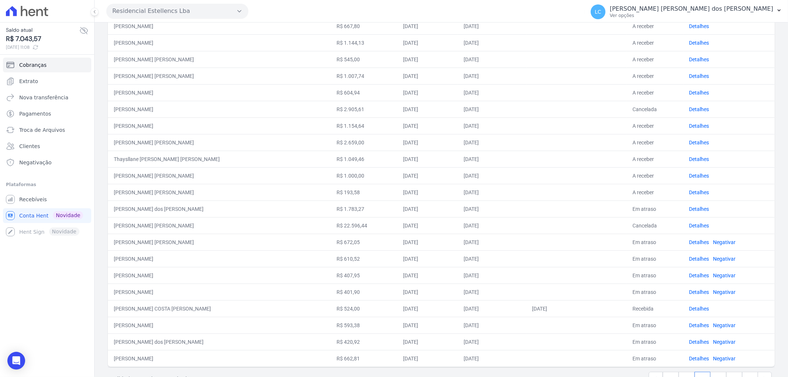
scroll to position [188, 0]
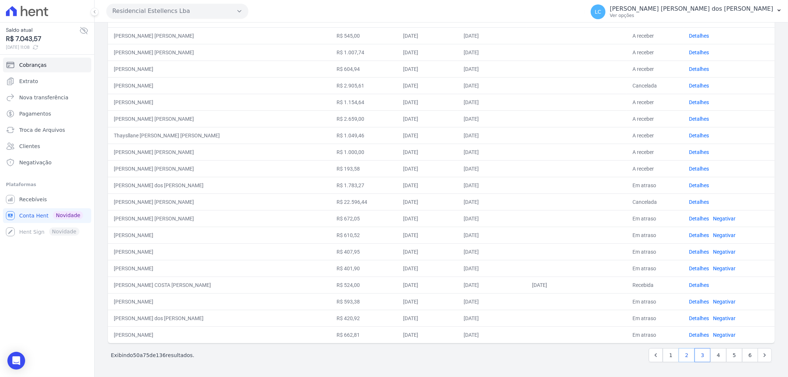
click at [684, 355] on link "2" at bounding box center [687, 355] width 16 height 14
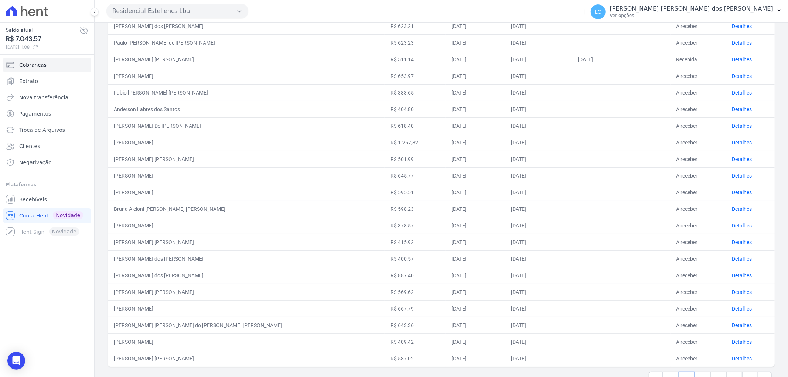
scroll to position [188, 0]
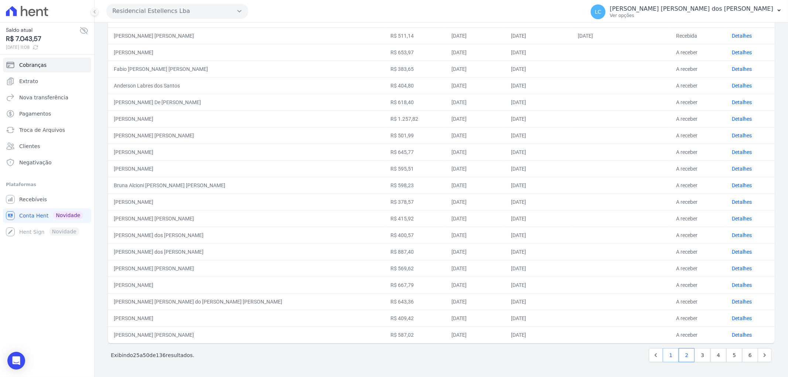
click at [666, 355] on link "1" at bounding box center [671, 355] width 16 height 14
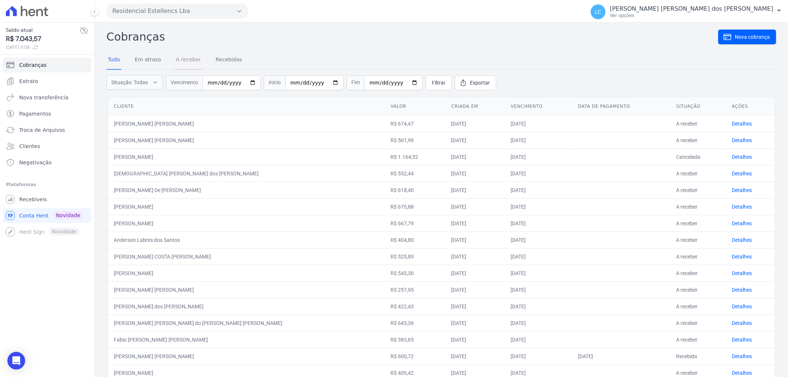
click at [186, 57] on link "A receber" at bounding box center [188, 60] width 28 height 19
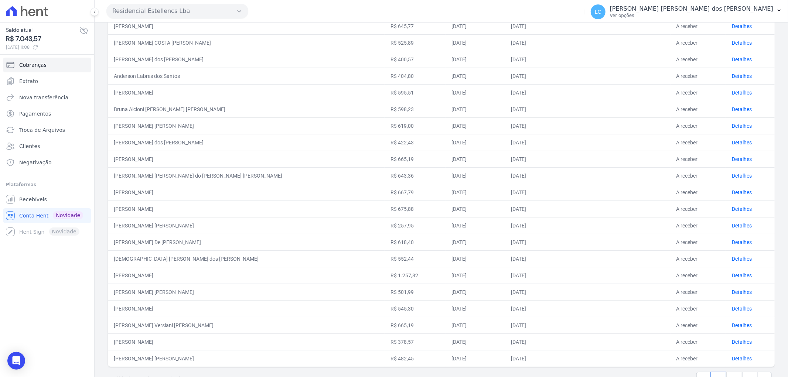
scroll to position [188, 0]
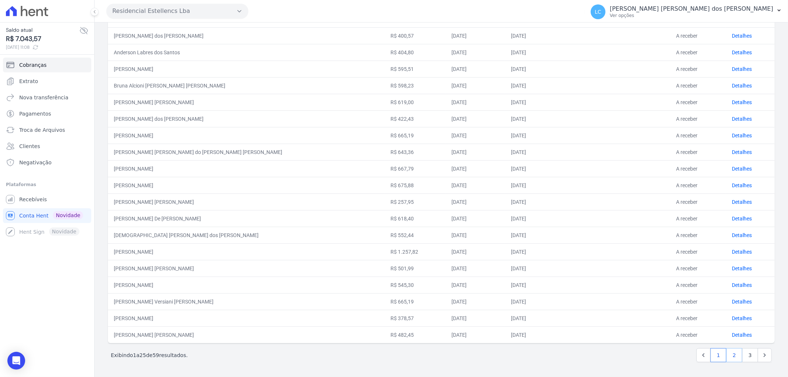
click at [726, 357] on link "2" at bounding box center [734, 355] width 16 height 14
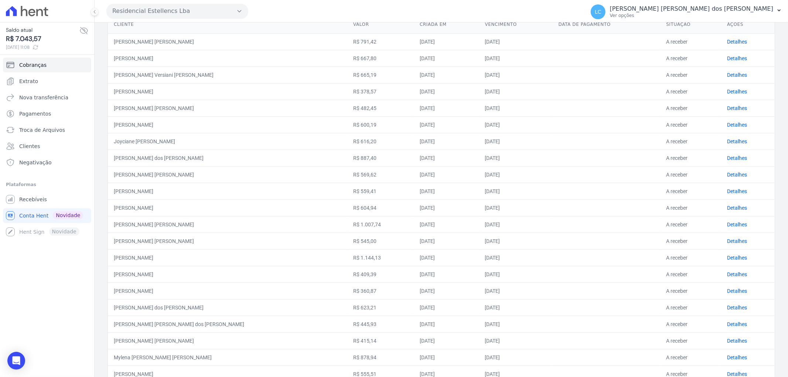
scroll to position [188, 0]
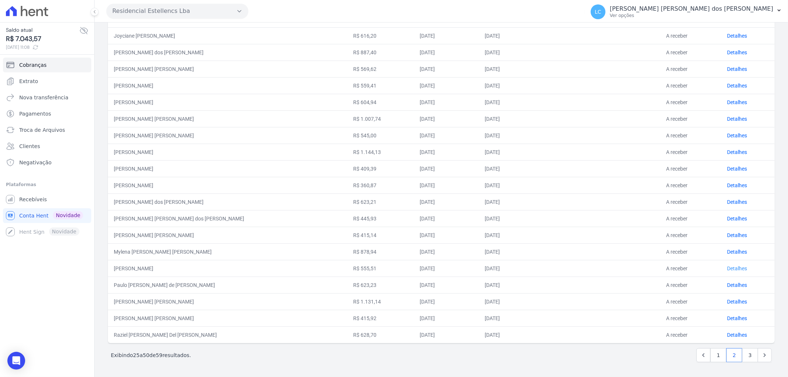
click at [727, 266] on link "Detalhes" at bounding box center [737, 269] width 20 height 6
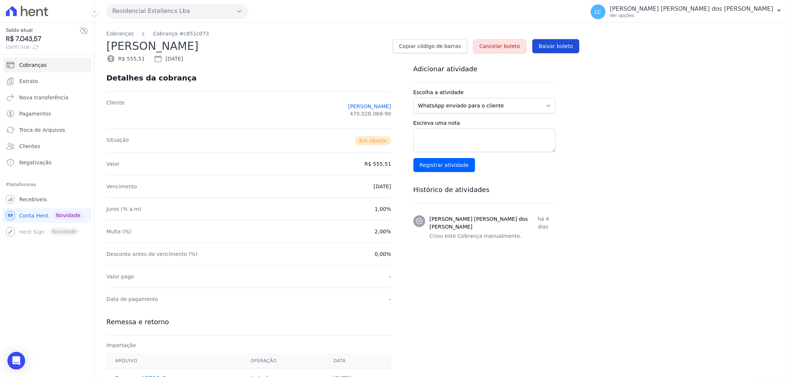
click at [549, 46] on span "Baixar boleto" at bounding box center [556, 45] width 34 height 7
click at [551, 45] on span "Baixar boleto" at bounding box center [556, 45] width 34 height 7
click at [507, 43] on span "Cancelar boleto" at bounding box center [500, 45] width 41 height 7
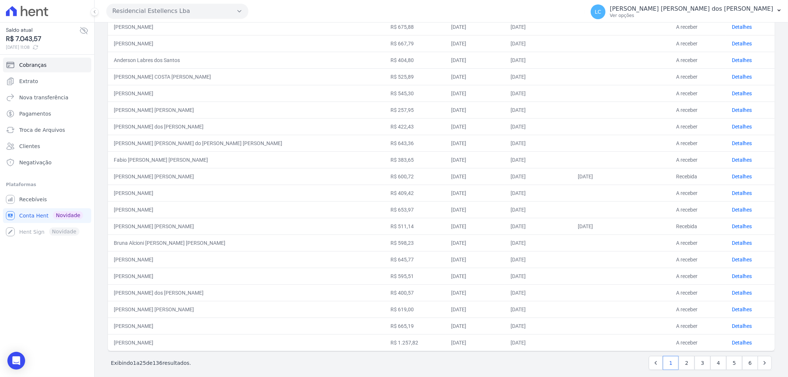
scroll to position [213, 0]
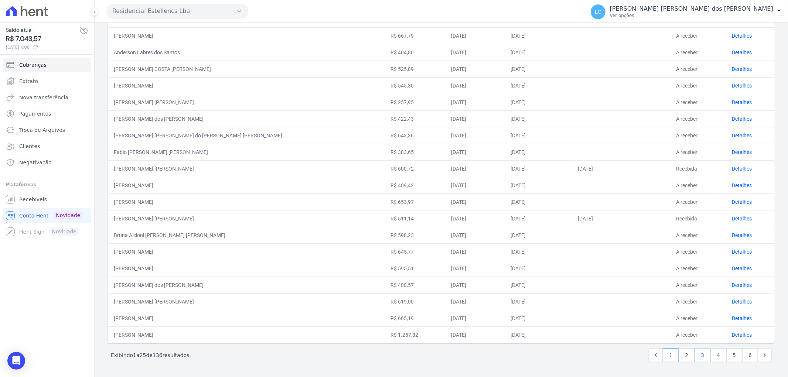
click at [698, 353] on link "3" at bounding box center [703, 355] width 16 height 14
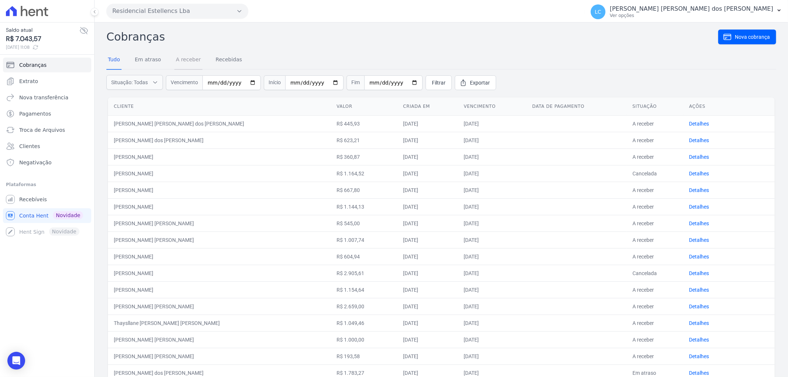
click at [180, 60] on link "A receber" at bounding box center [188, 60] width 28 height 19
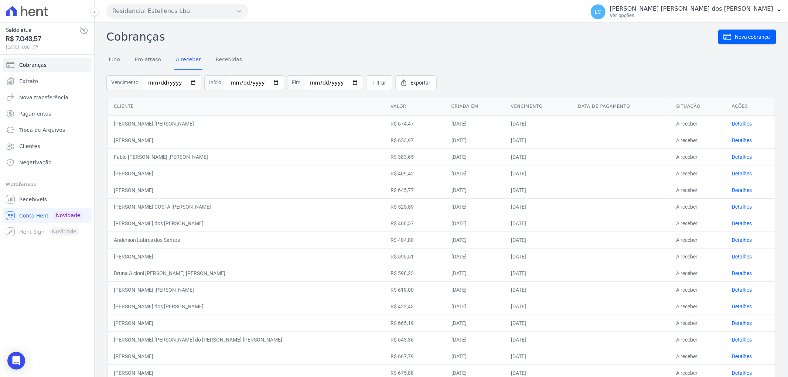
scroll to position [188, 0]
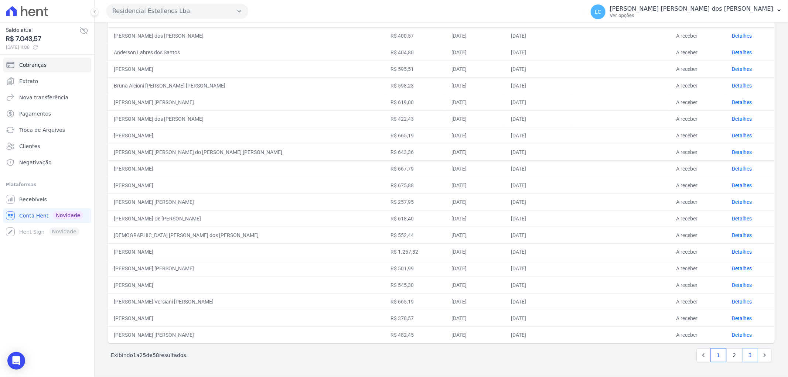
click at [742, 352] on link "3" at bounding box center [750, 355] width 16 height 14
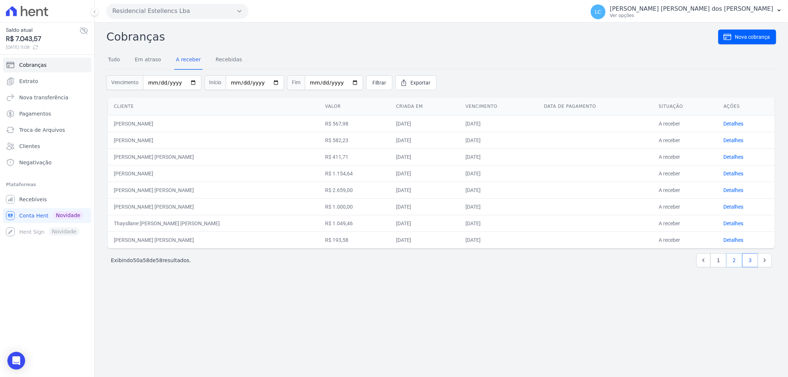
click at [737, 258] on link "2" at bounding box center [734, 260] width 16 height 14
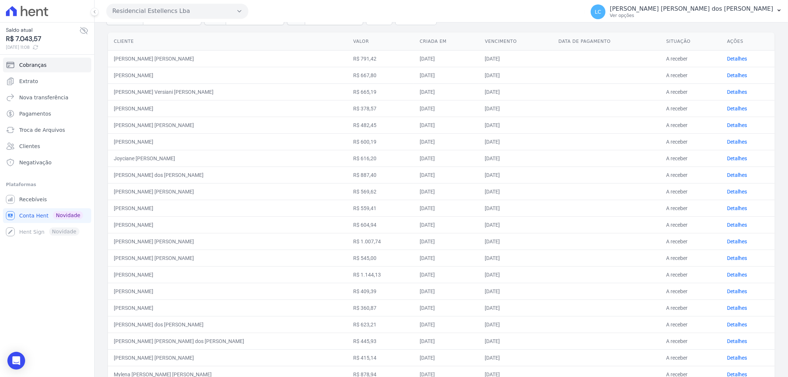
scroll to position [24, 0]
